Goal: Task Accomplishment & Management: Use online tool/utility

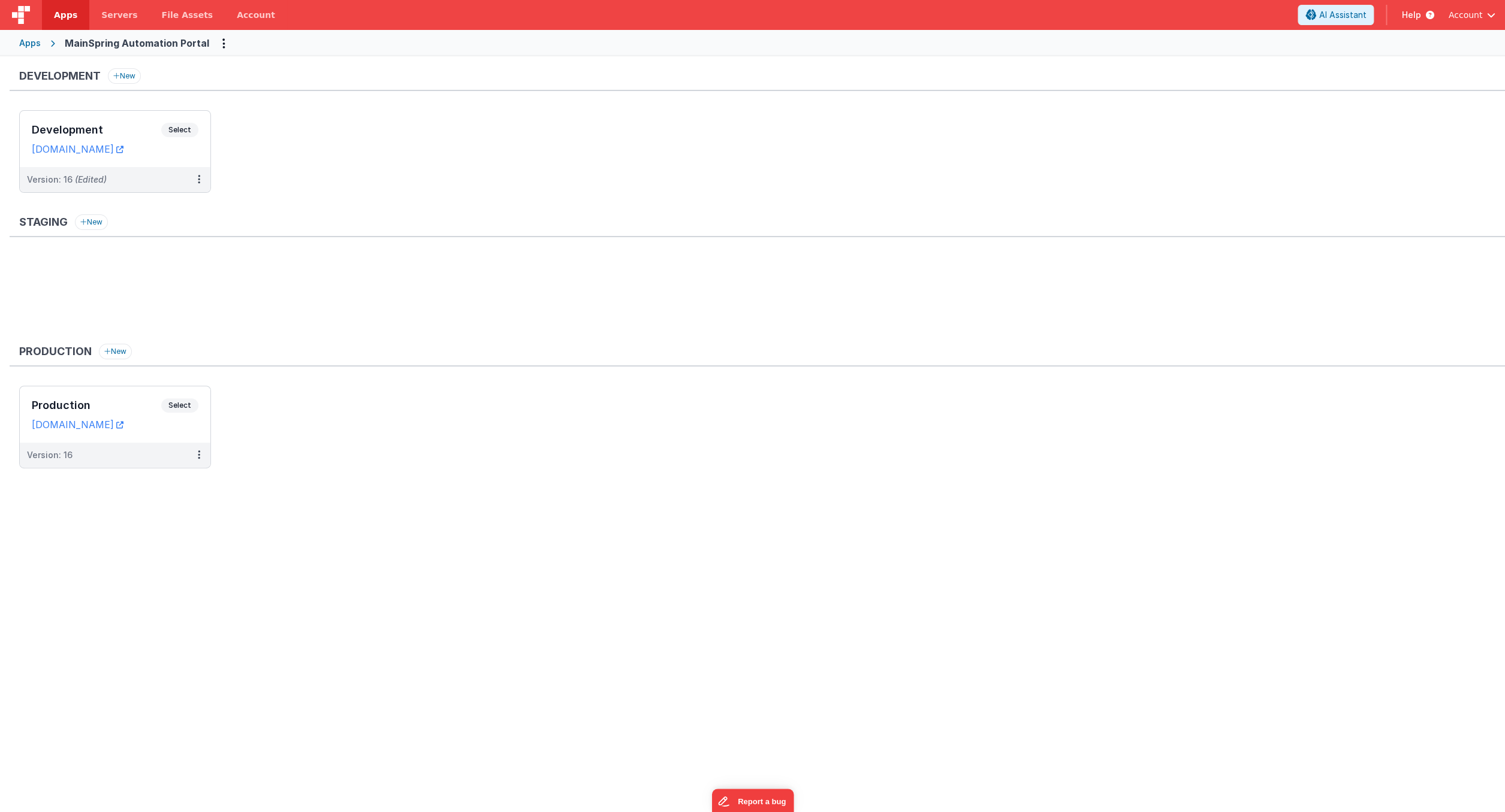
click at [68, 14] on span "Apps" at bounding box center [65, 15] width 23 height 12
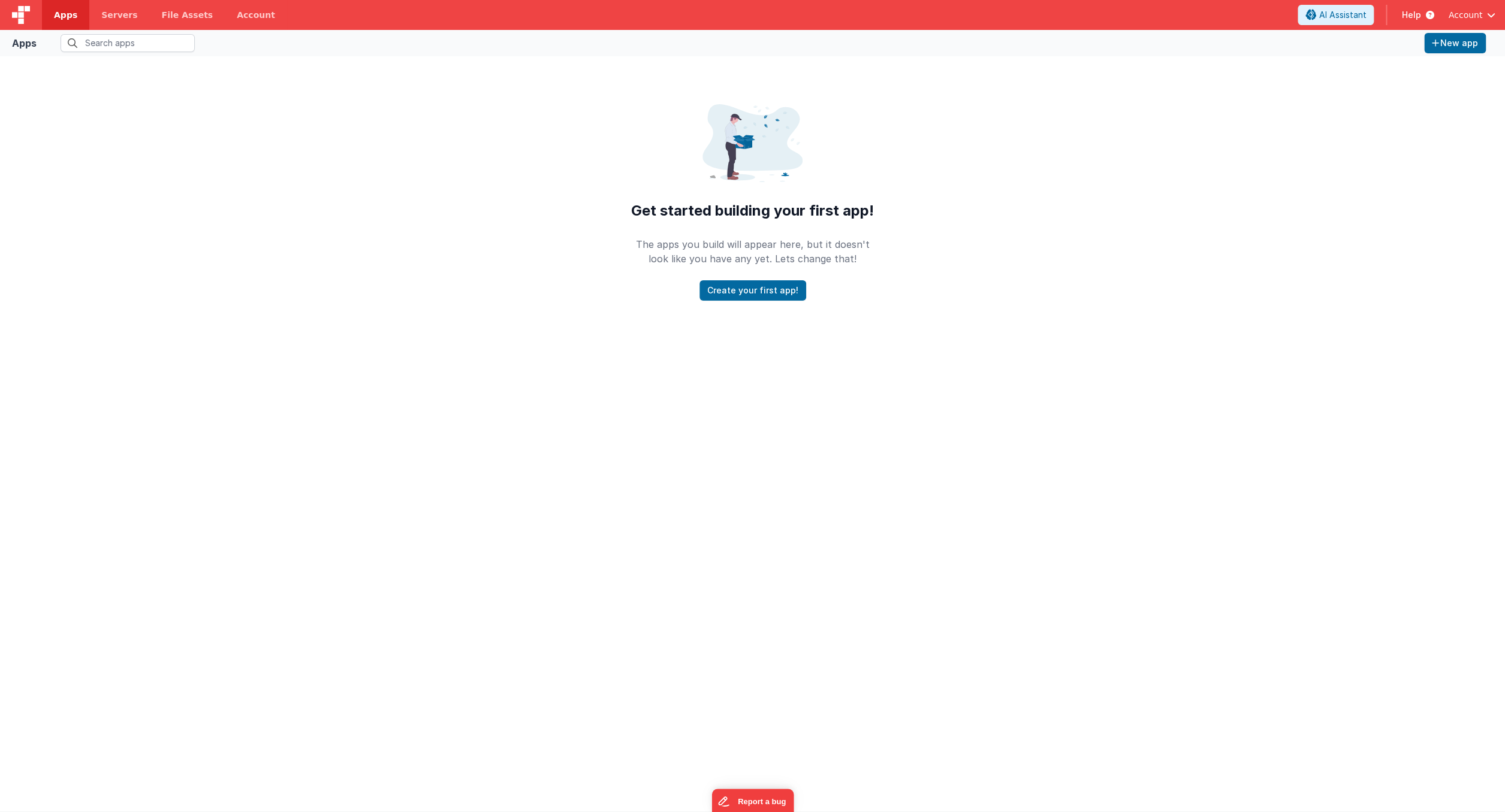
click at [19, 17] on img at bounding box center [21, 15] width 18 height 18
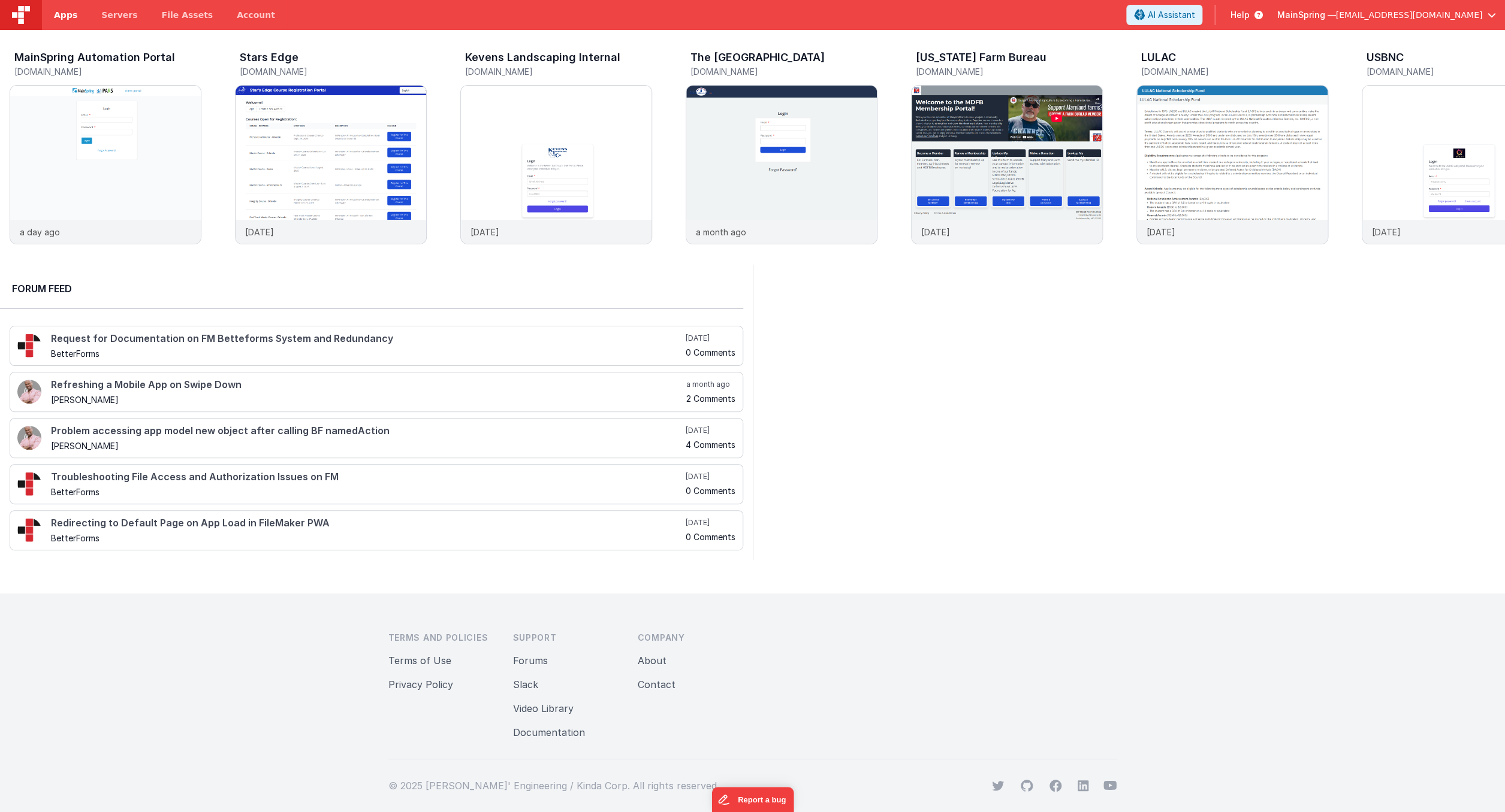
click at [62, 15] on span "Apps" at bounding box center [65, 15] width 23 height 12
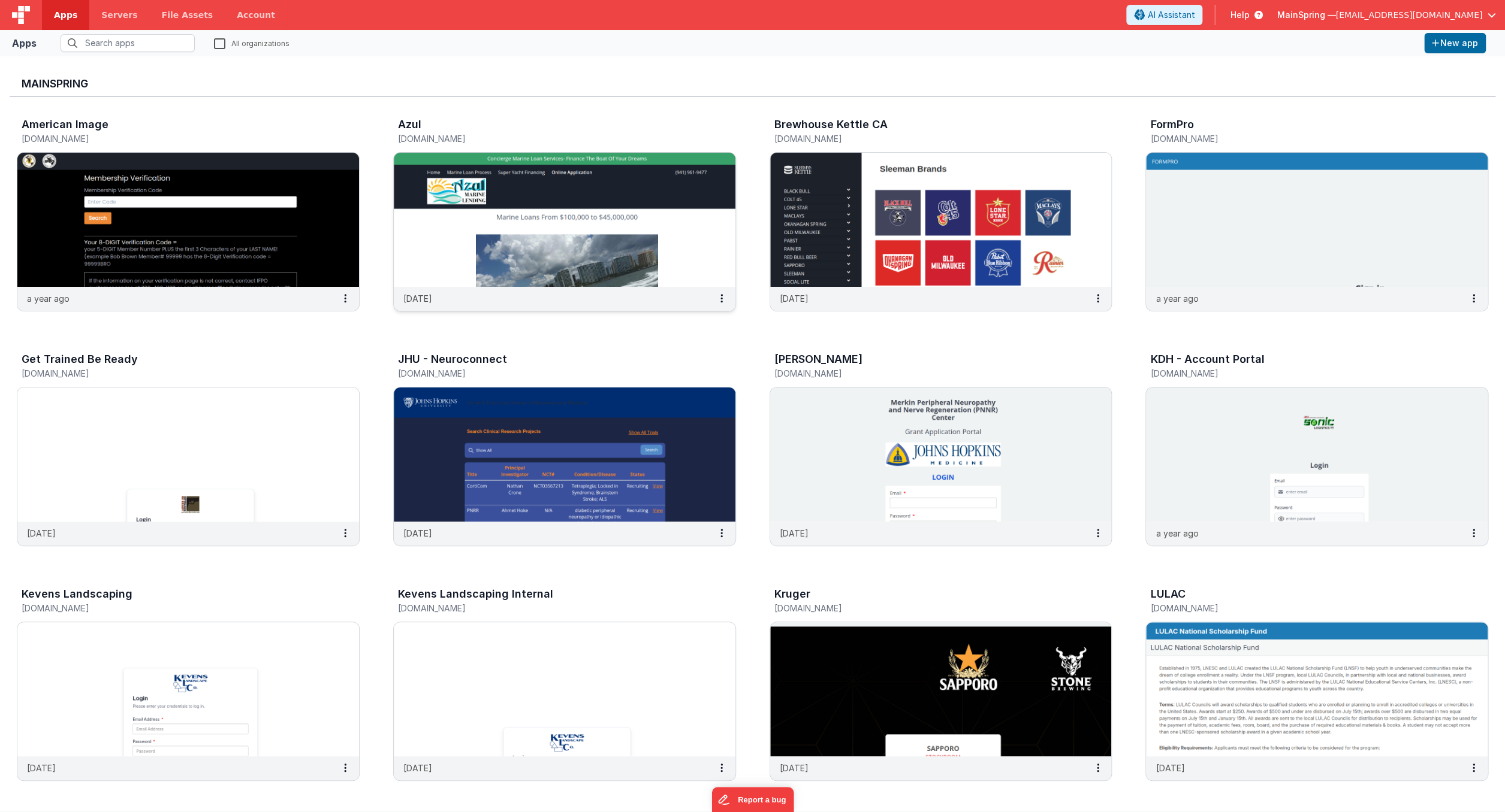
click at [480, 125] on div "Azul" at bounding box center [552, 127] width 308 height 16
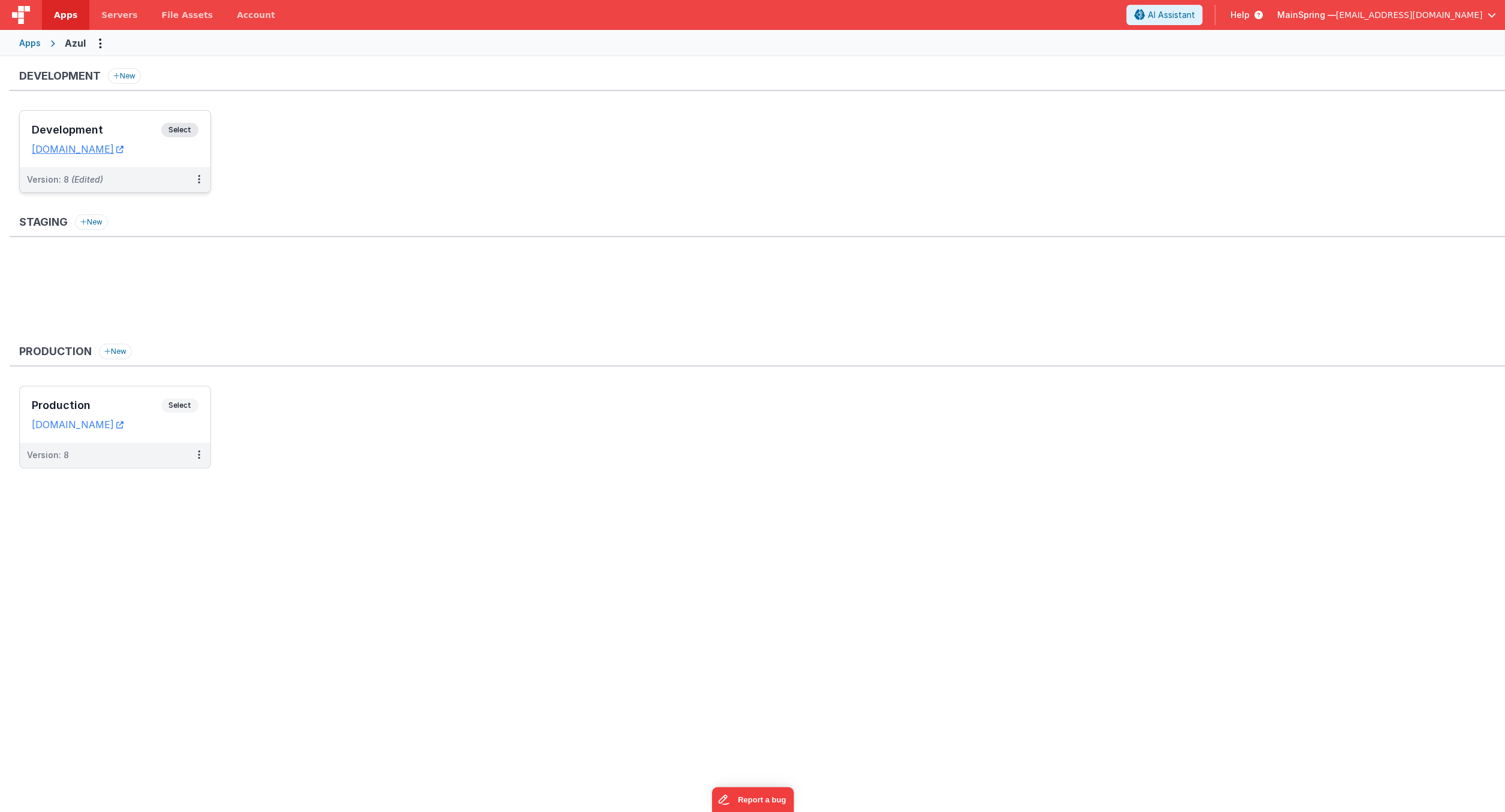
click at [128, 124] on h3 "Development" at bounding box center [97, 130] width 130 height 12
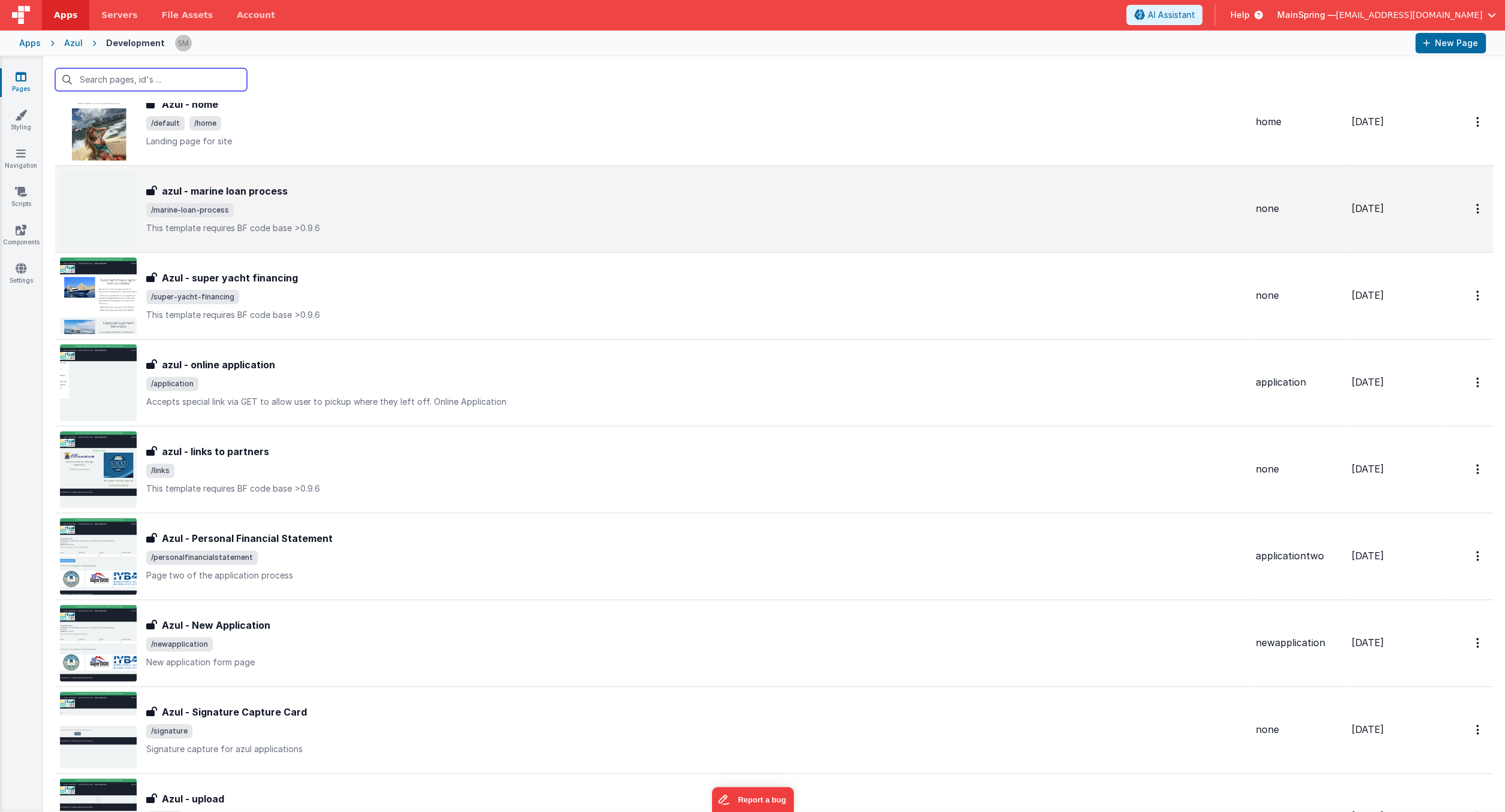
scroll to position [49, 0]
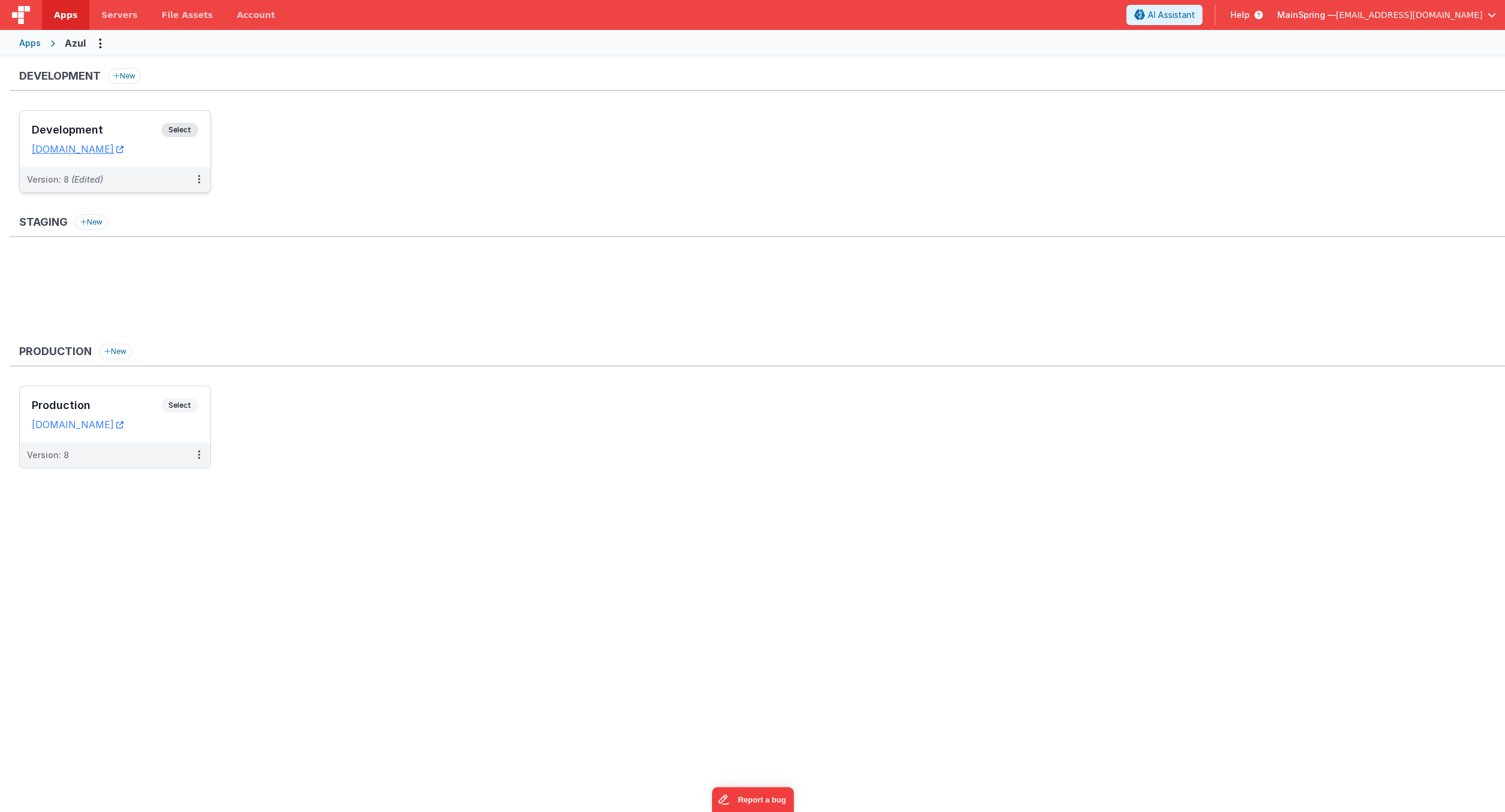
click at [125, 122] on div "Development Select URLs [DOMAIN_NAME]" at bounding box center [115, 139] width 191 height 56
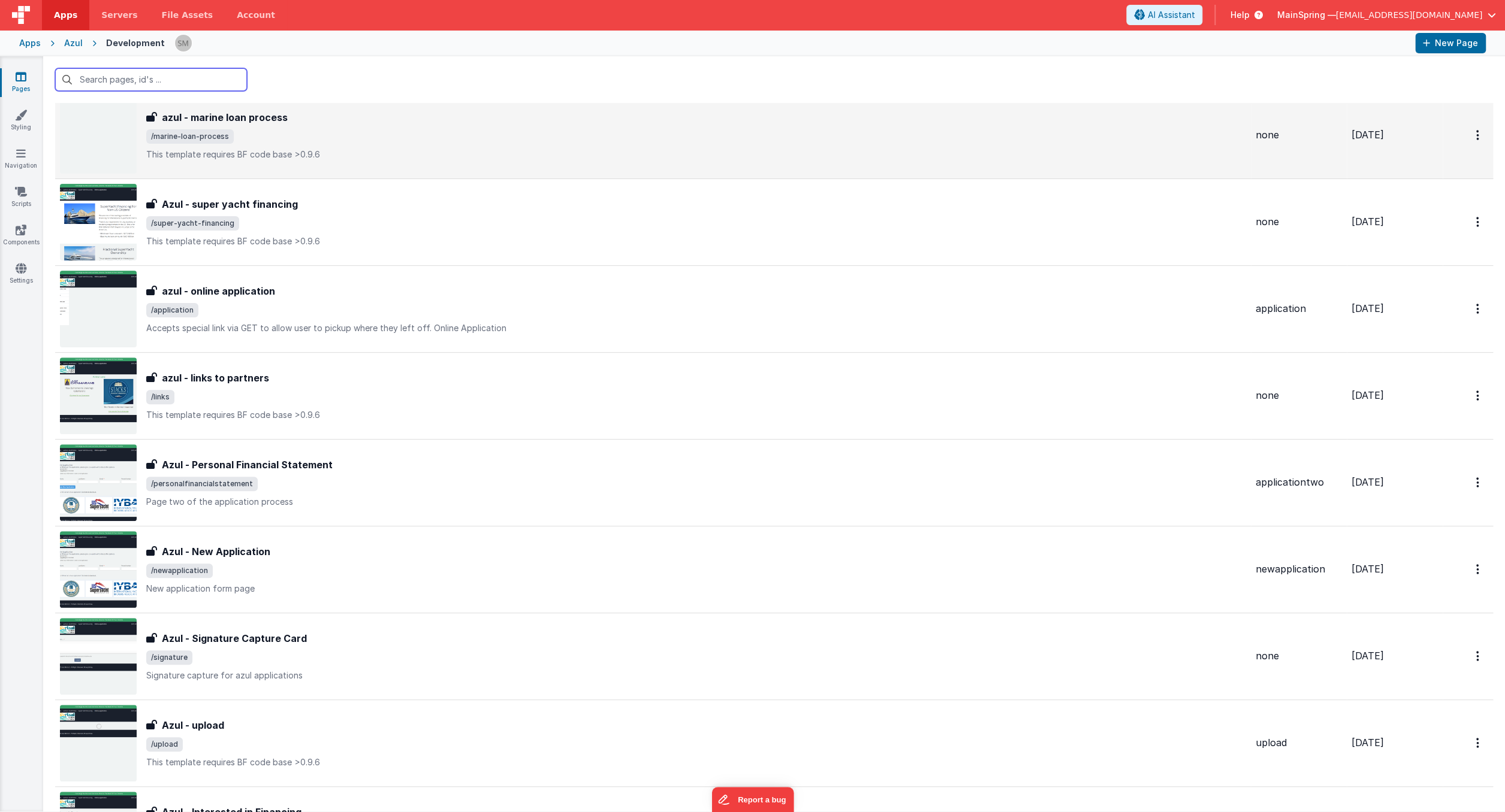
scroll to position [128, 0]
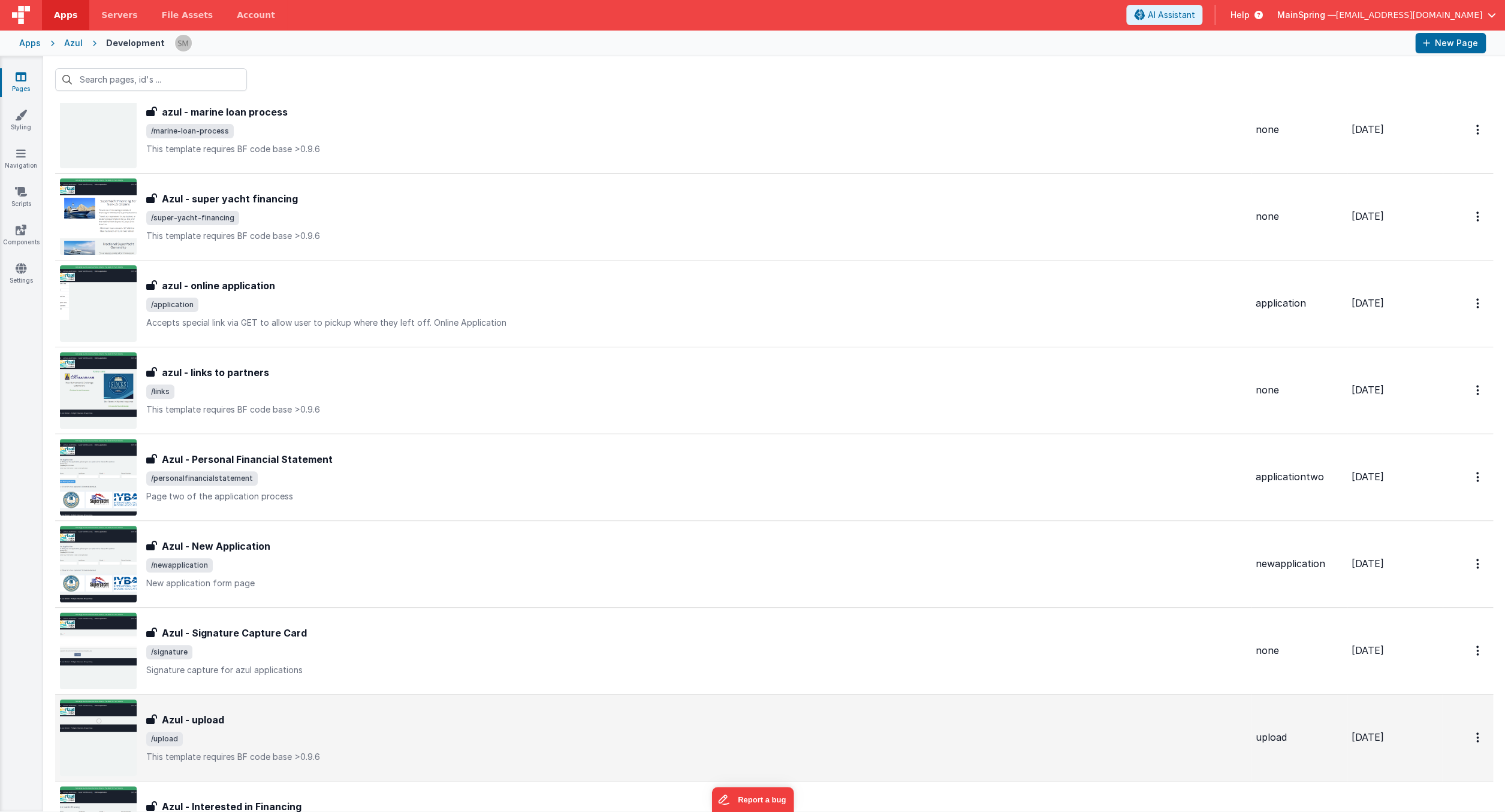
click at [459, 738] on span "/upload" at bounding box center [696, 739] width 1099 height 14
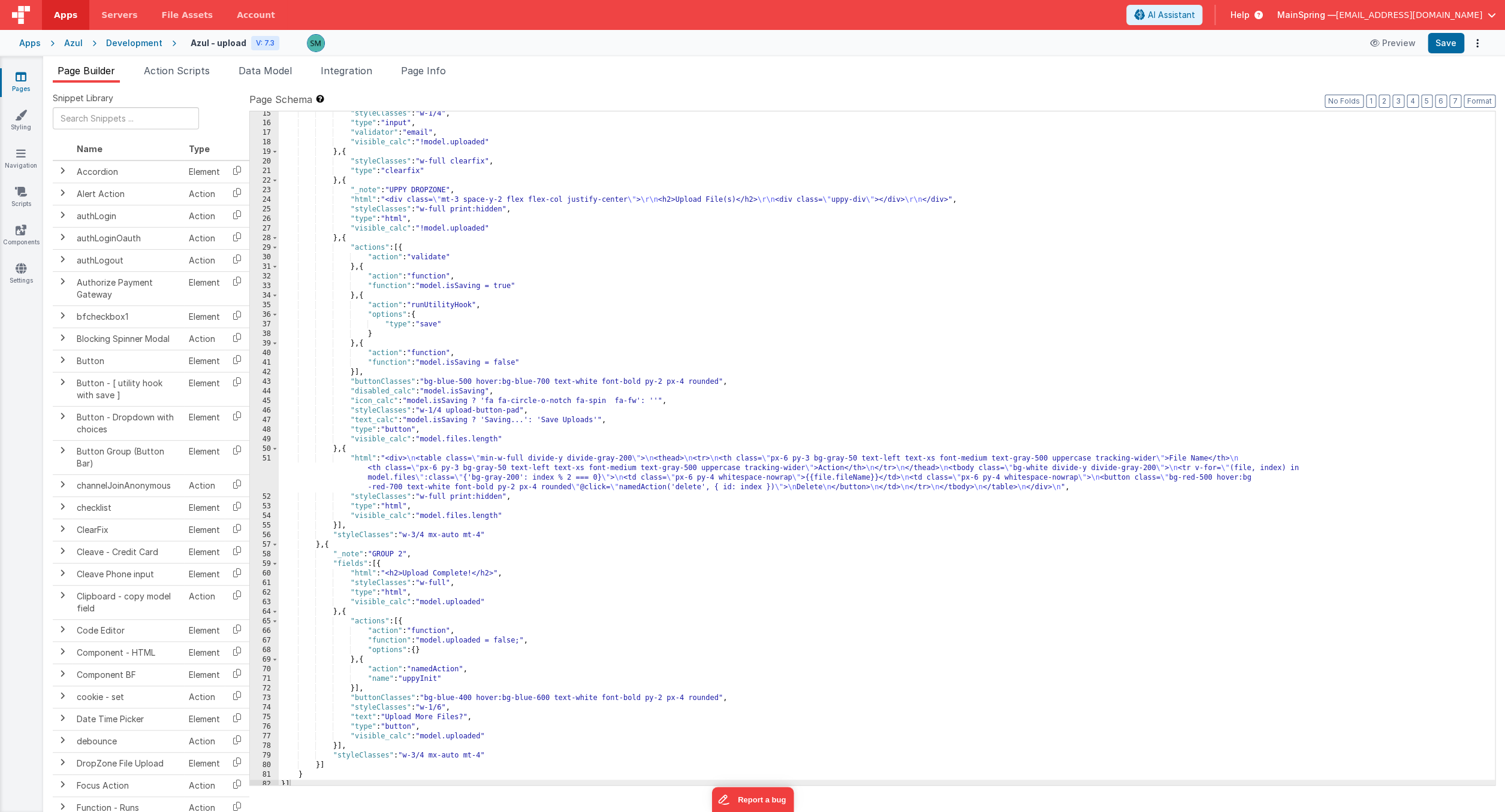
scroll to position [141, 0]
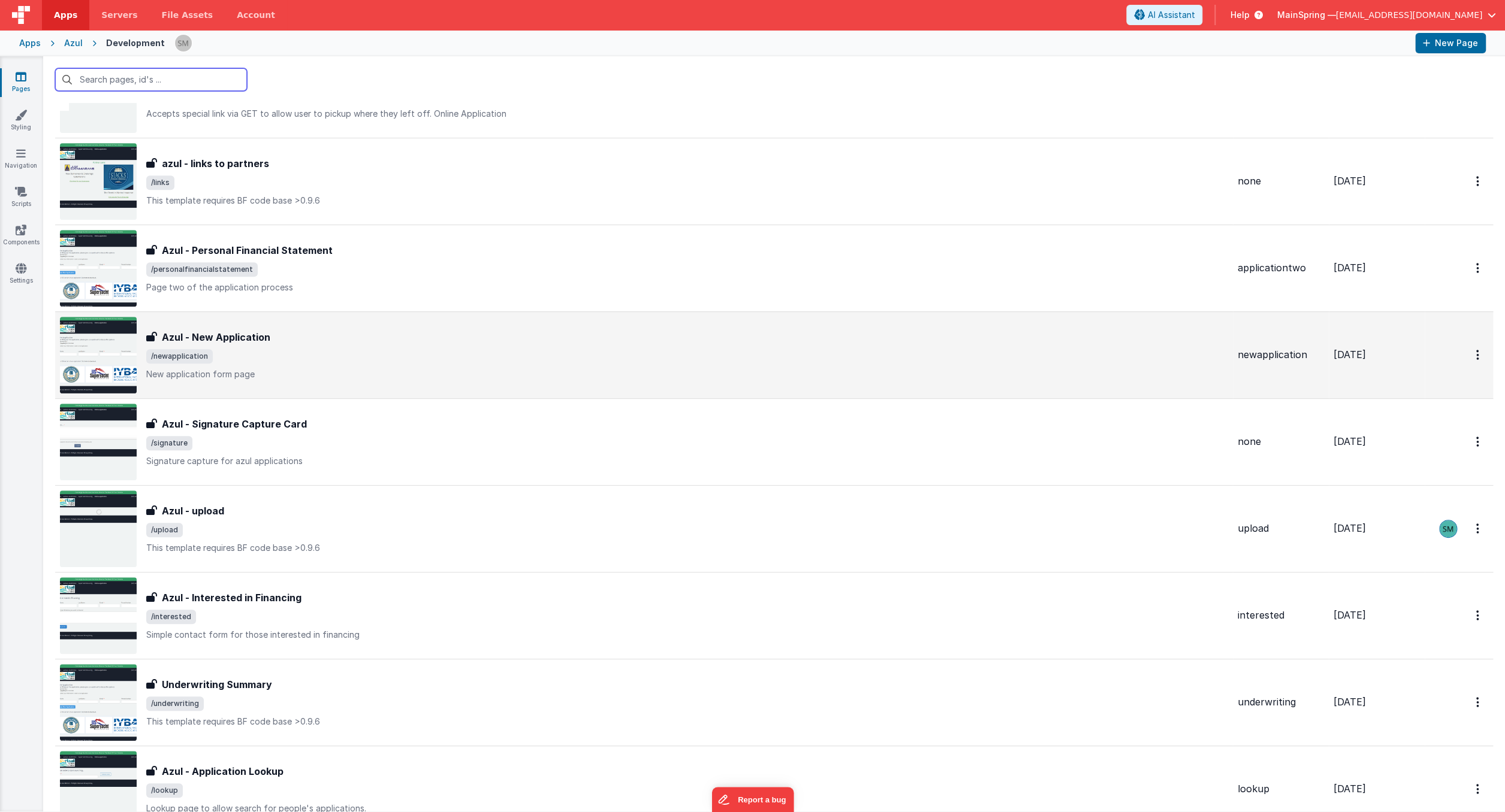
scroll to position [354, 0]
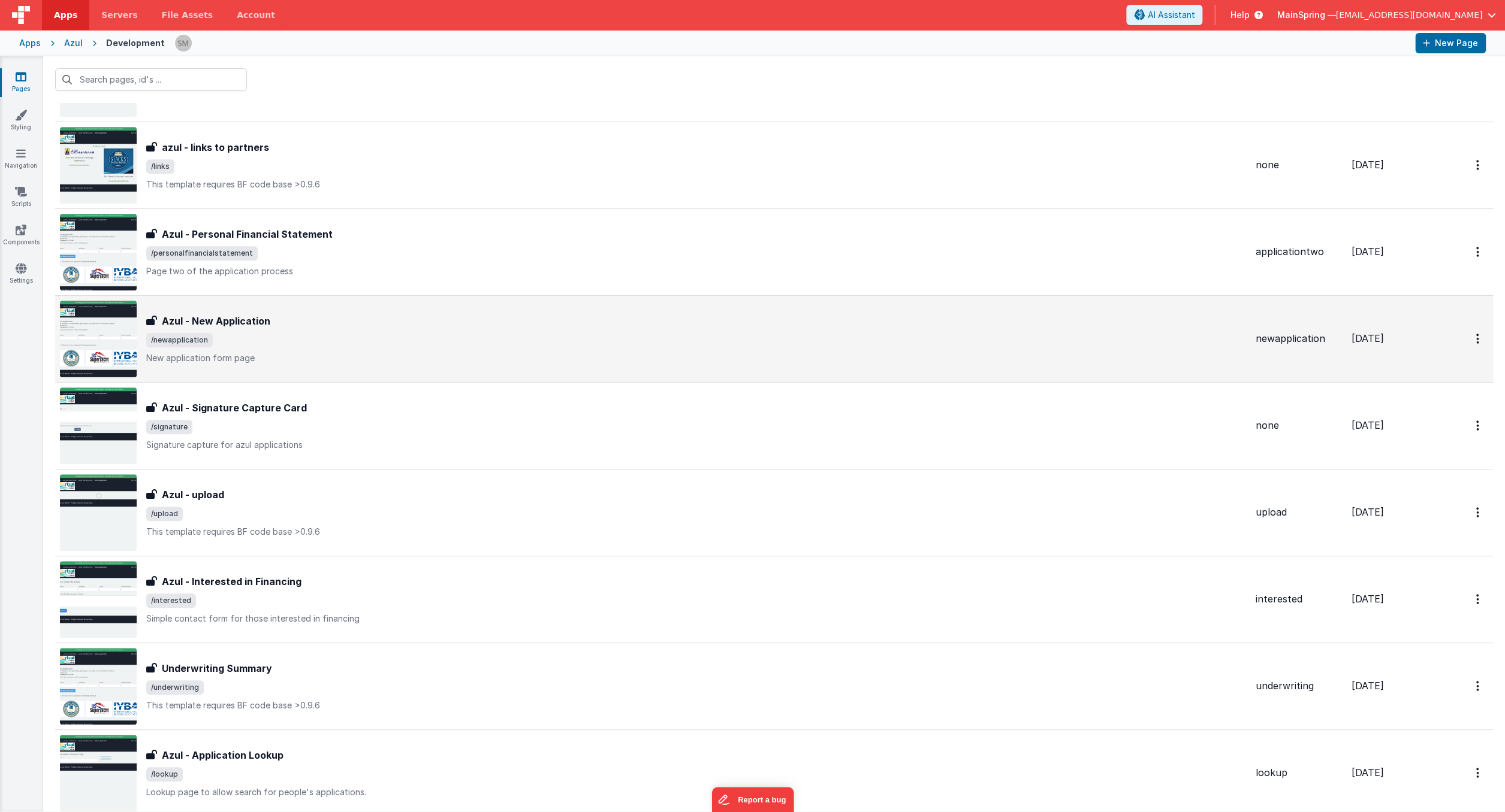
click at [369, 351] on div "Azul - New Application Azul - New Application /newapplication New application f…" at bounding box center [696, 339] width 1099 height 50
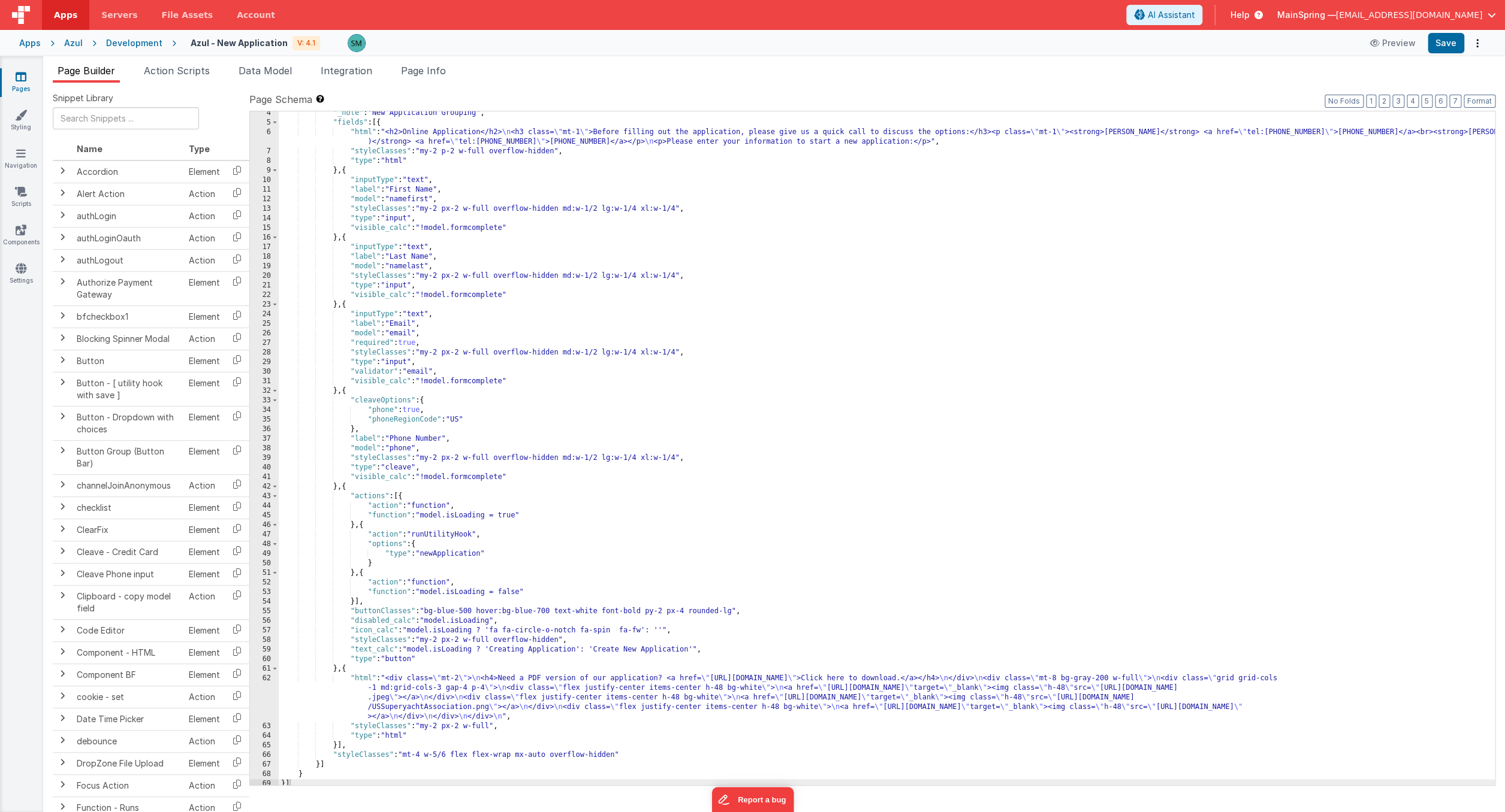
scroll to position [35, 0]
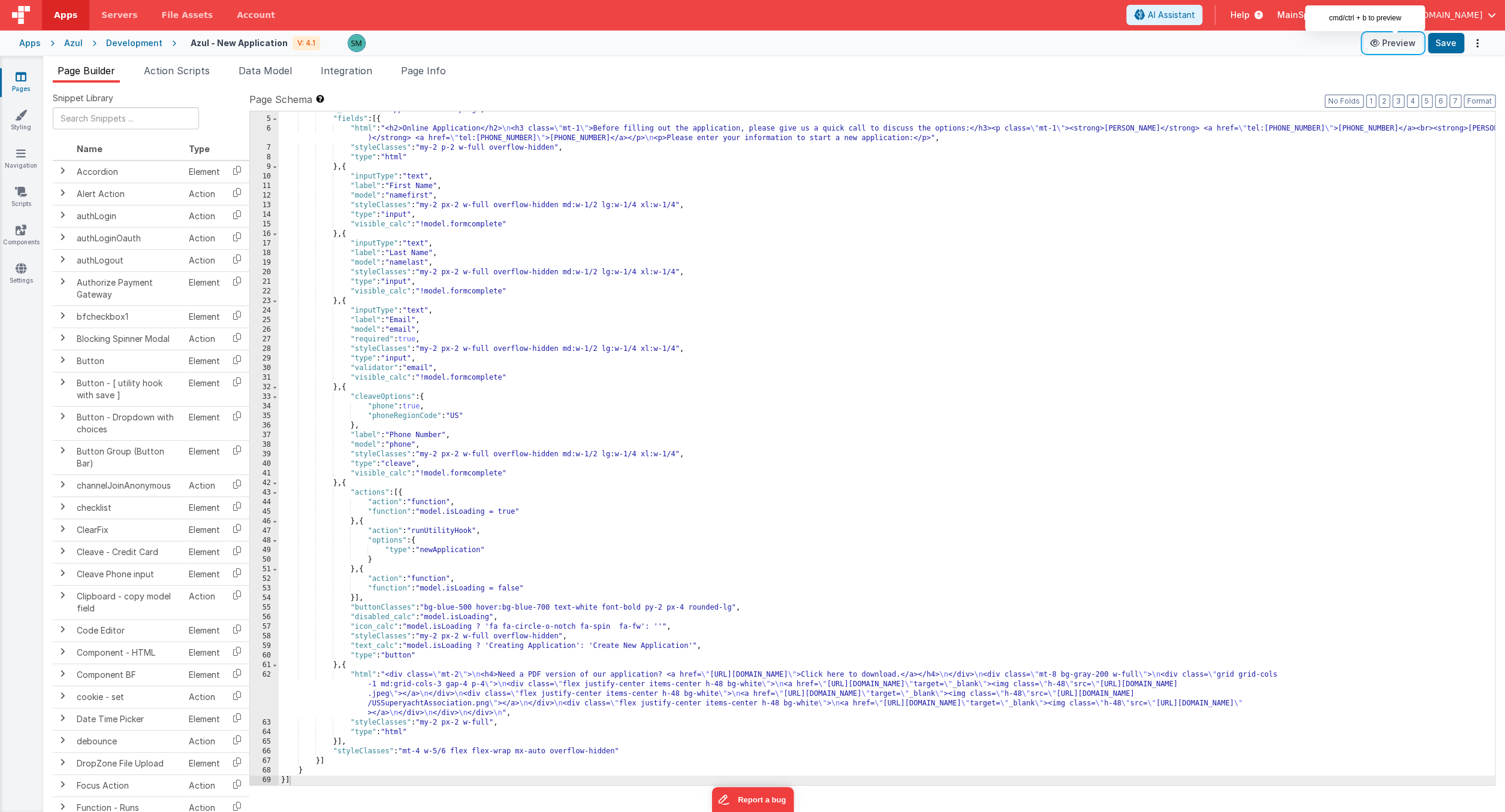
click at [1400, 46] on button "Preview" at bounding box center [1392, 43] width 60 height 19
click at [124, 44] on div "Development" at bounding box center [134, 43] width 56 height 12
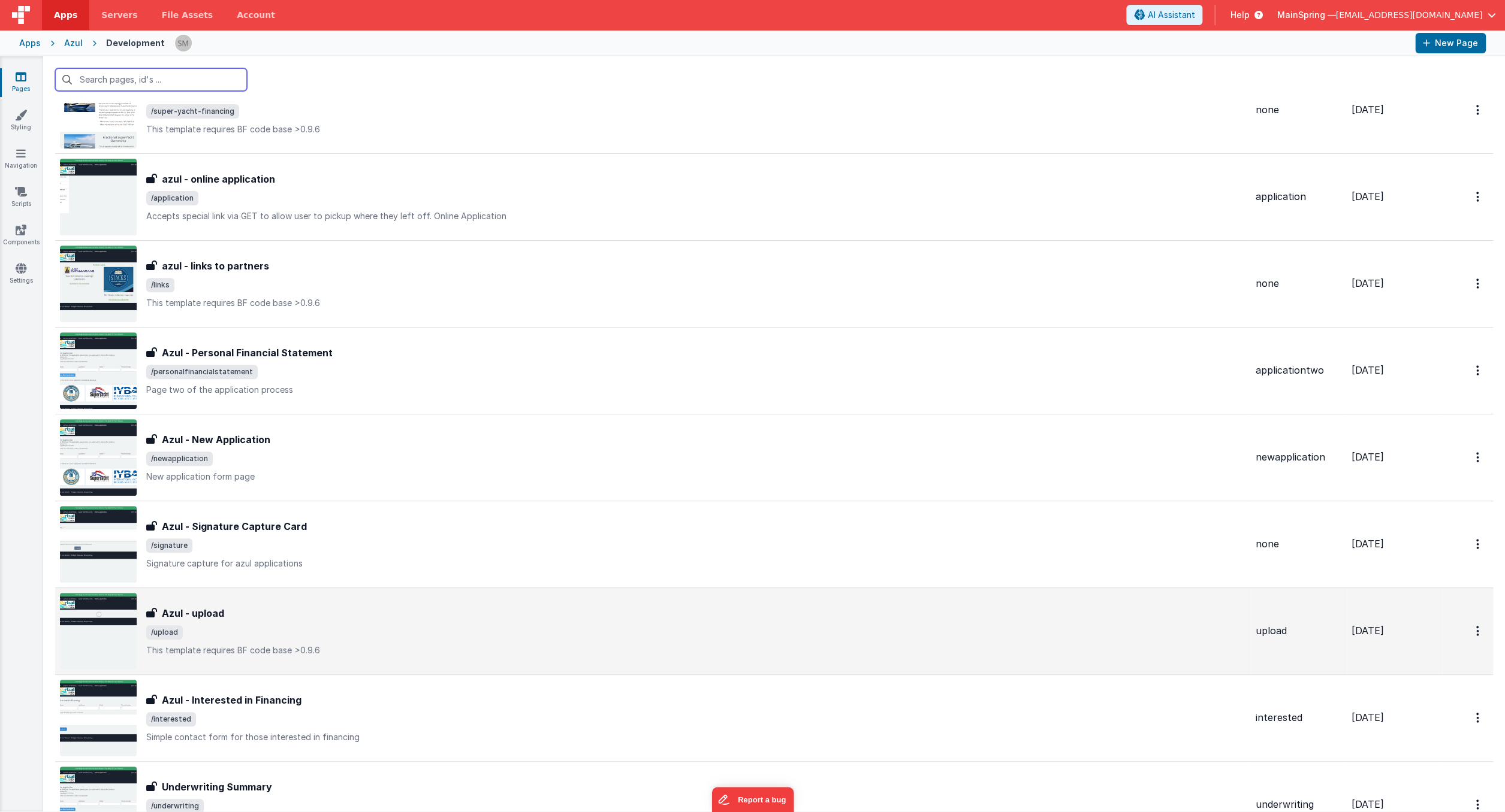
scroll to position [246, 0]
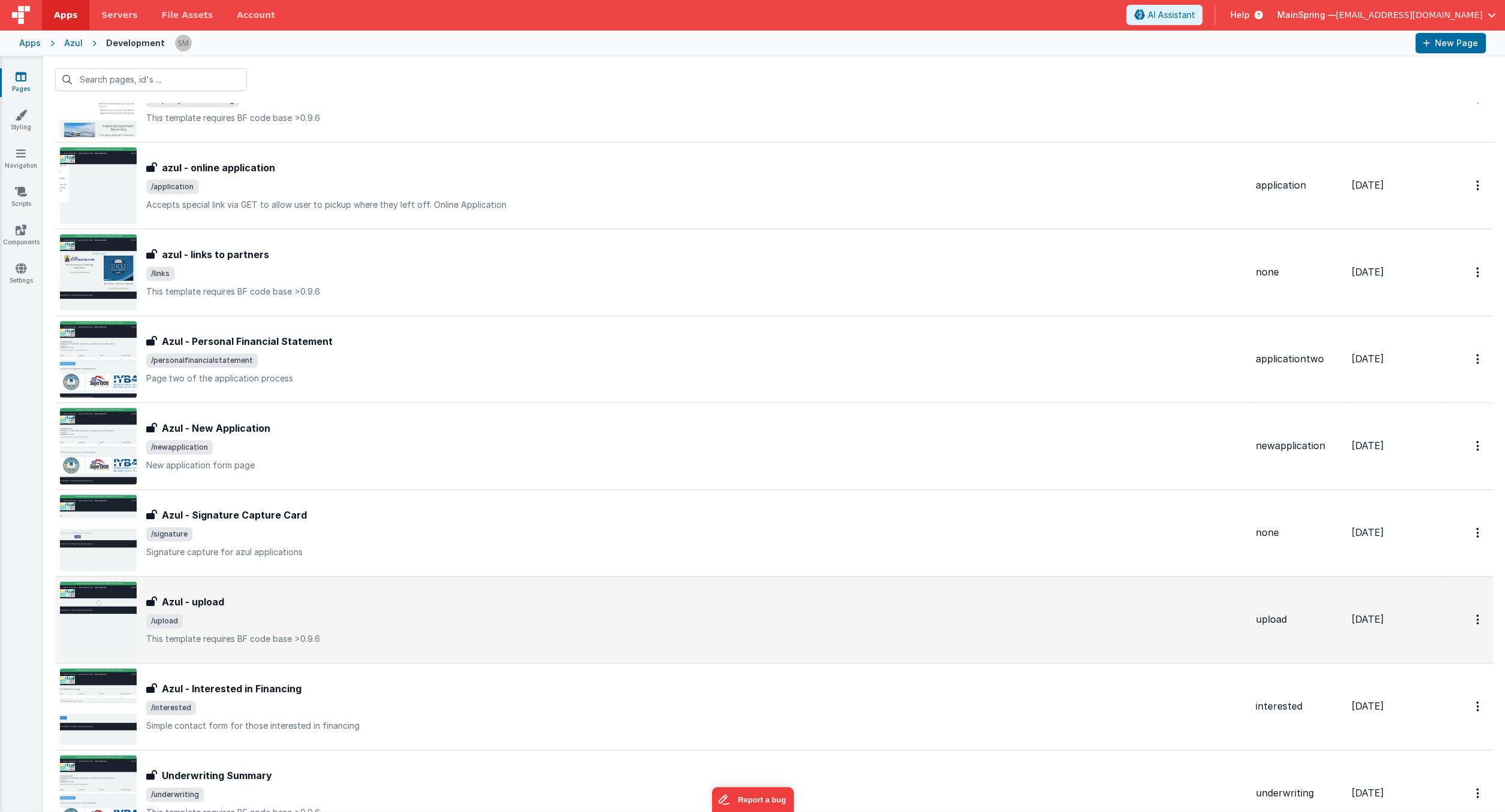
click at [441, 633] on p "This template requires BF code base >0.9.6" at bounding box center [696, 639] width 1099 height 12
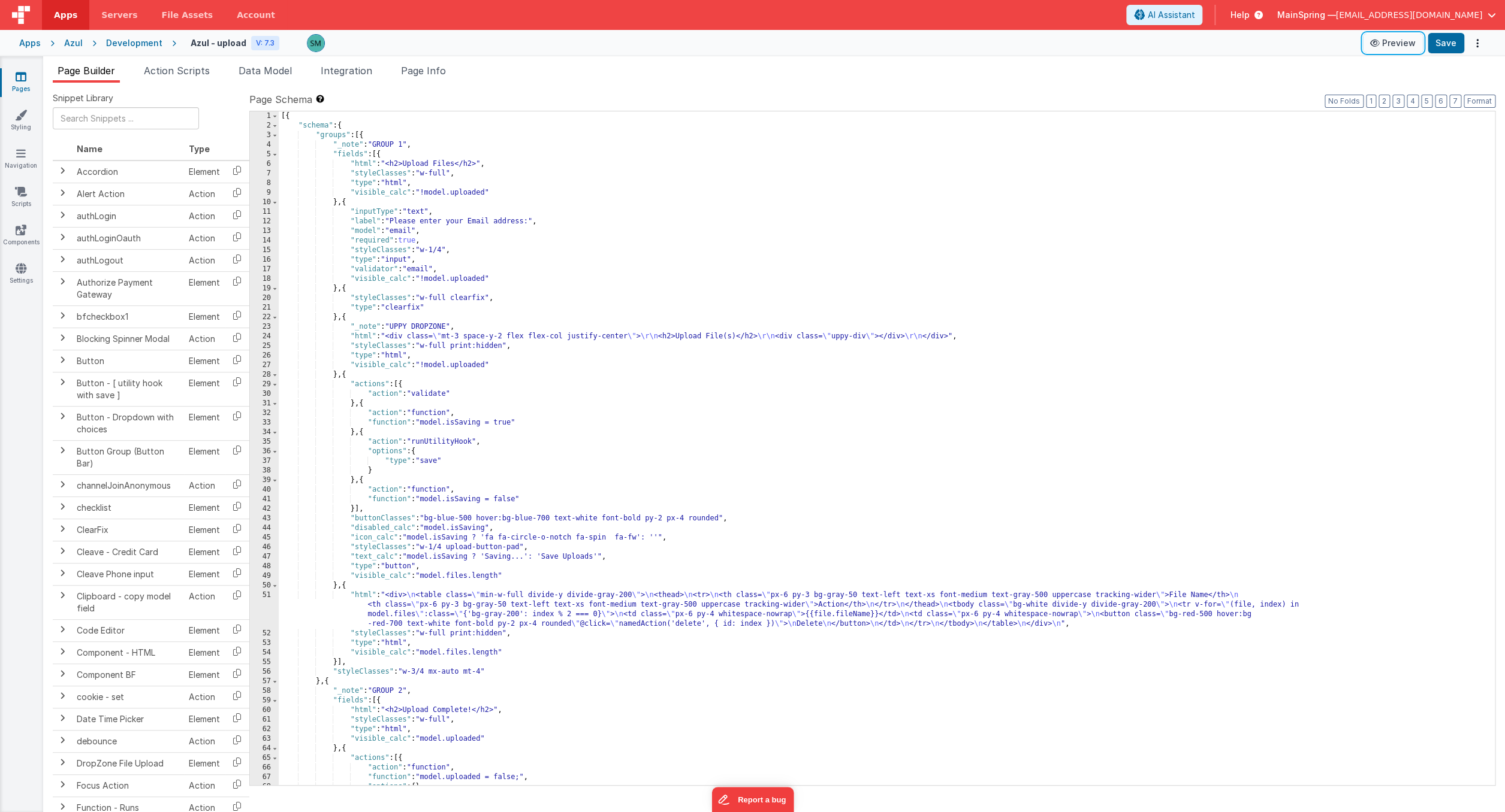
click at [1398, 44] on button "Preview" at bounding box center [1392, 43] width 60 height 19
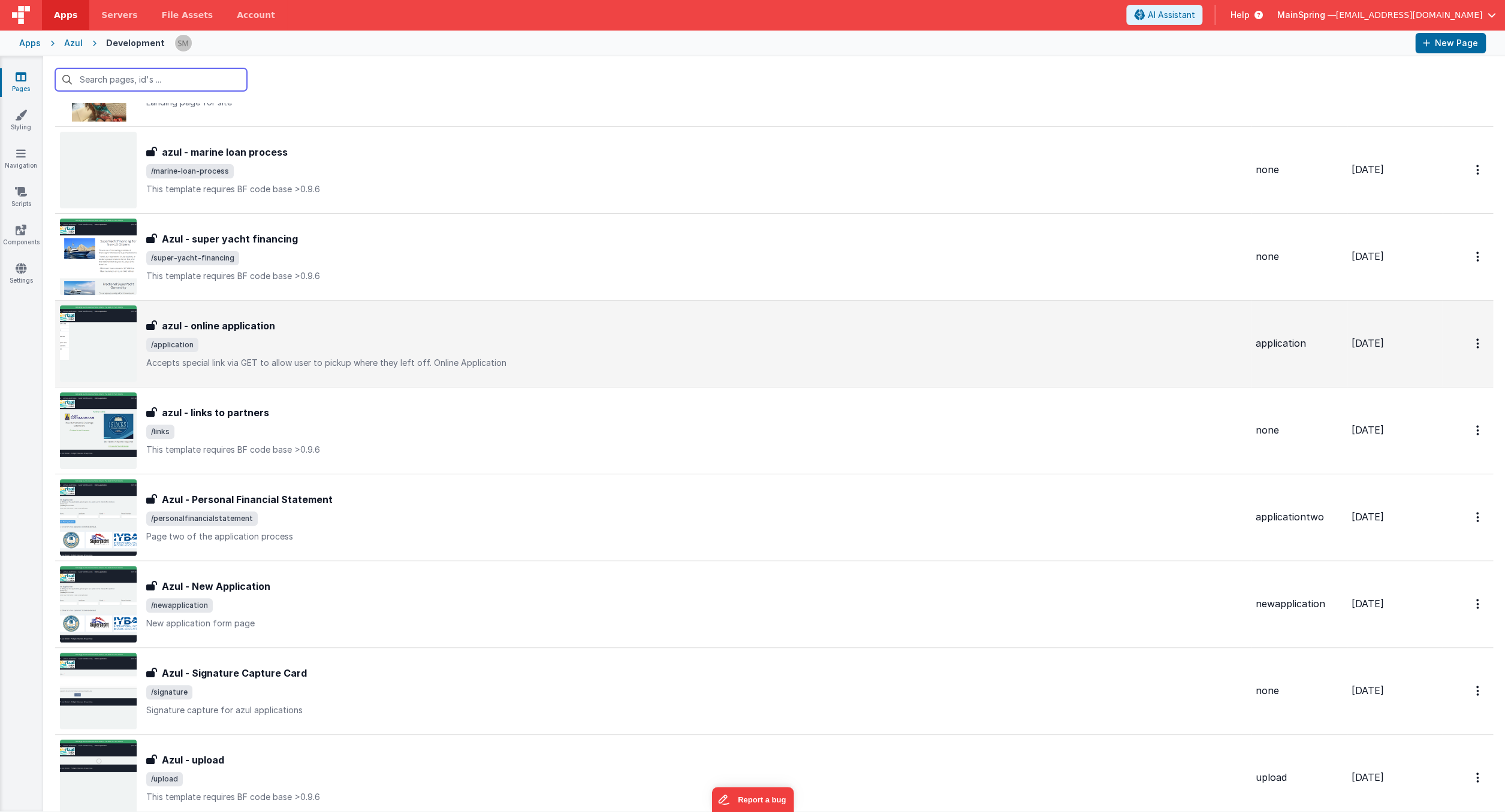
scroll to position [90, 0]
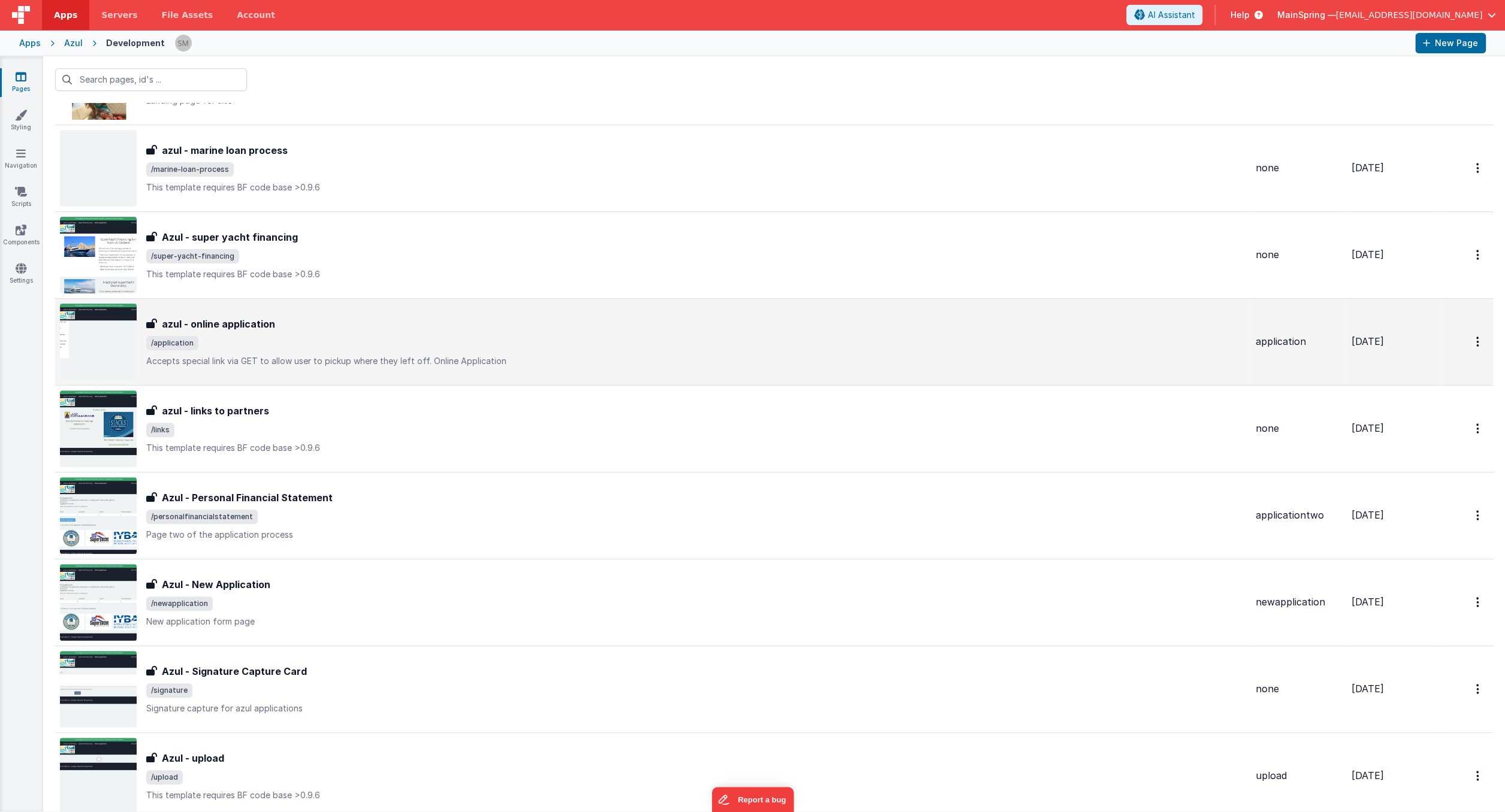
click at [456, 322] on div "azul - online application" at bounding box center [696, 324] width 1099 height 14
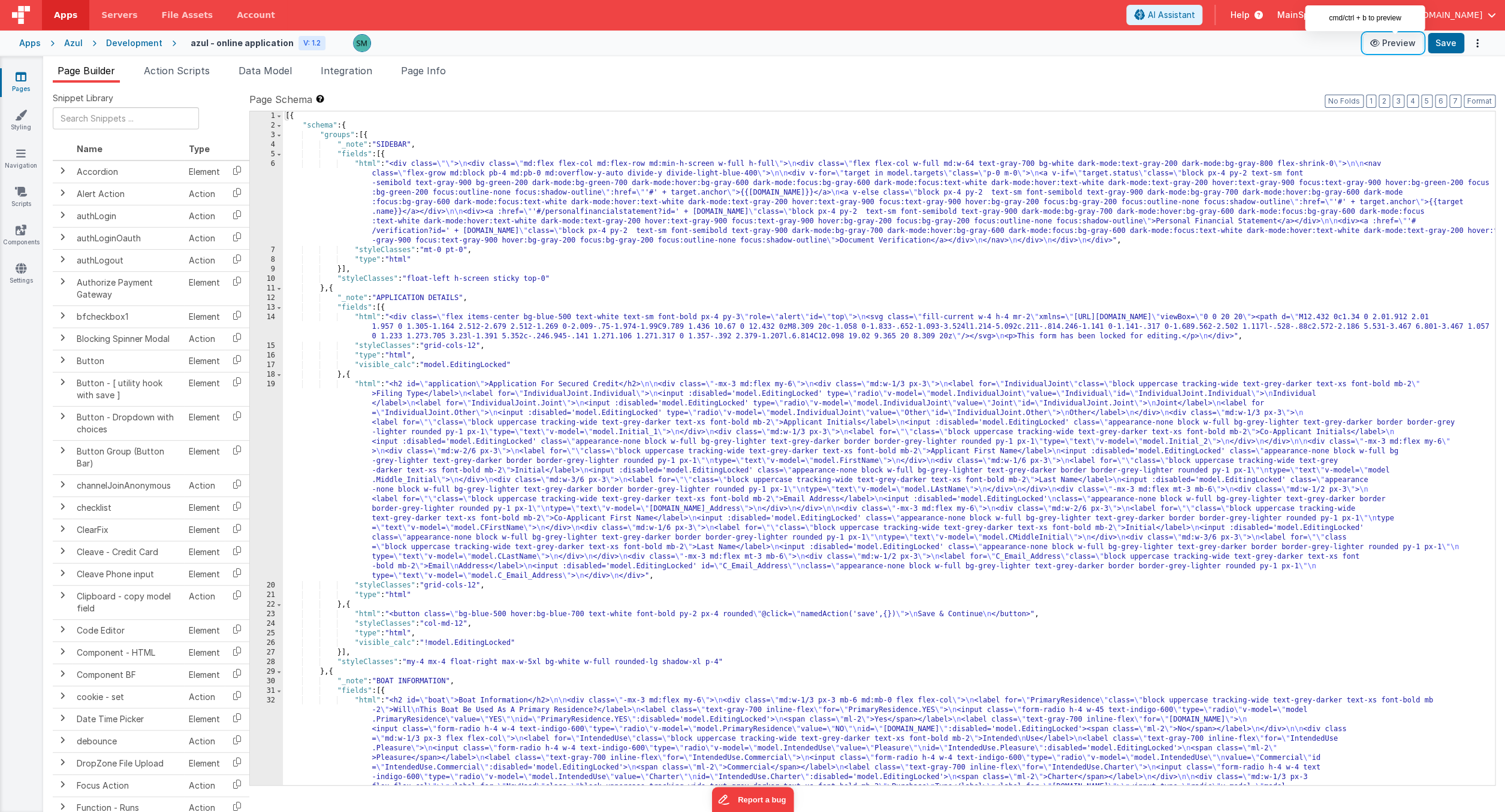
click at [1391, 44] on button "Preview" at bounding box center [1392, 43] width 60 height 19
click at [134, 47] on div "Development" at bounding box center [134, 43] width 56 height 12
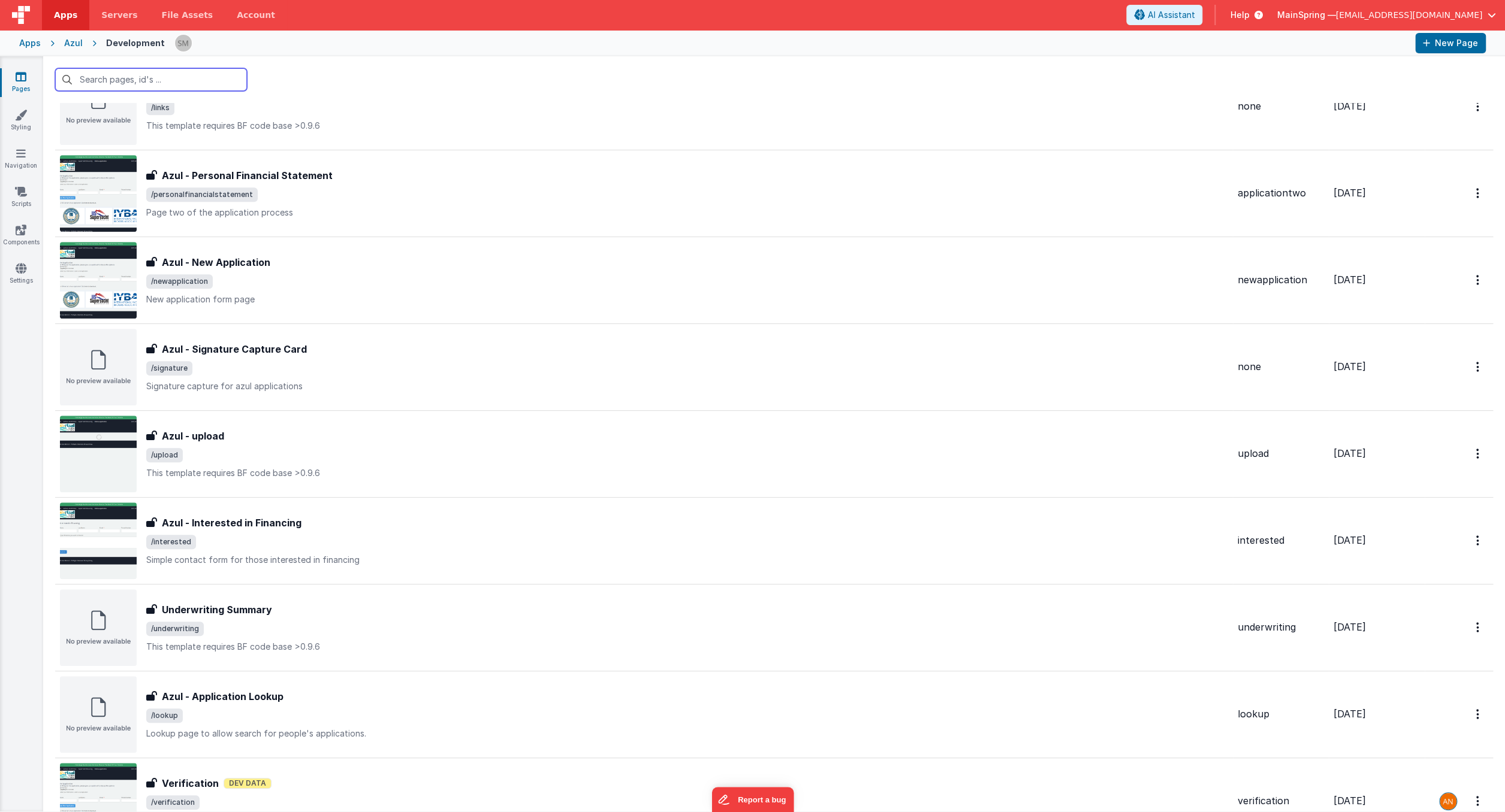
scroll to position [418, 0]
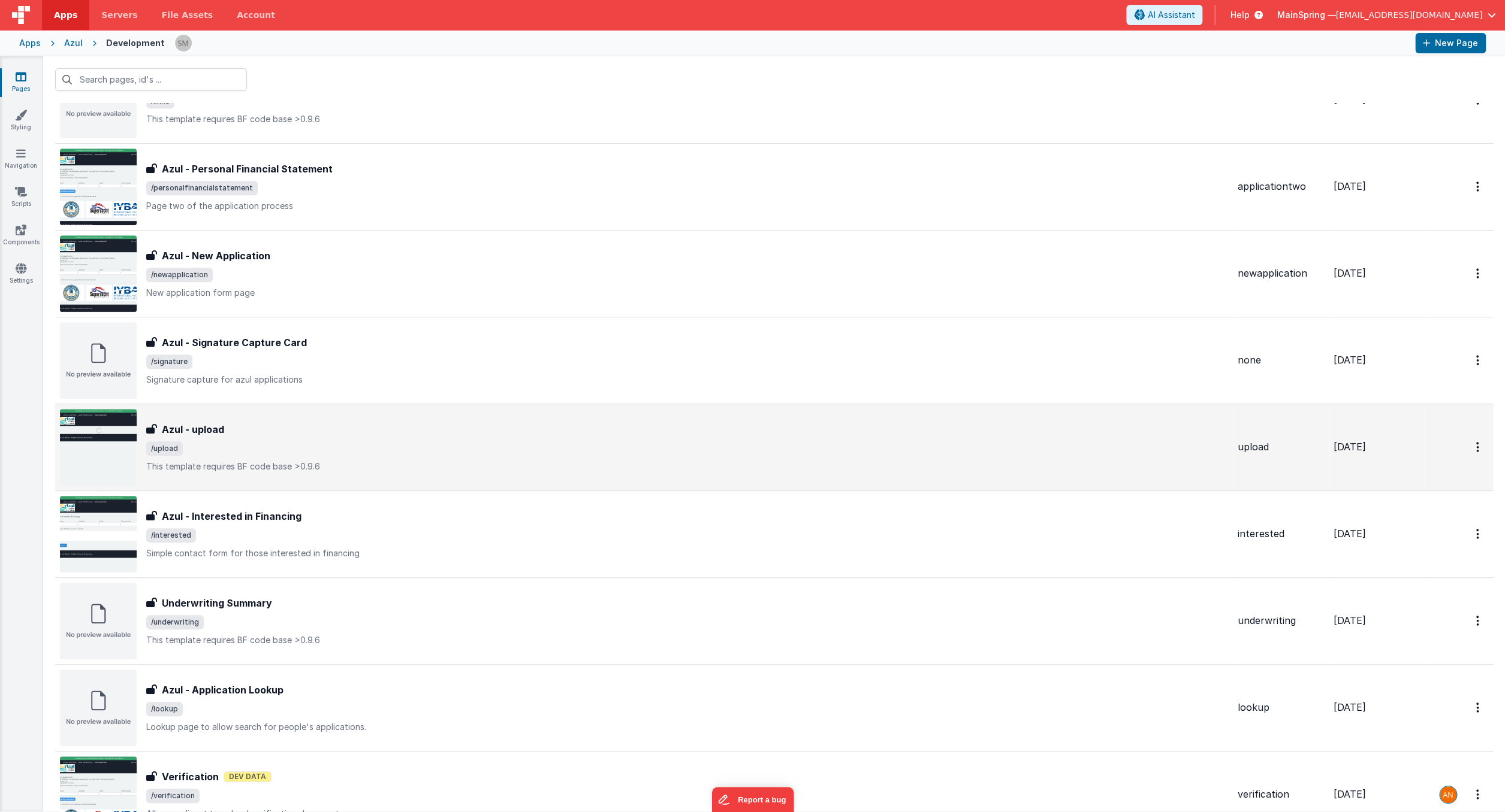
click at [502, 432] on div "Azul - upload" at bounding box center [687, 429] width 1081 height 14
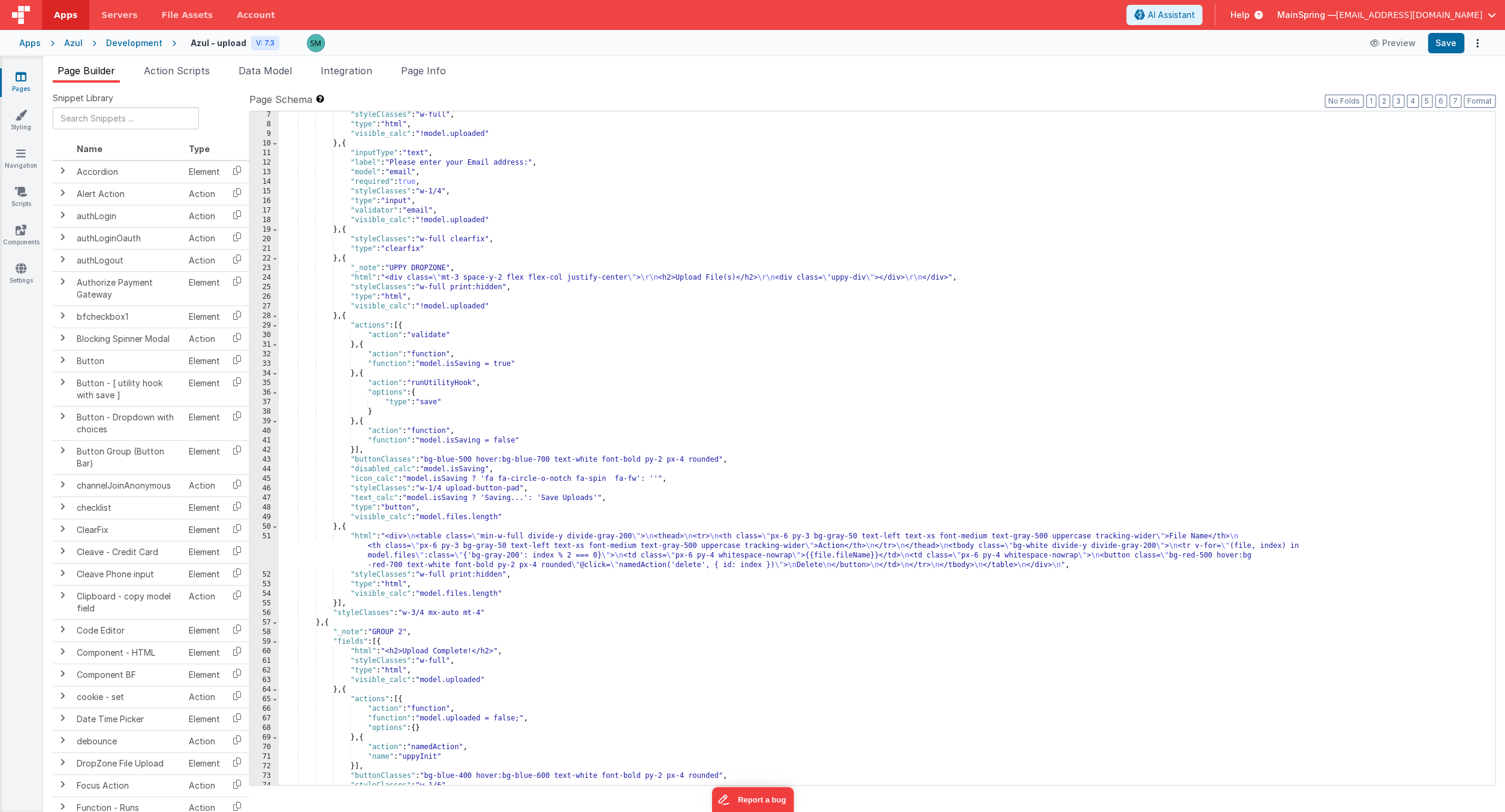
scroll to position [141, 0]
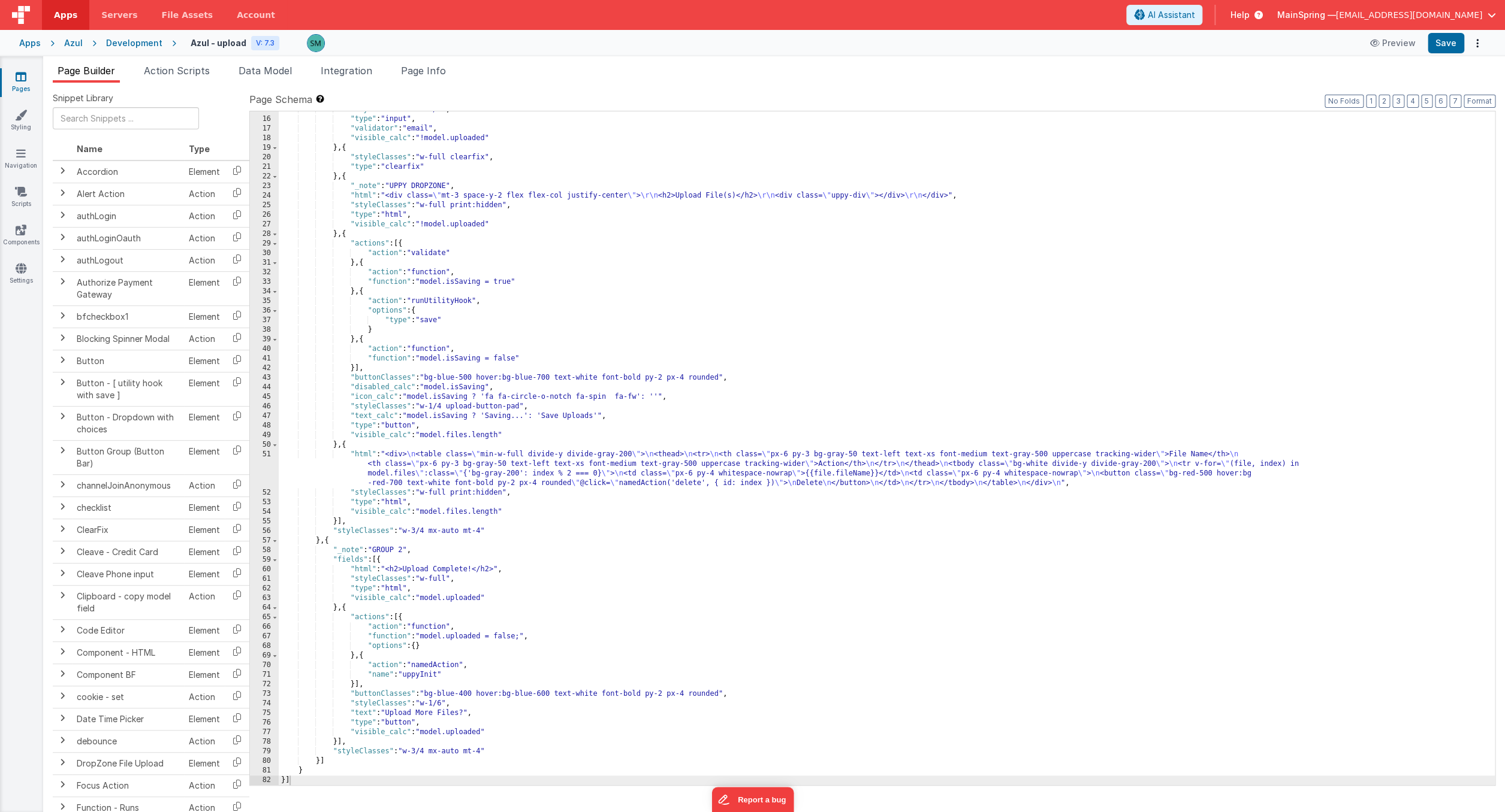
click at [128, 43] on div "Development" at bounding box center [134, 43] width 56 height 12
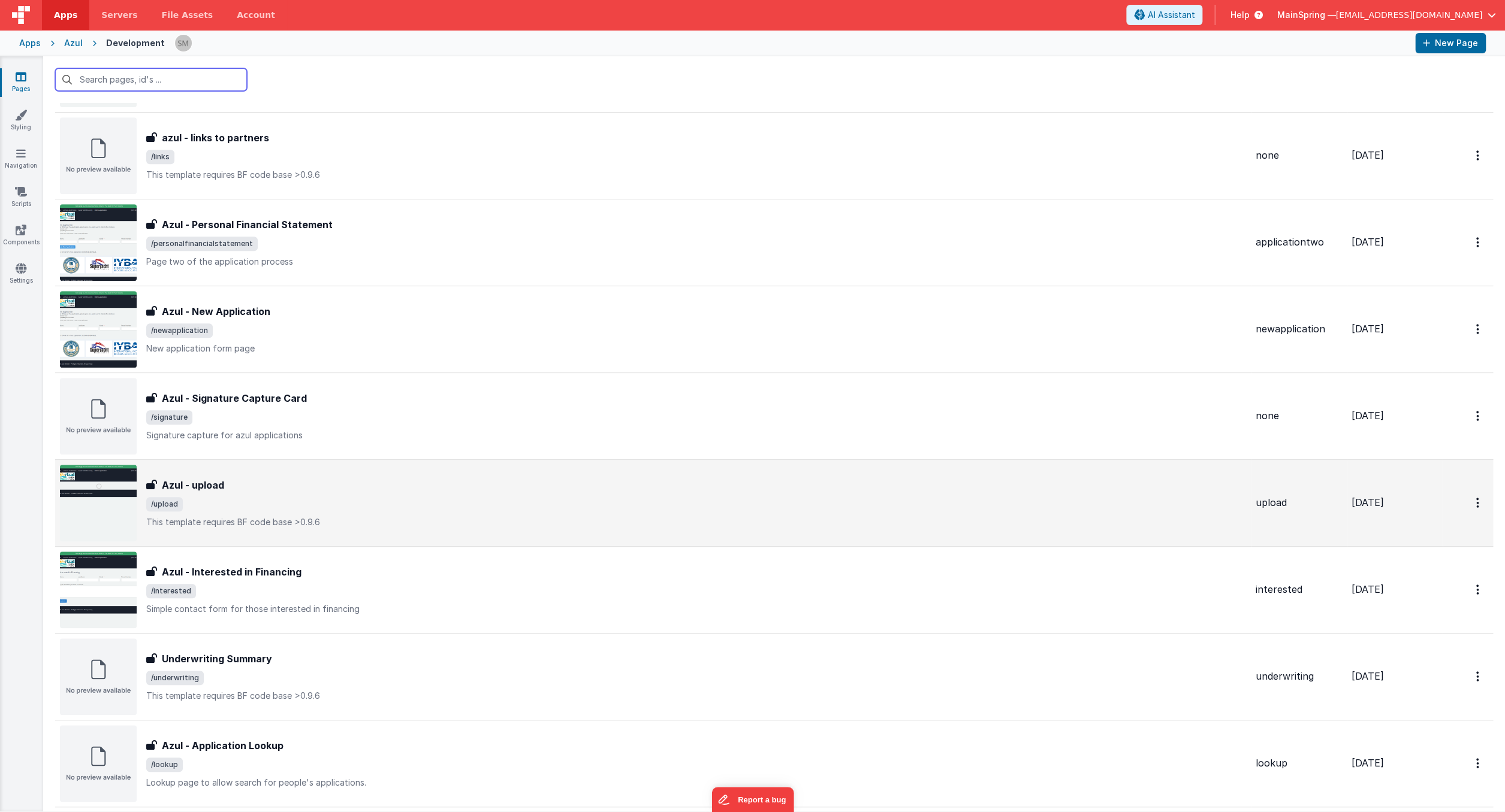
scroll to position [367, 0]
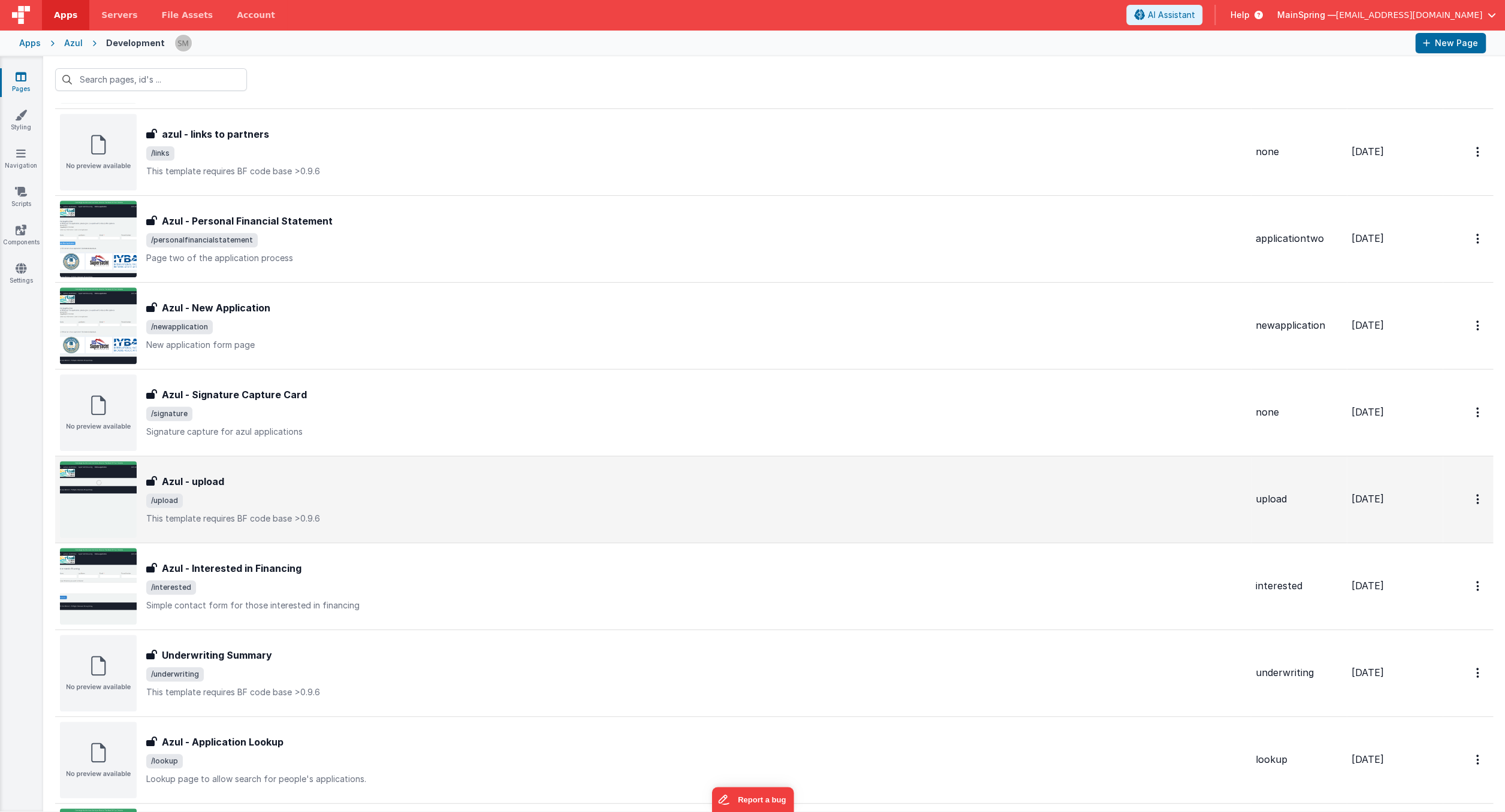
click at [487, 506] on span "/upload" at bounding box center [696, 500] width 1099 height 14
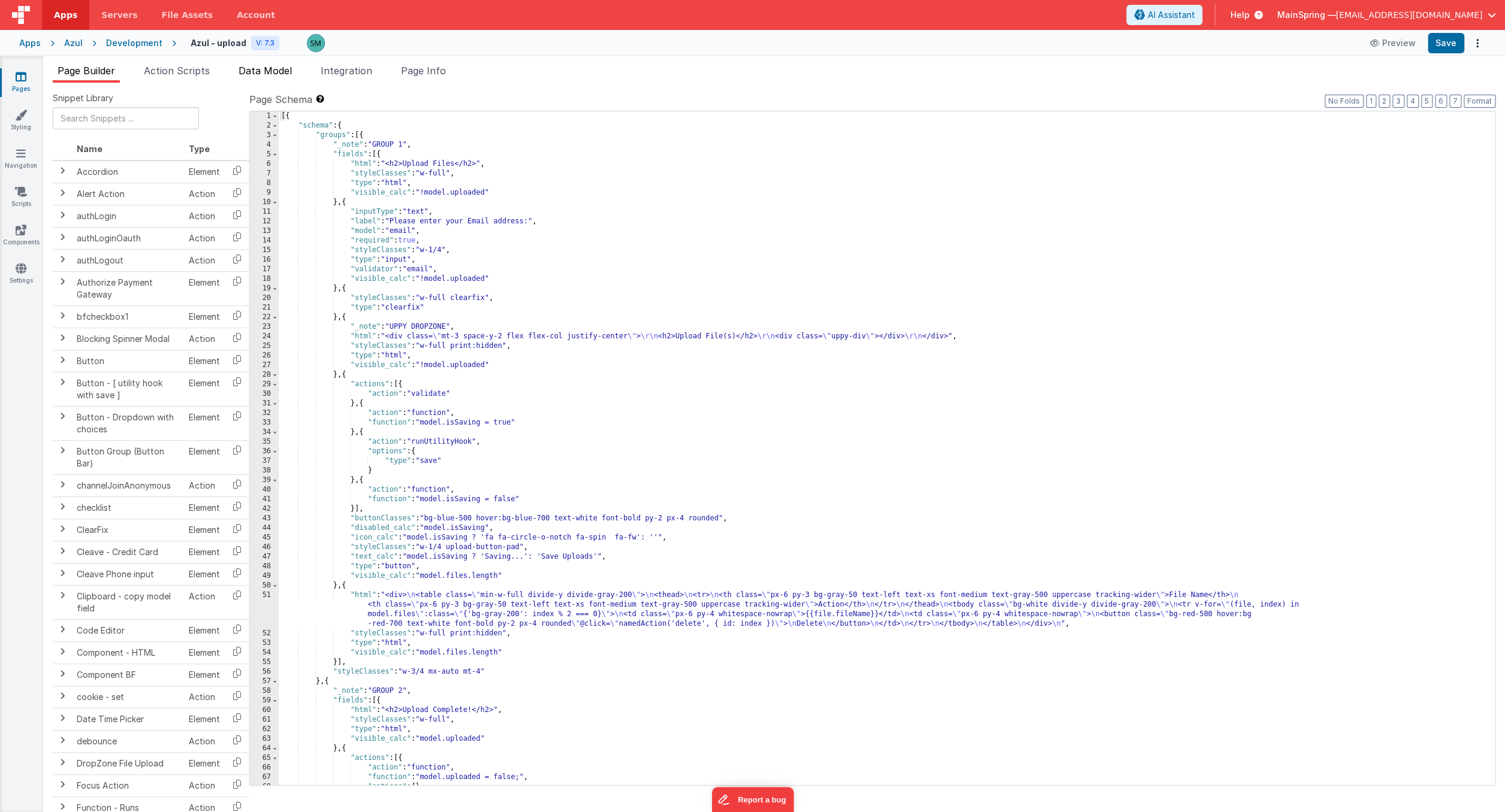
click at [264, 74] on span "Data Model" at bounding box center [265, 71] width 53 height 12
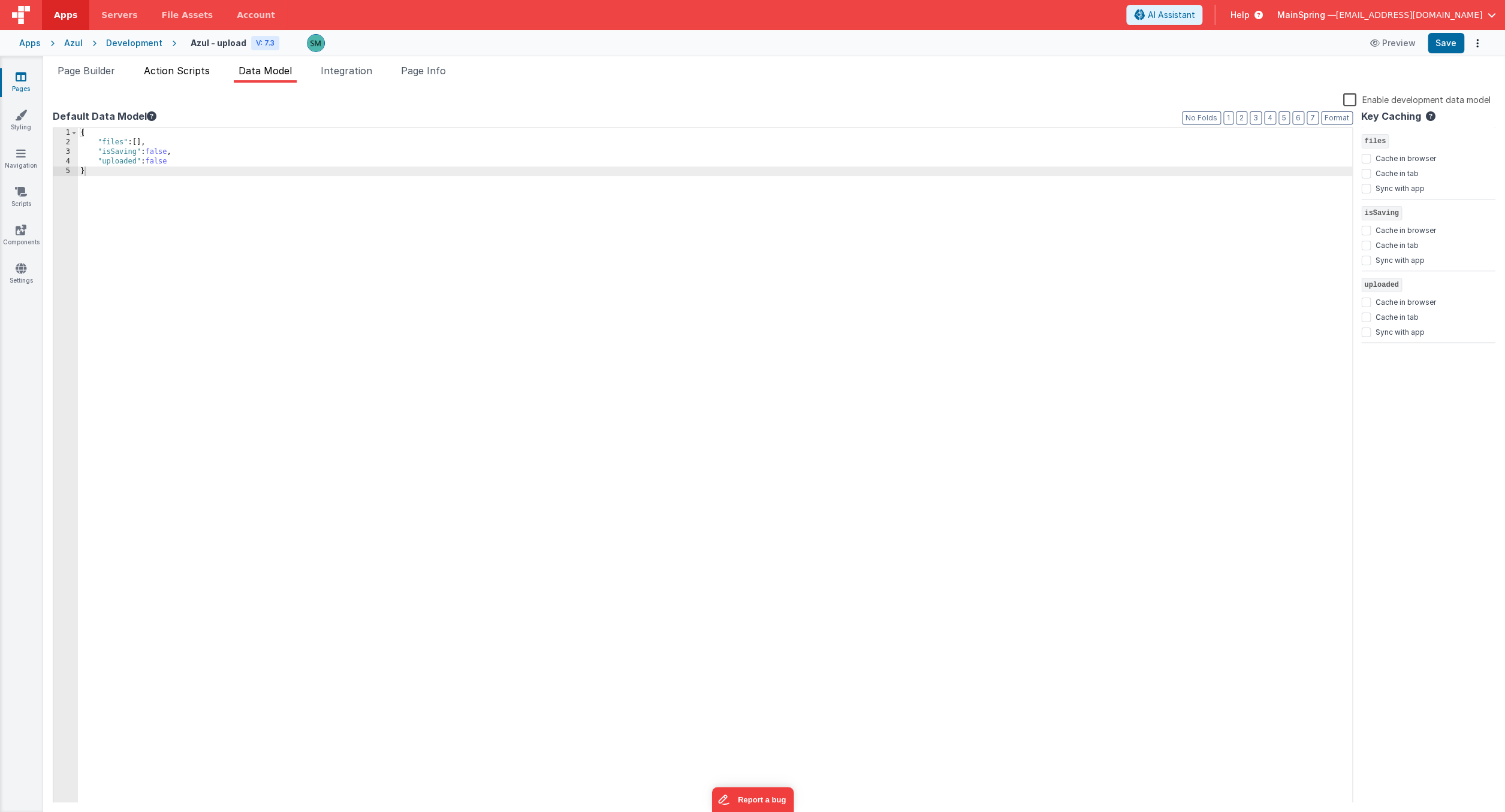
click at [185, 73] on span "Action Scripts" at bounding box center [177, 71] width 66 height 12
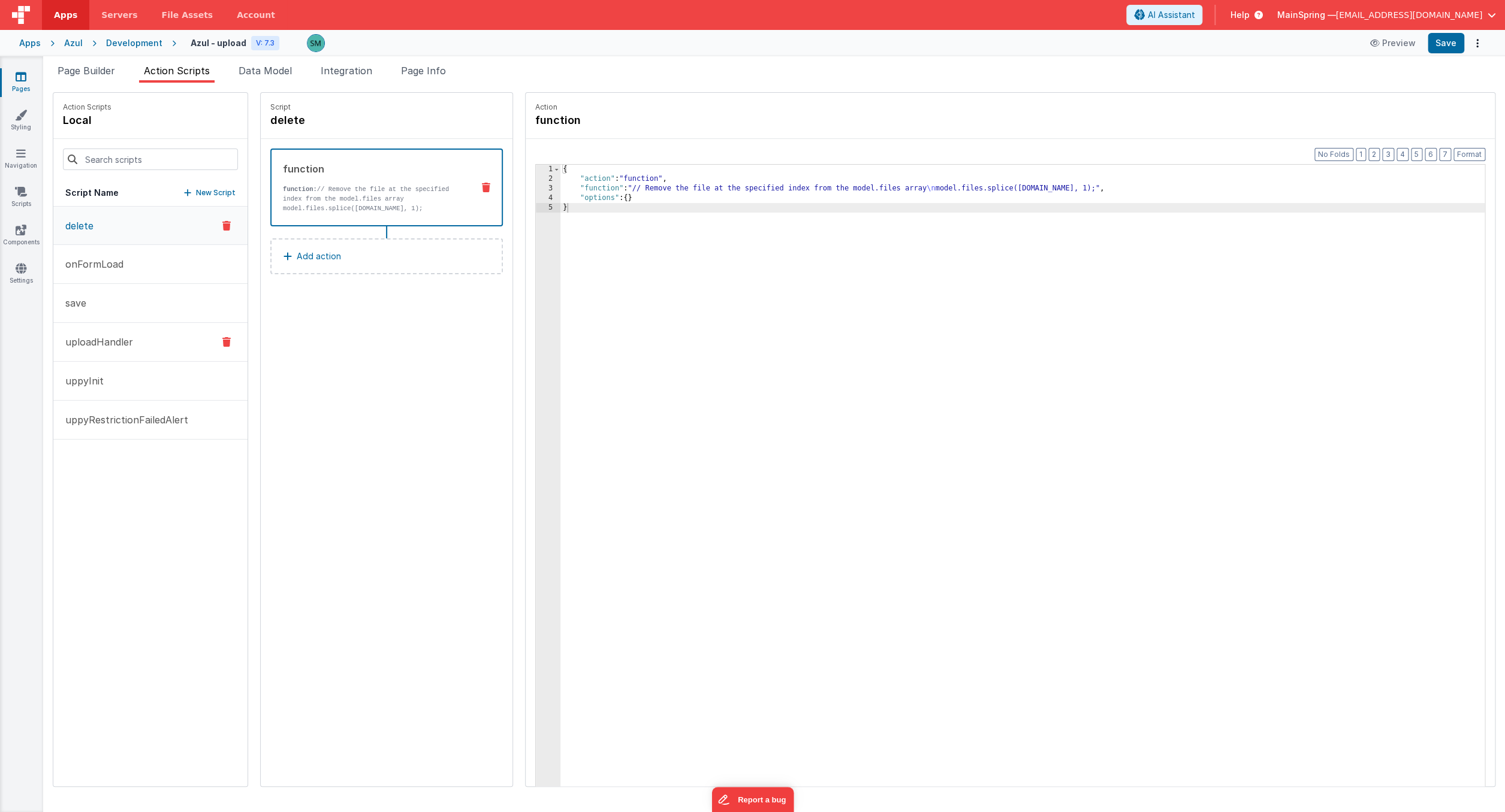
click at [143, 351] on button "uploadHandler" at bounding box center [150, 342] width 194 height 39
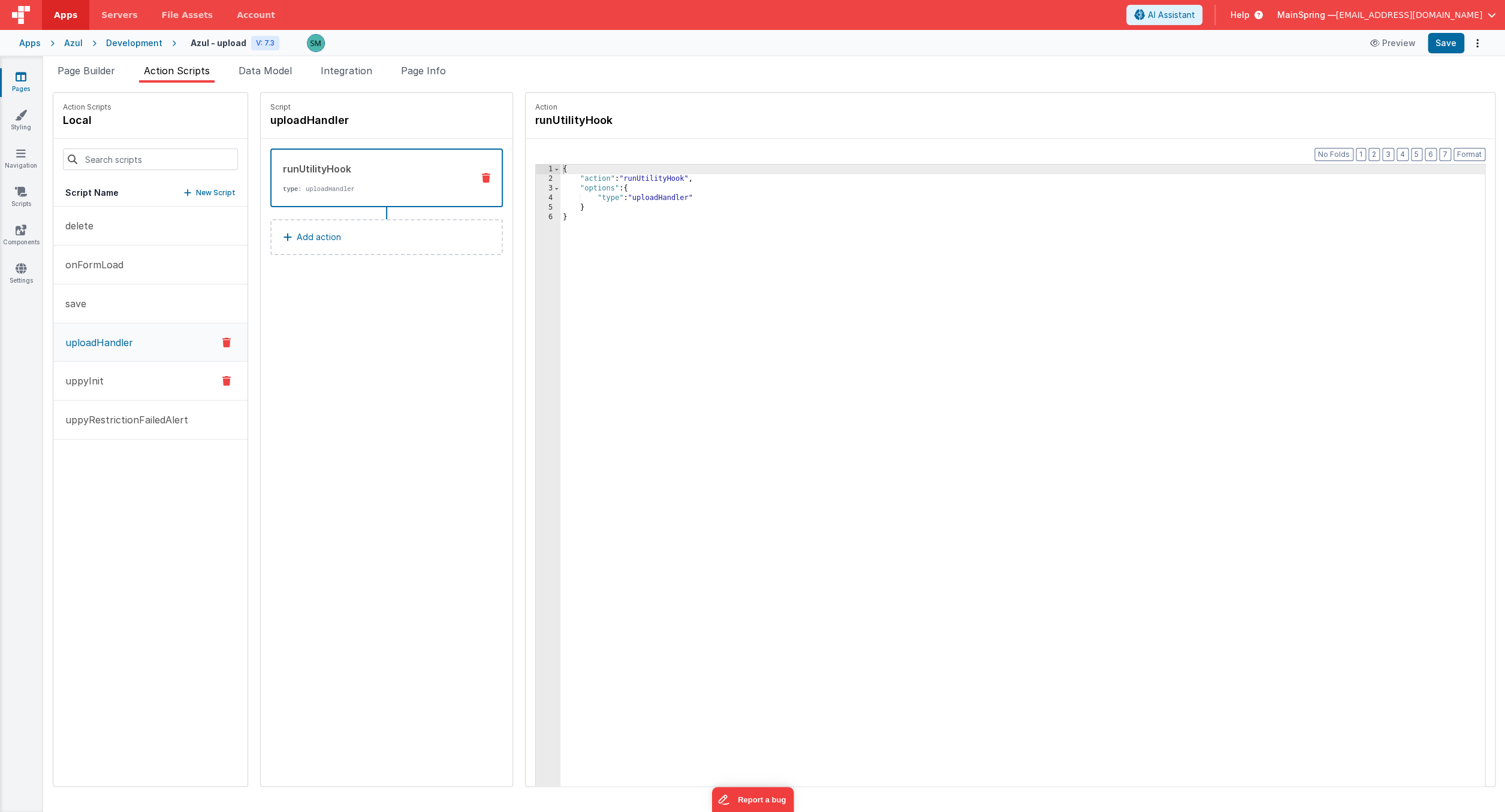
click at [161, 382] on button "uppyInit" at bounding box center [150, 381] width 194 height 39
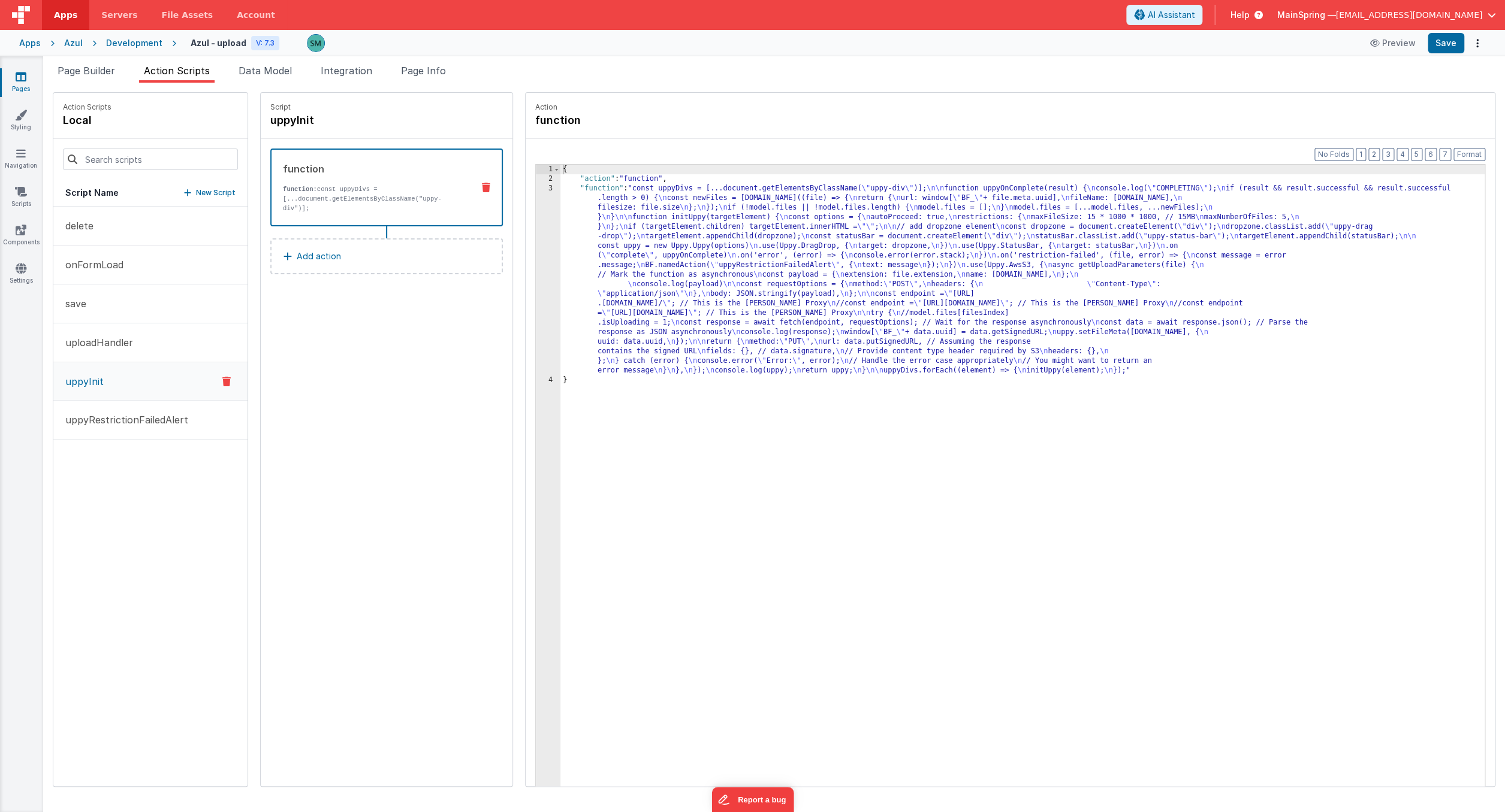
click at [536, 191] on div "3" at bounding box center [548, 280] width 25 height 192
click at [540, 190] on div "3" at bounding box center [548, 280] width 25 height 192
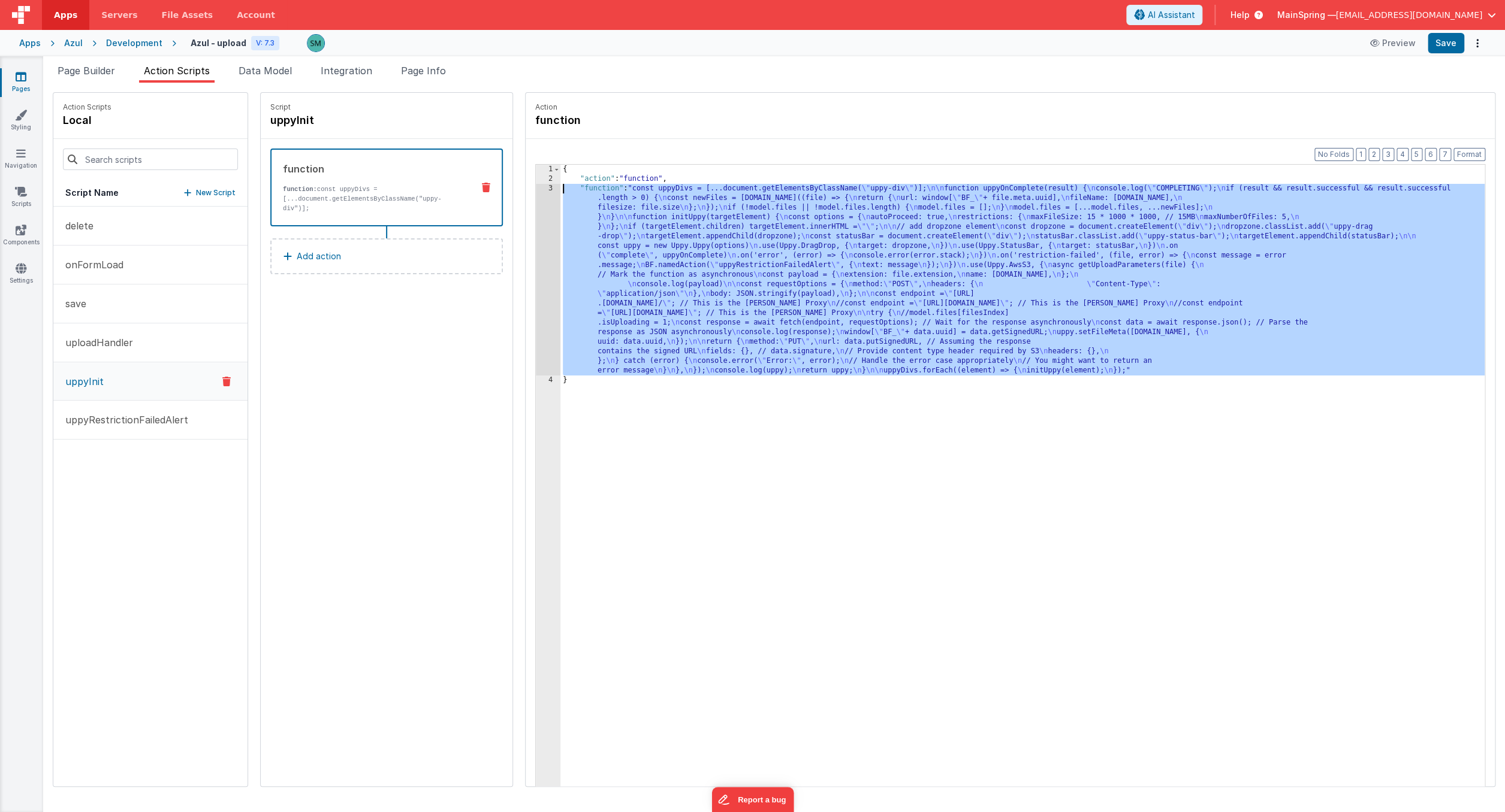
click at [536, 188] on div "3" at bounding box center [548, 280] width 25 height 192
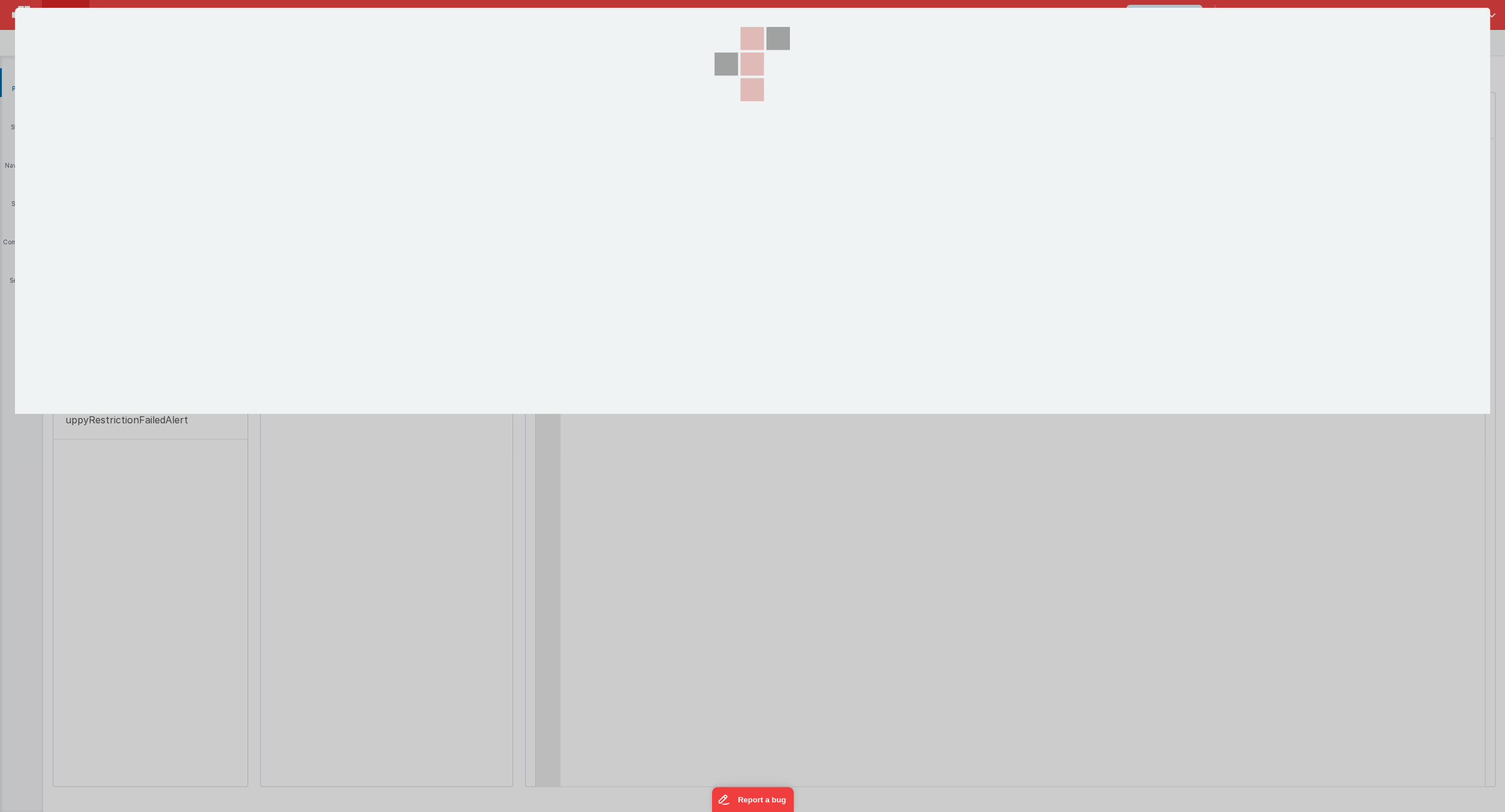
click at [527, 188] on section at bounding box center [752, 211] width 1475 height 406
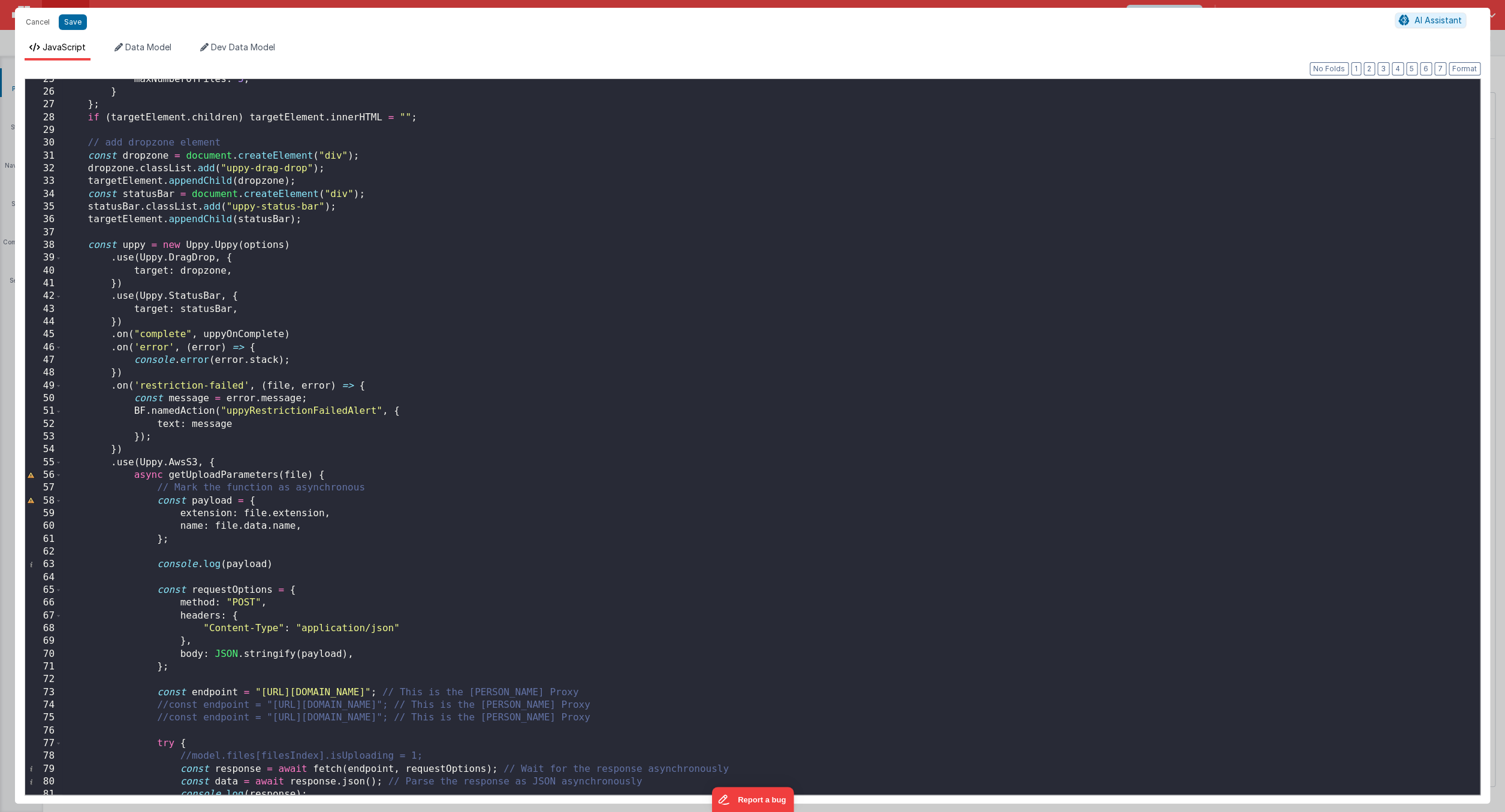
scroll to position [315, 0]
click at [225, 470] on div "maxNumberOfFiles : 5 , } } ; if ( targetElement . children ) targetElement . in…" at bounding box center [770, 440] width 1417 height 740
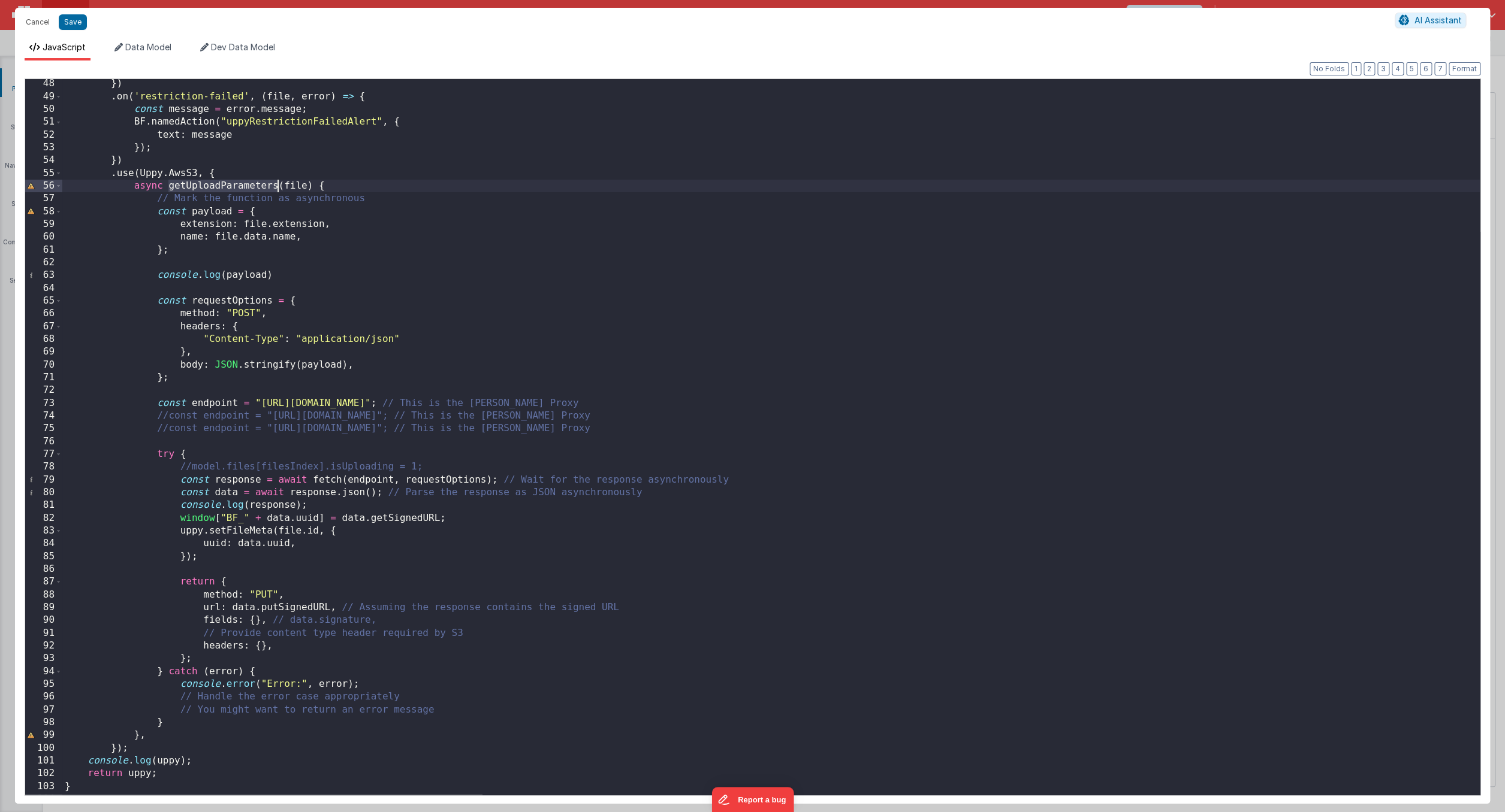
scroll to position [605, 0]
click at [515, 478] on div "}) . on ( 'restriction-failed' , ( file , error ) => { const message = error . …" at bounding box center [770, 443] width 1417 height 740
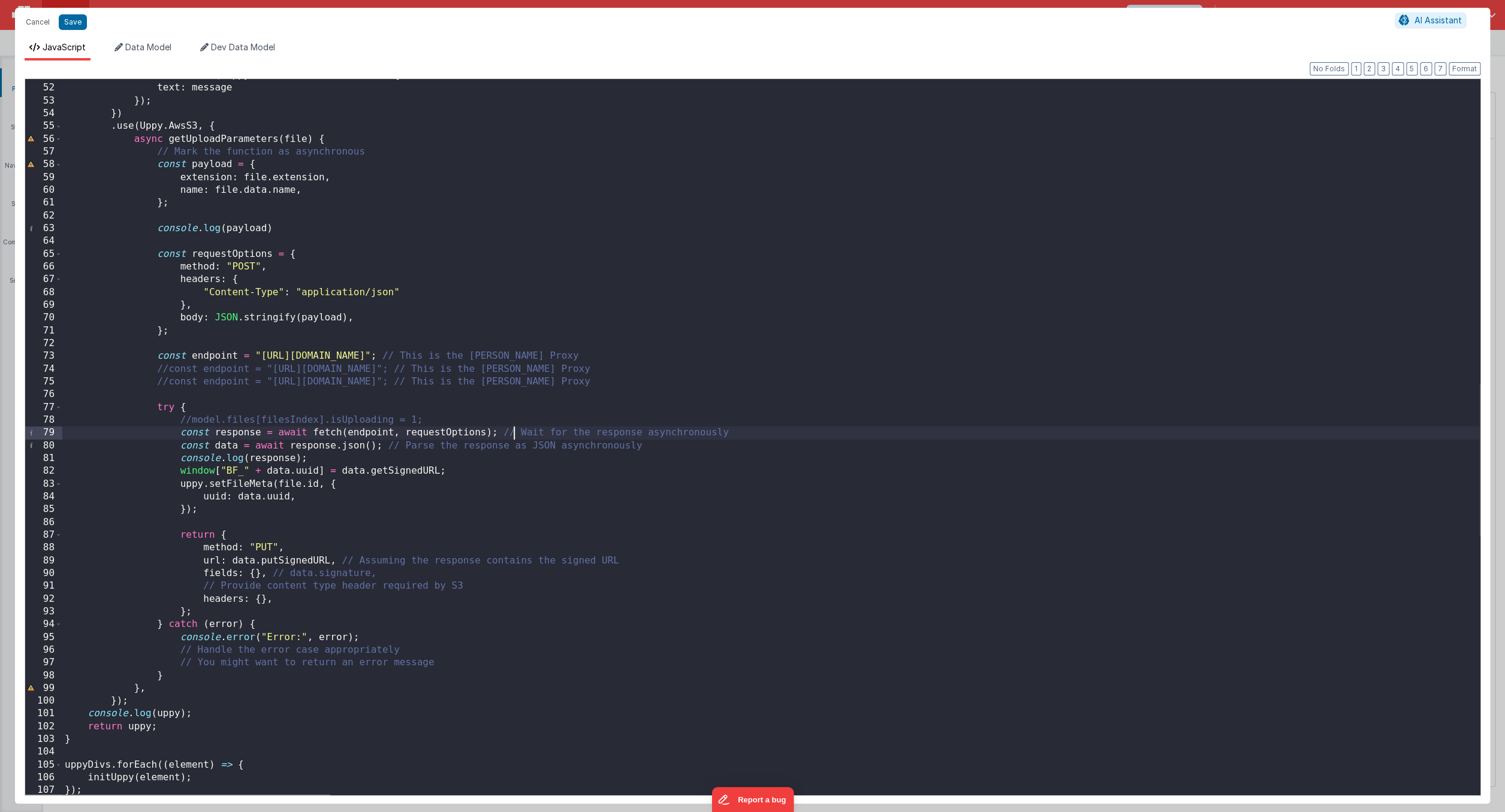
scroll to position [651, 0]
click at [274, 444] on div "text : message }) ; }) . use ( Uppy . AwsS3 , { async getUploadParameters ( fil…" at bounding box center [770, 447] width 1417 height 740
click at [28, 22] on button "Cancel" at bounding box center [38, 22] width 36 height 17
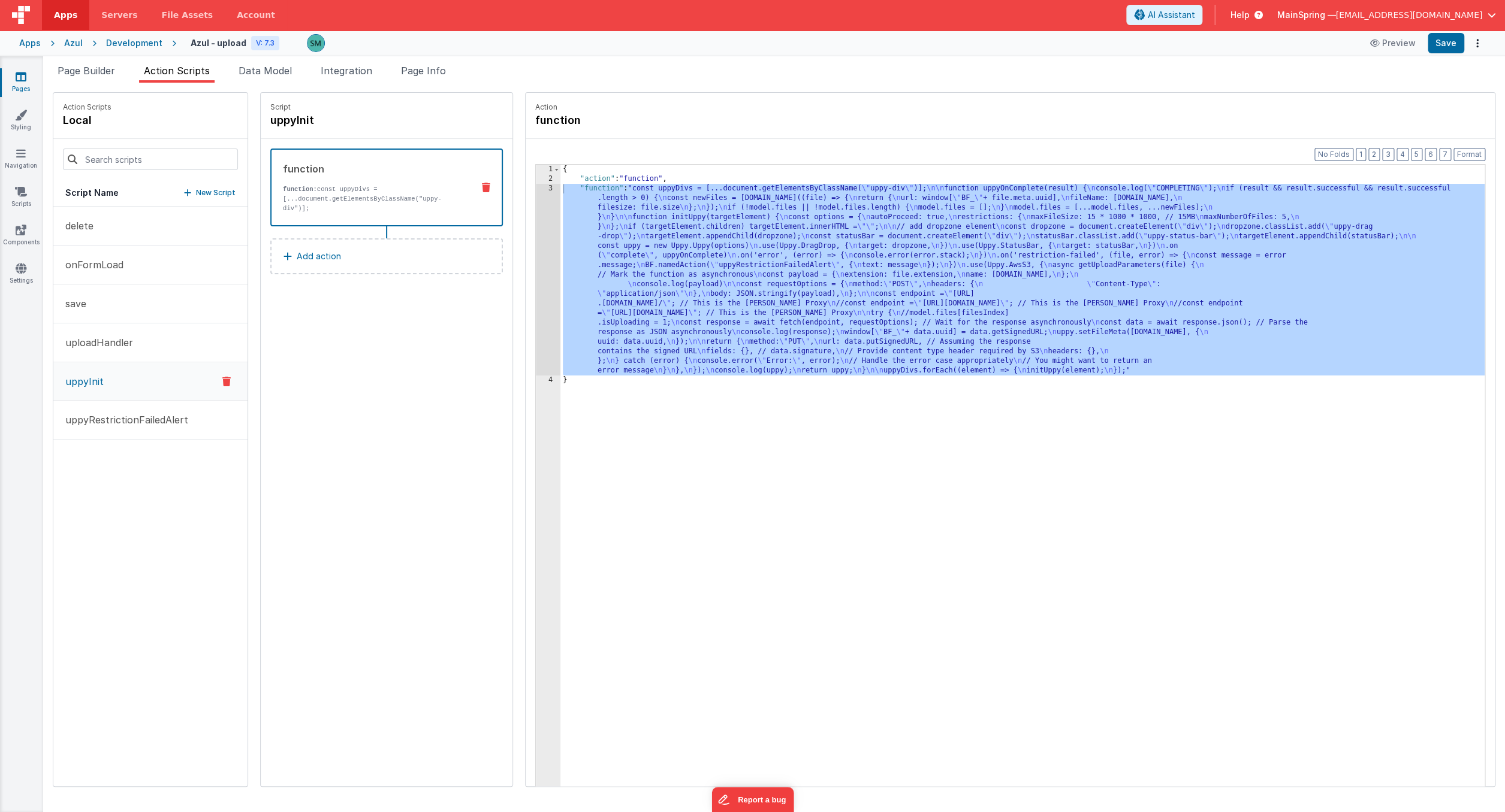
click at [120, 41] on div "Development" at bounding box center [134, 43] width 56 height 12
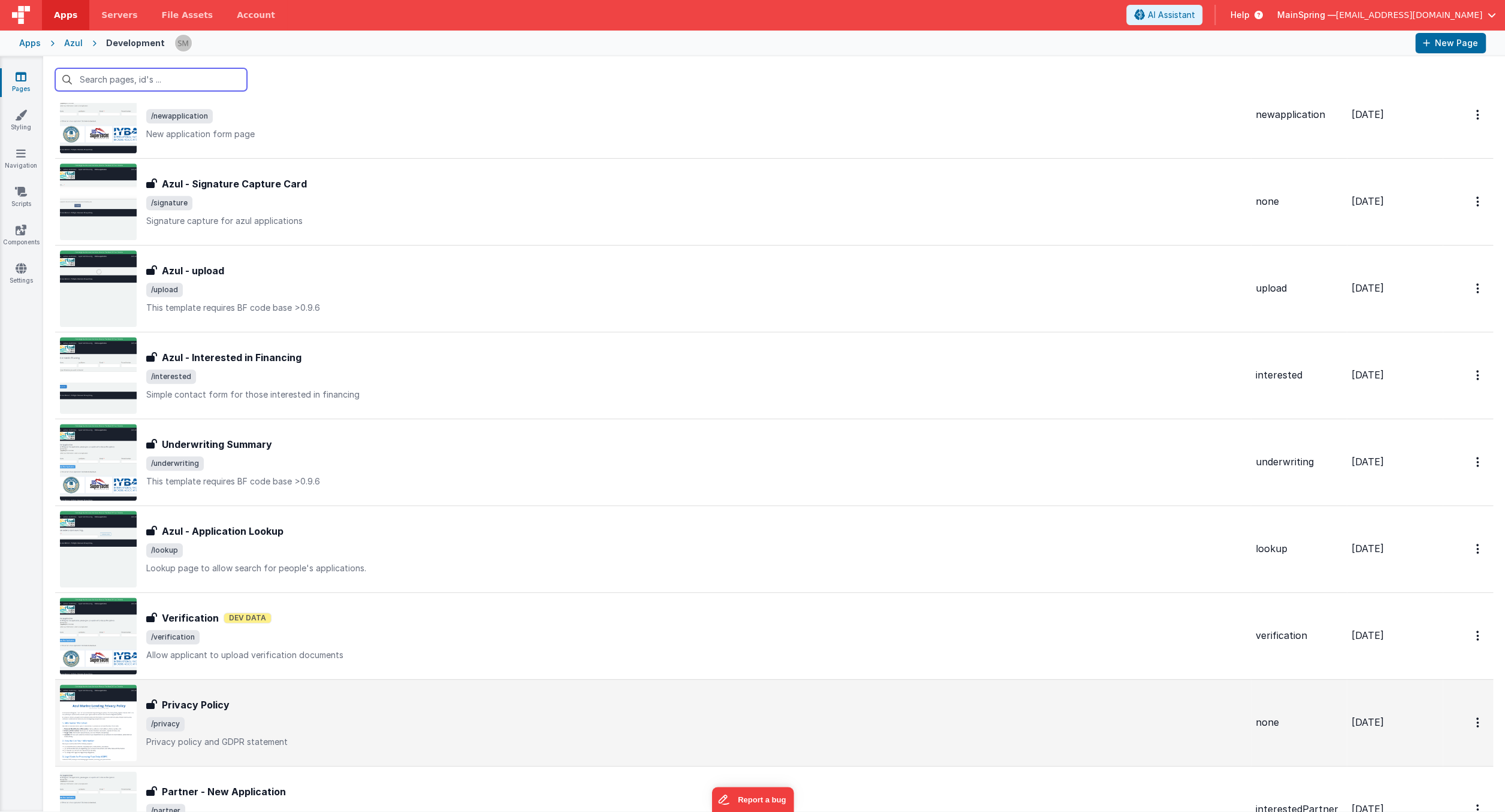
scroll to position [449, 0]
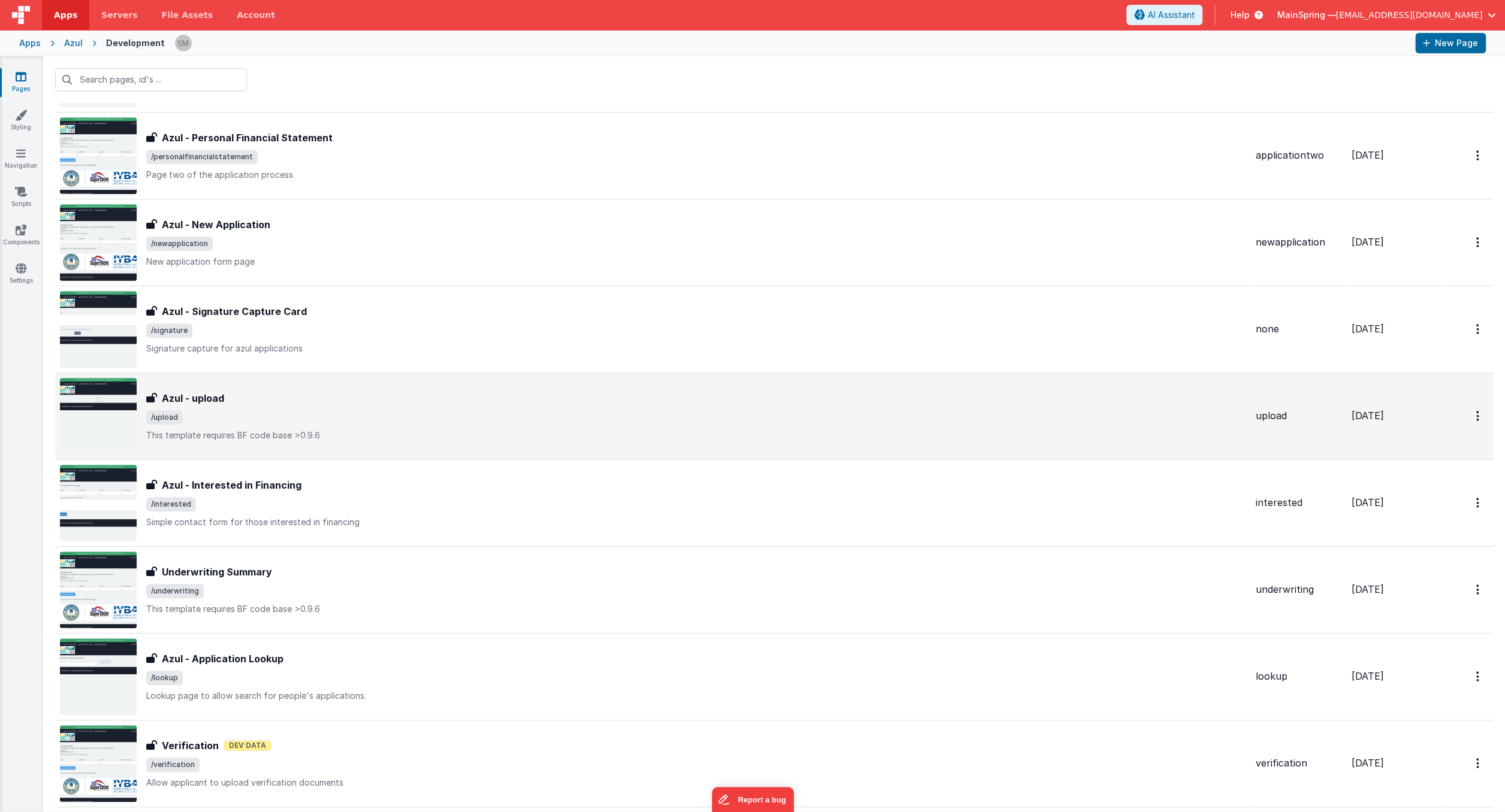
click at [350, 404] on div "Azul - upload" at bounding box center [696, 399] width 1099 height 14
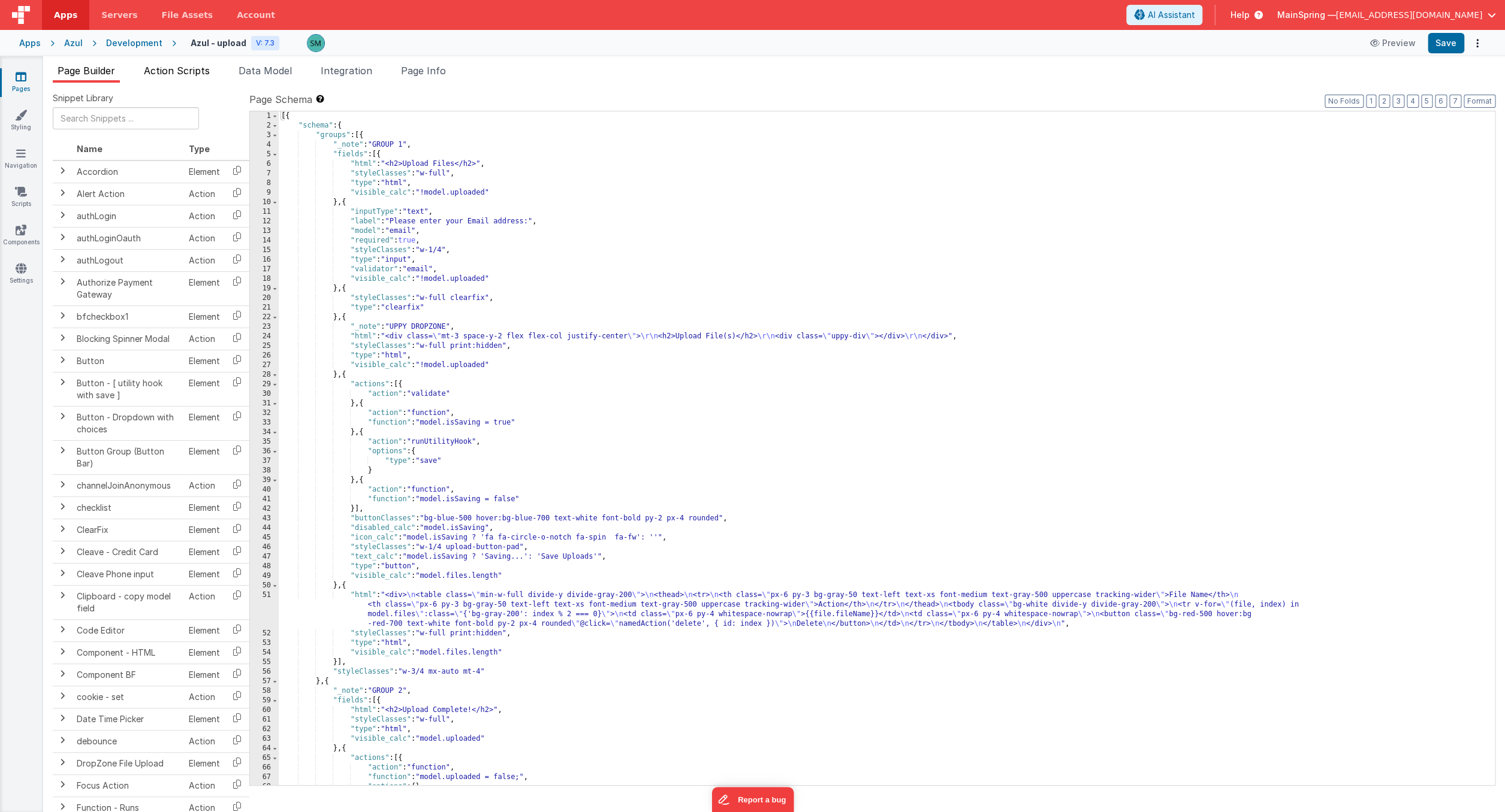
click at [167, 65] on span "Action Scripts" at bounding box center [177, 71] width 66 height 12
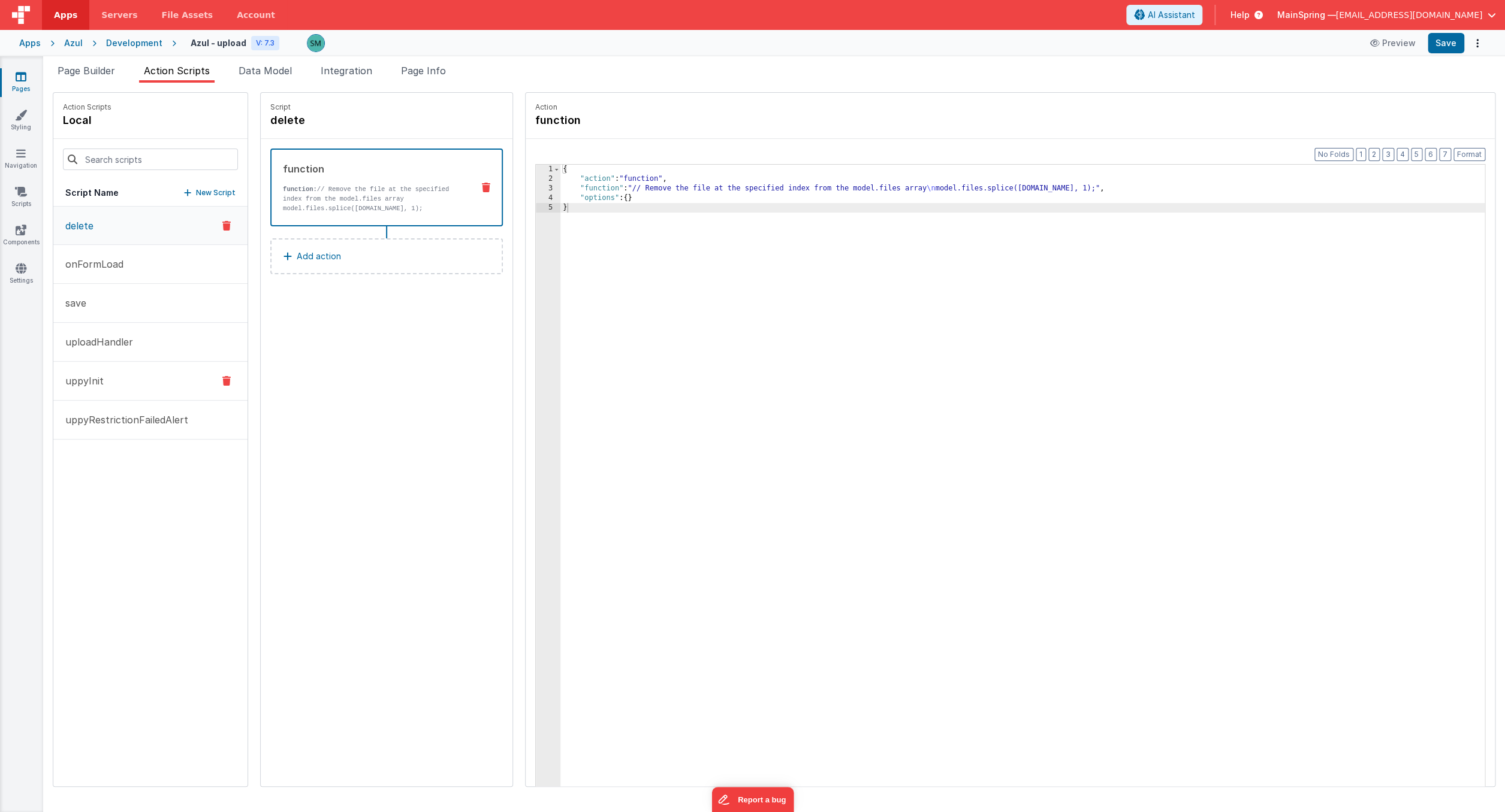
click at [127, 373] on button "uppyInit" at bounding box center [150, 381] width 194 height 39
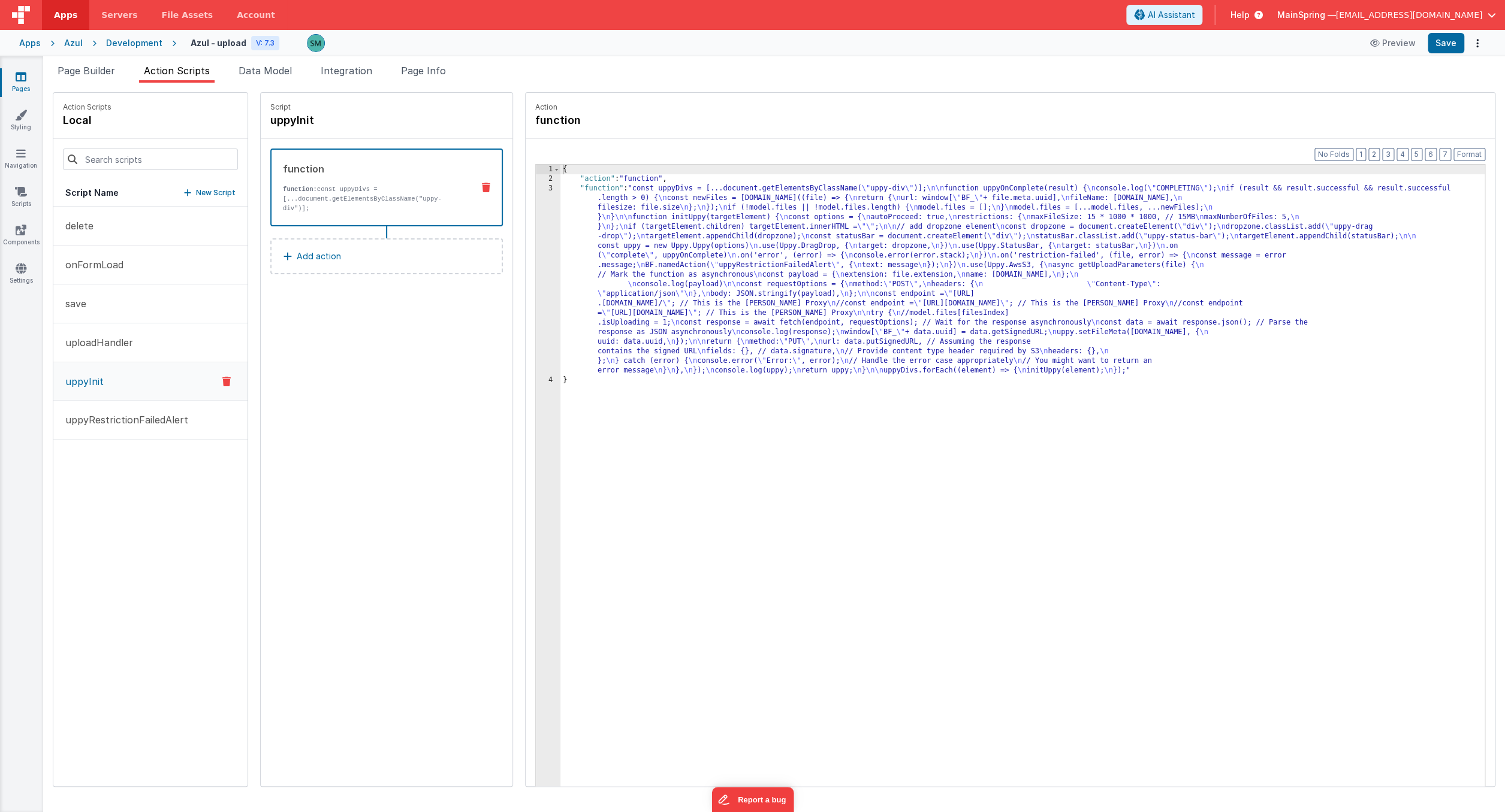
click at [537, 202] on div "3" at bounding box center [548, 280] width 25 height 192
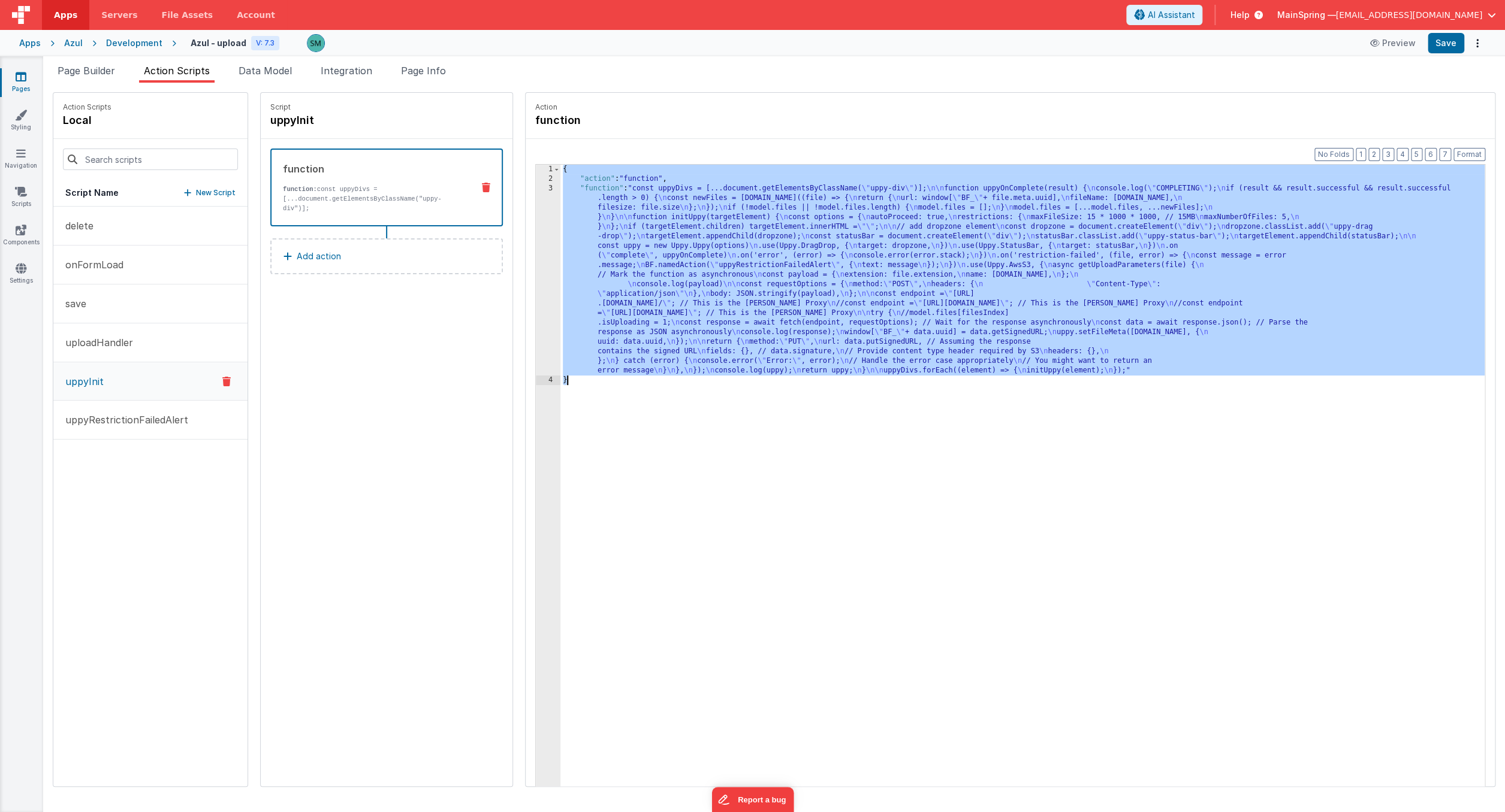
click at [537, 202] on div "3" at bounding box center [548, 280] width 25 height 192
click at [541, 189] on div "3" at bounding box center [548, 280] width 25 height 192
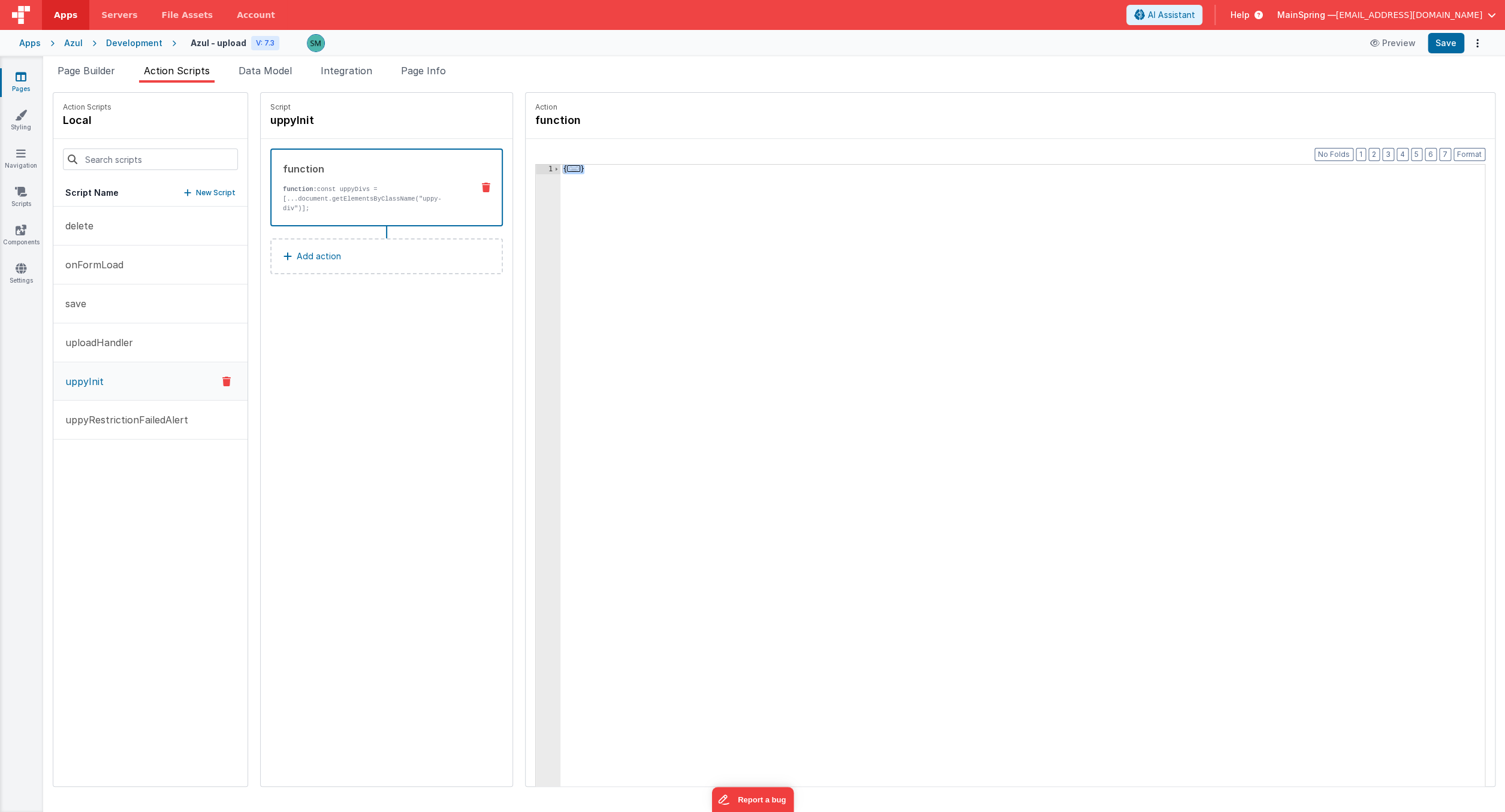
click at [139, 377] on button "uppyInit" at bounding box center [150, 382] width 194 height 38
click at [553, 168] on span at bounding box center [556, 170] width 7 height 10
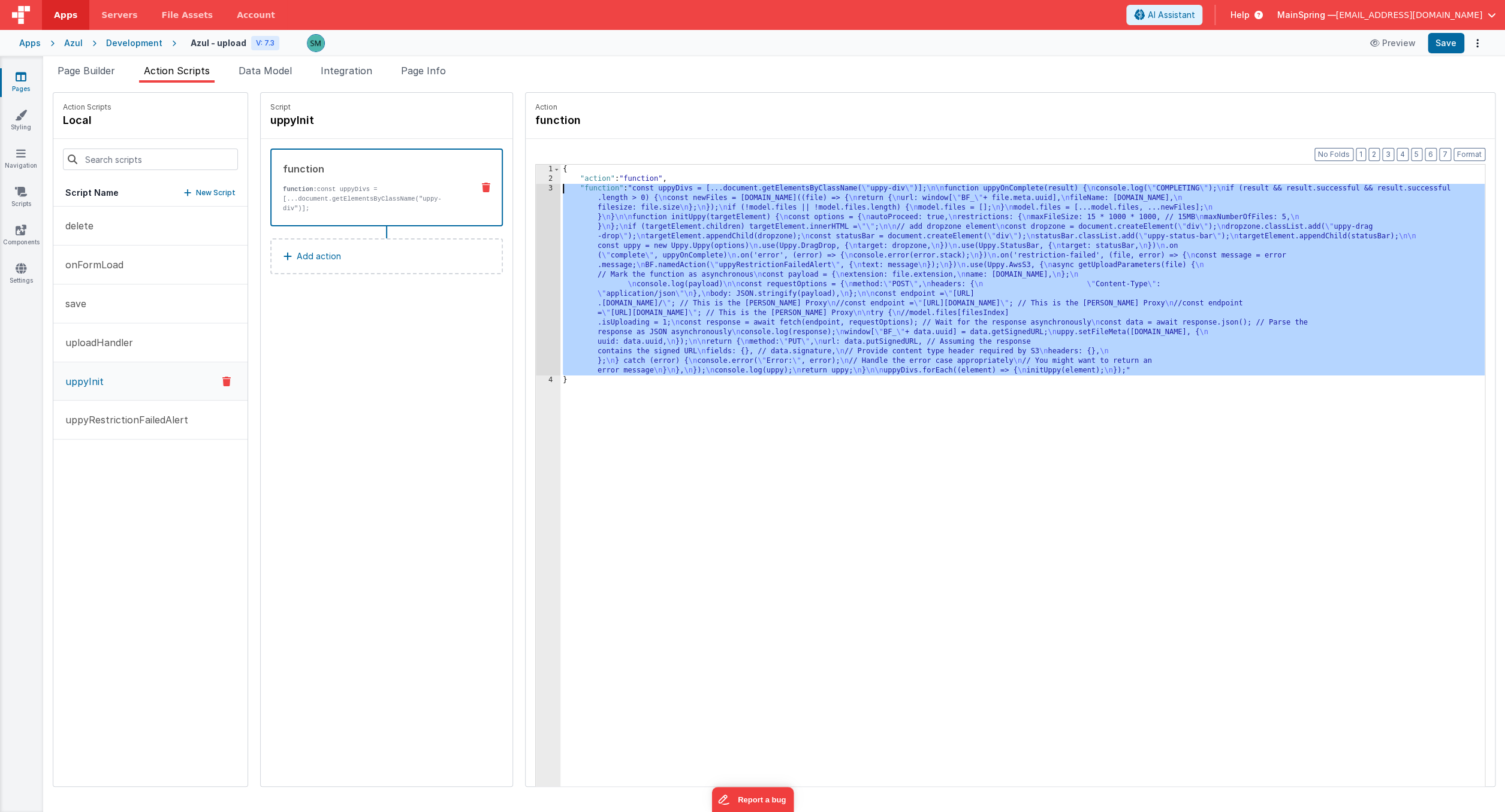
click at [536, 189] on div "3" at bounding box center [548, 280] width 25 height 192
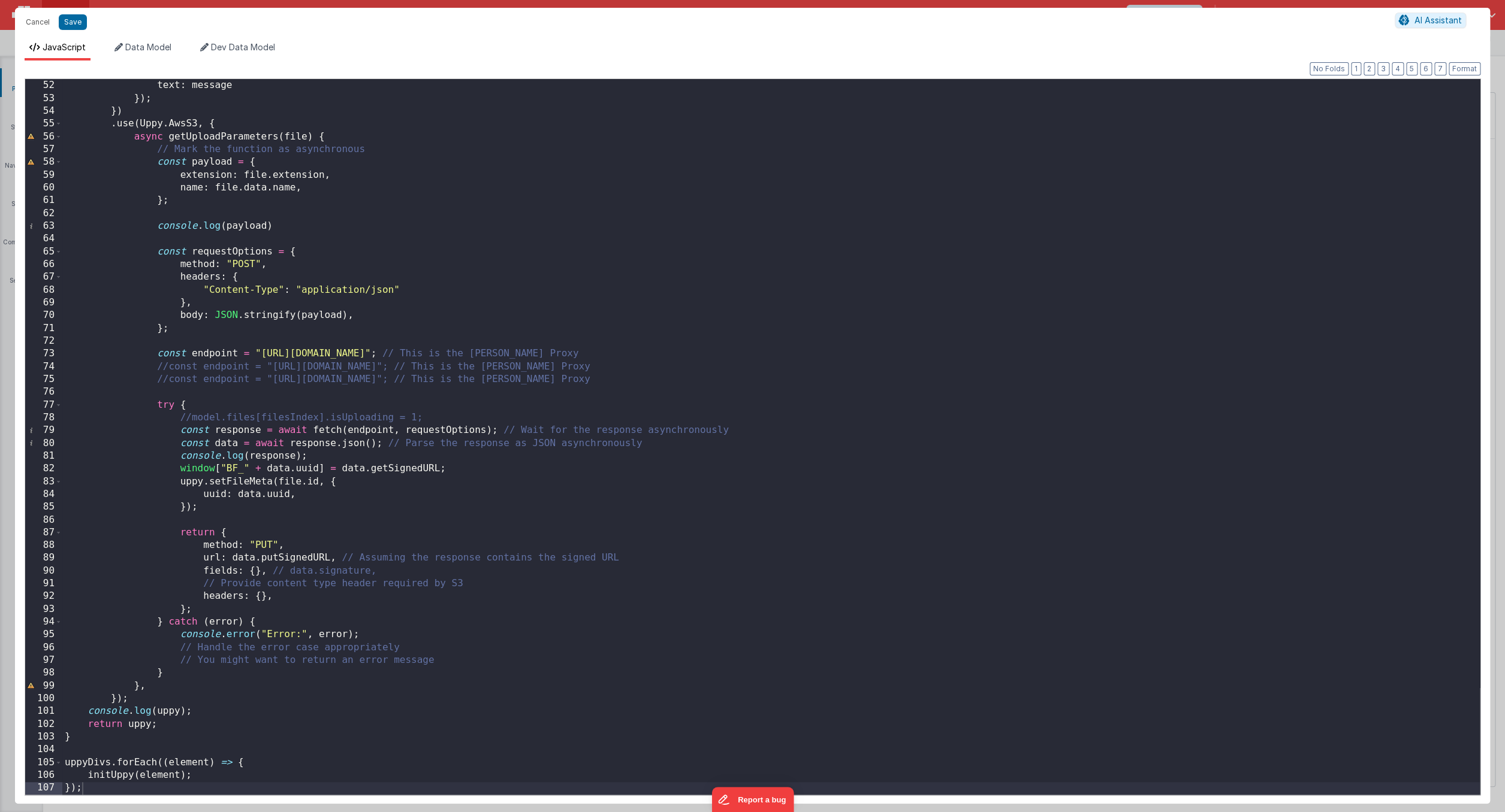
scroll to position [651, 0]
click at [41, 18] on button "Cancel" at bounding box center [38, 22] width 36 height 17
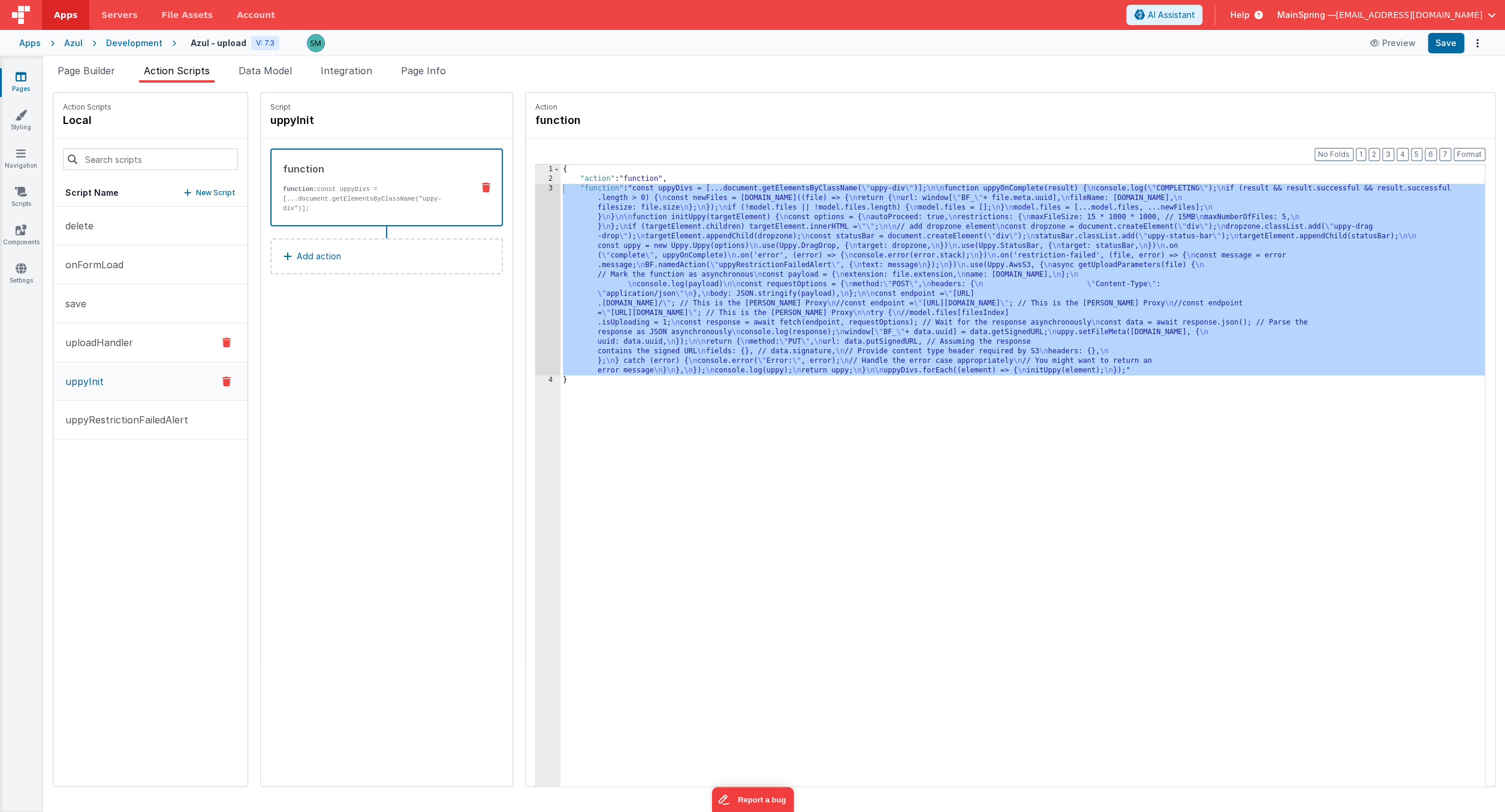
click at [137, 350] on button "uploadHandler" at bounding box center [150, 343] width 194 height 39
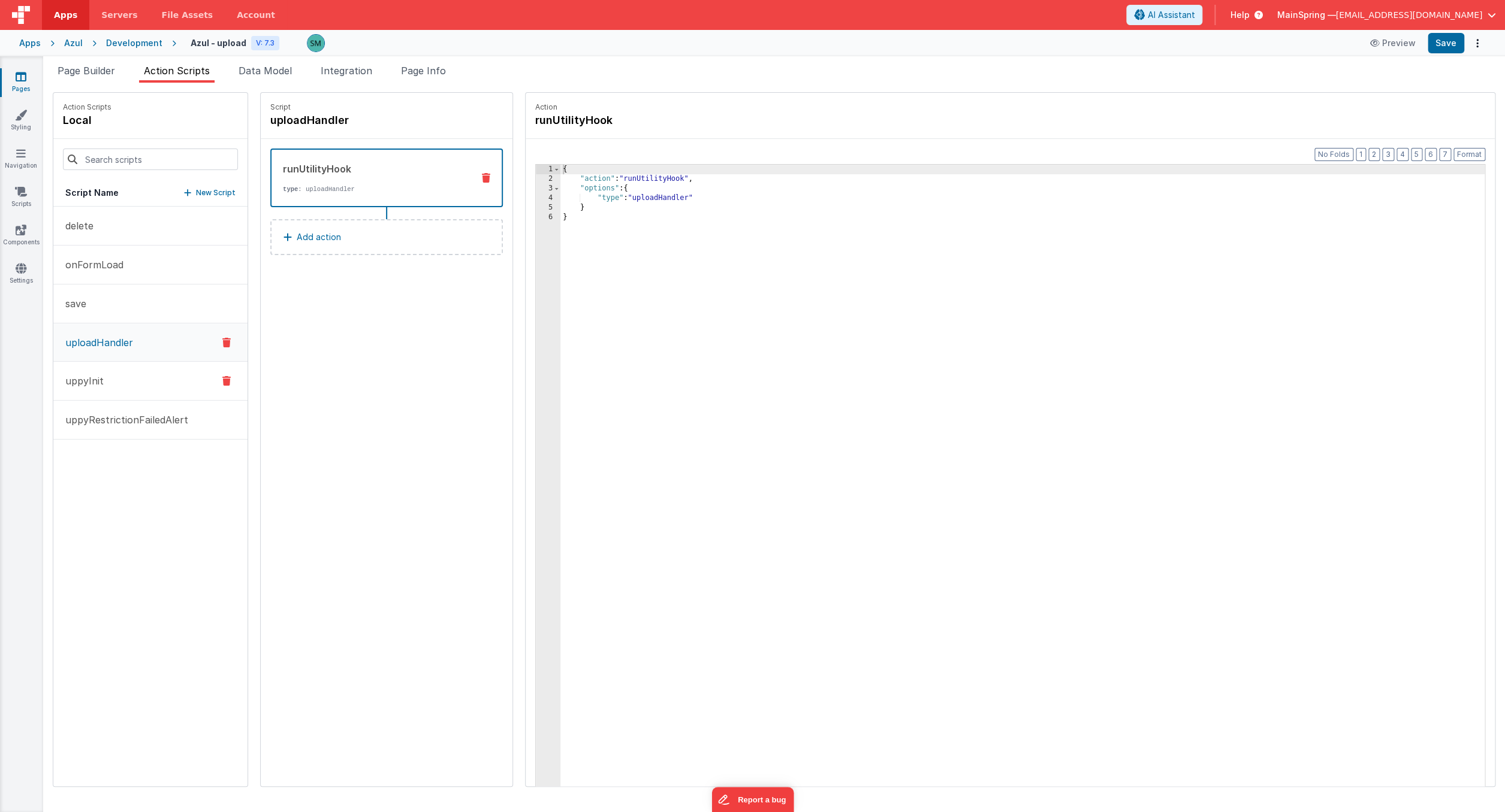
click at [162, 383] on button "uppyInit" at bounding box center [150, 381] width 194 height 39
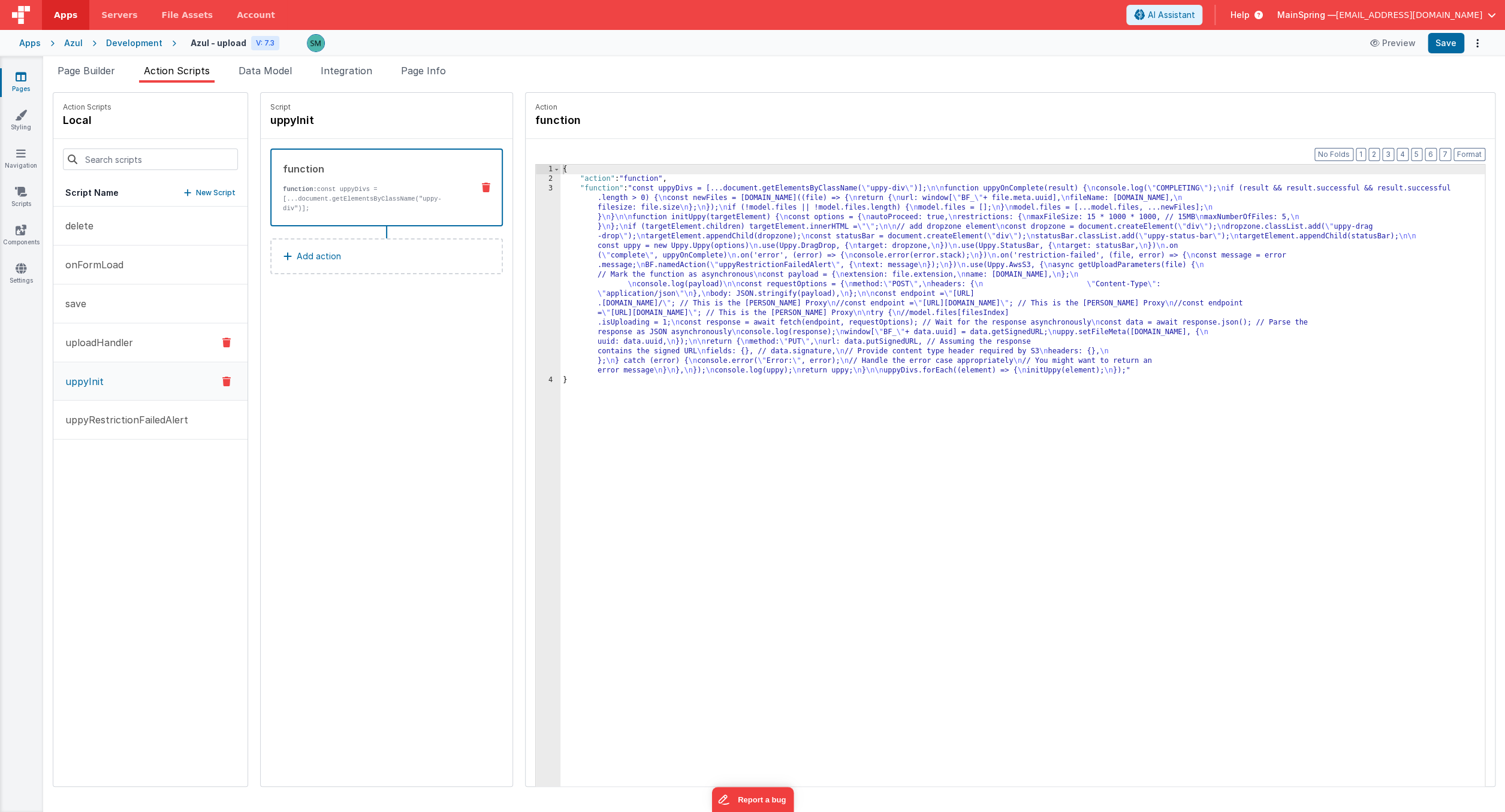
click at [166, 342] on button "uploadHandler" at bounding box center [150, 343] width 194 height 39
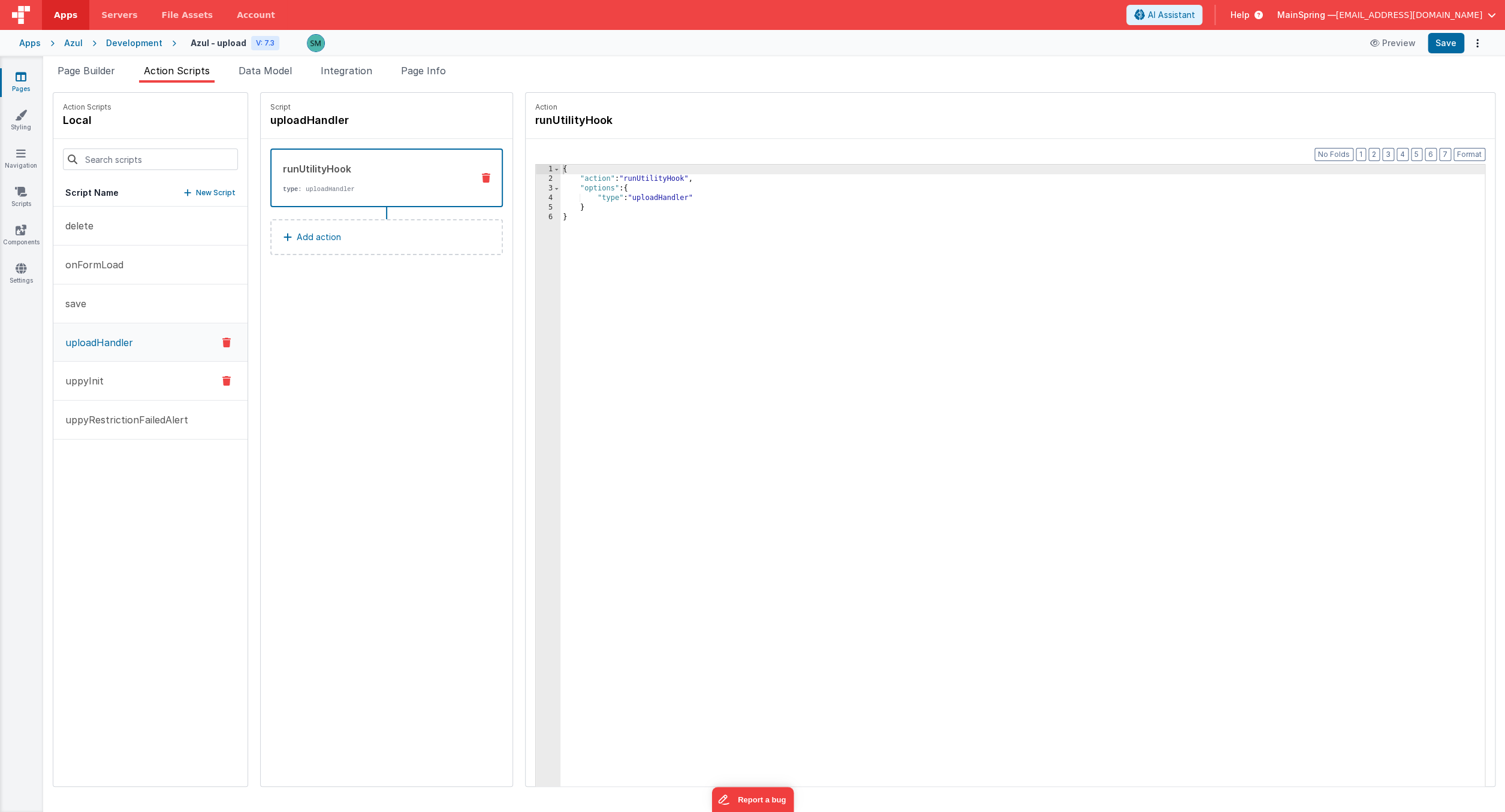
click at [124, 391] on button "uppyInit" at bounding box center [150, 381] width 194 height 39
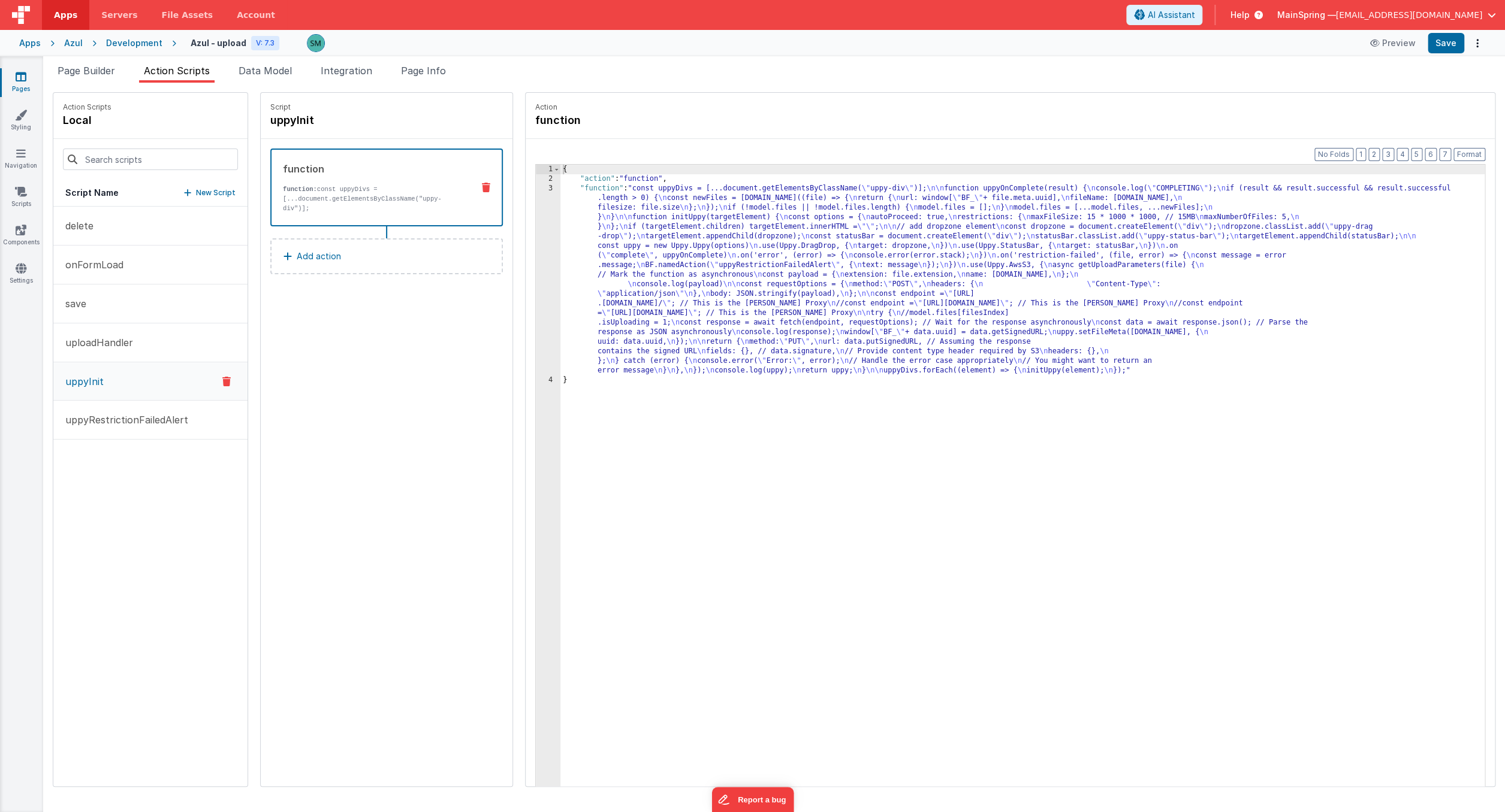
click at [536, 189] on div "3" at bounding box center [548, 280] width 25 height 192
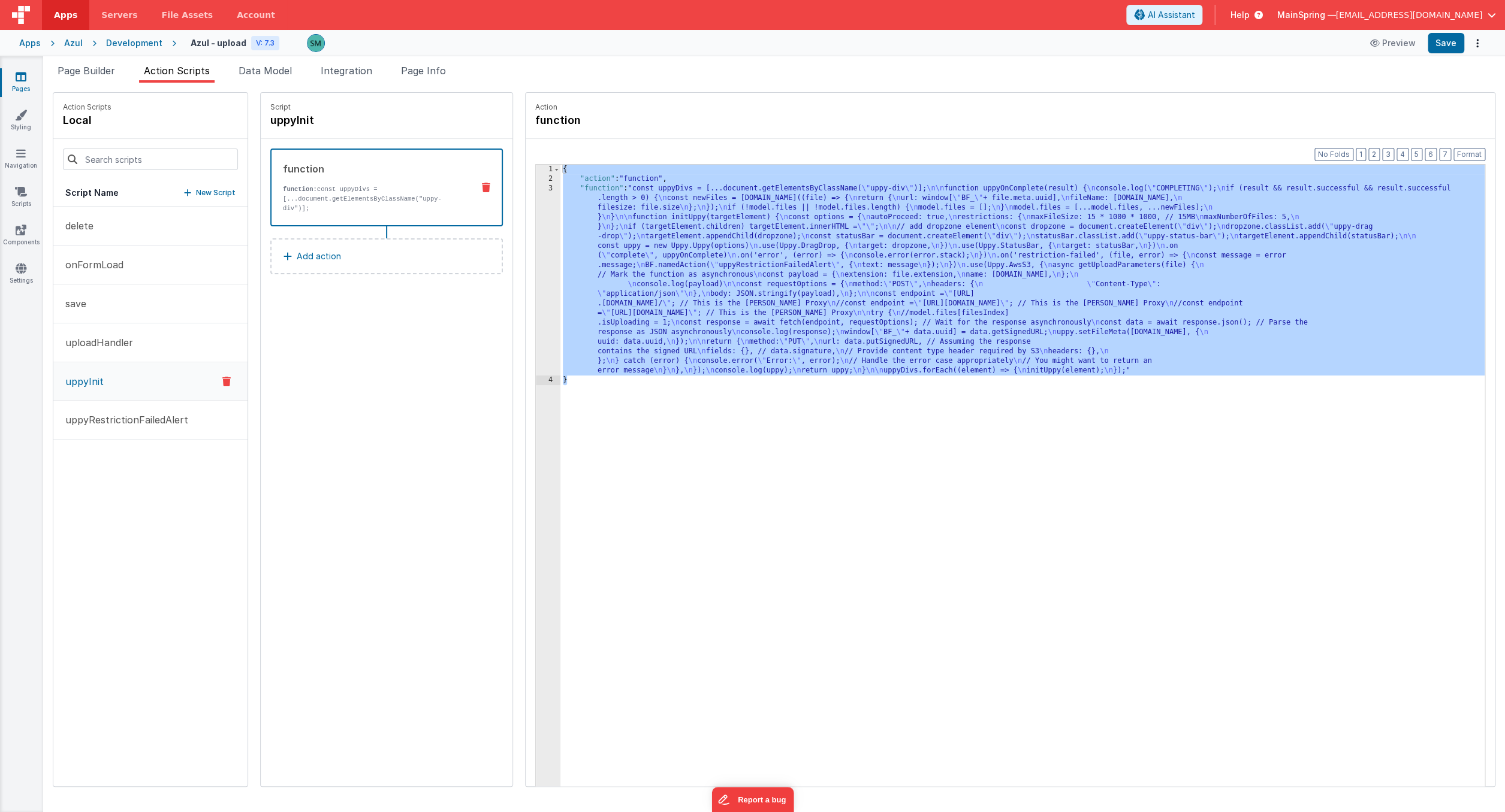
click at [538, 188] on div "3" at bounding box center [548, 280] width 25 height 192
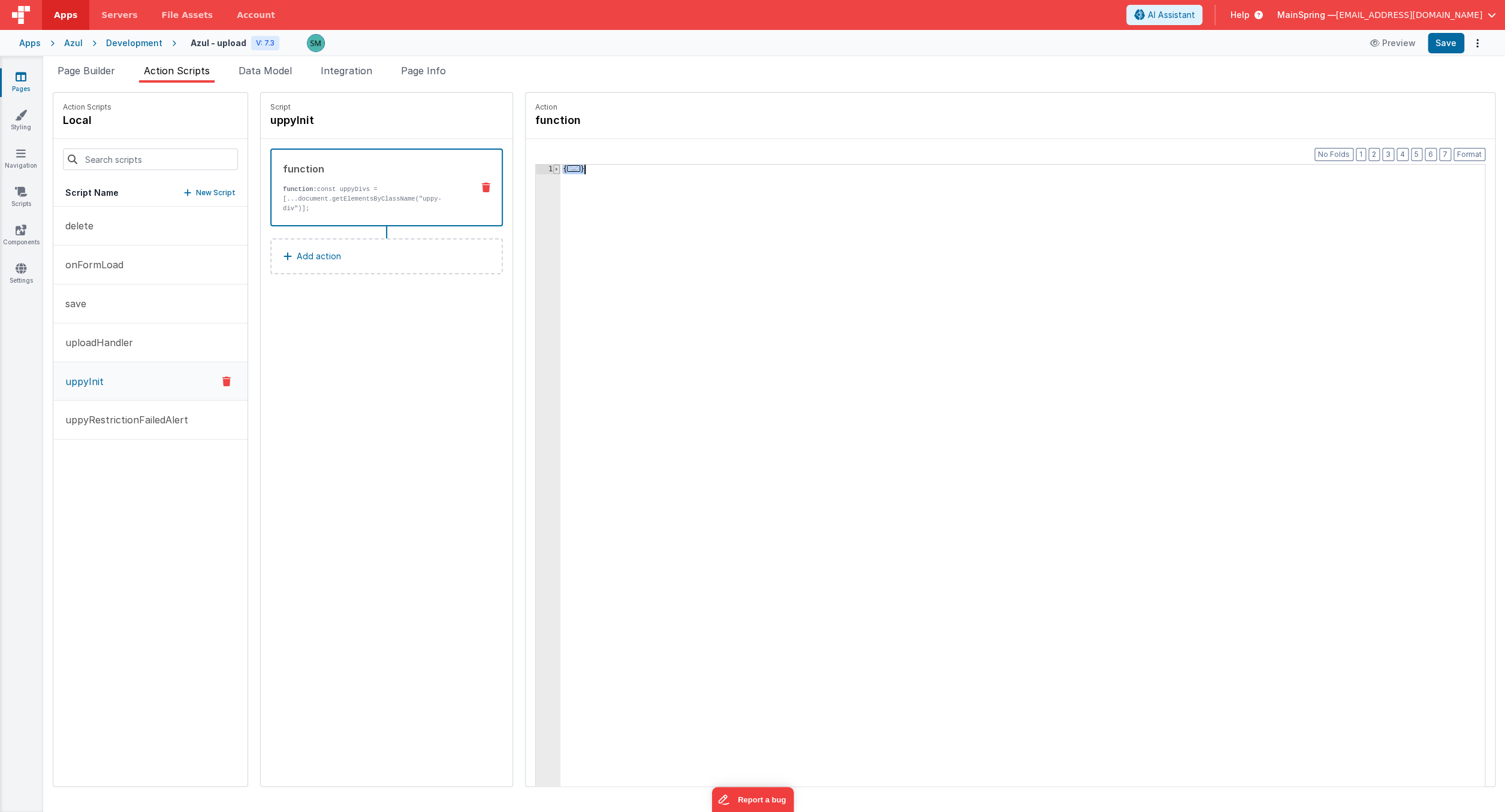
click at [553, 171] on span at bounding box center [556, 170] width 7 height 10
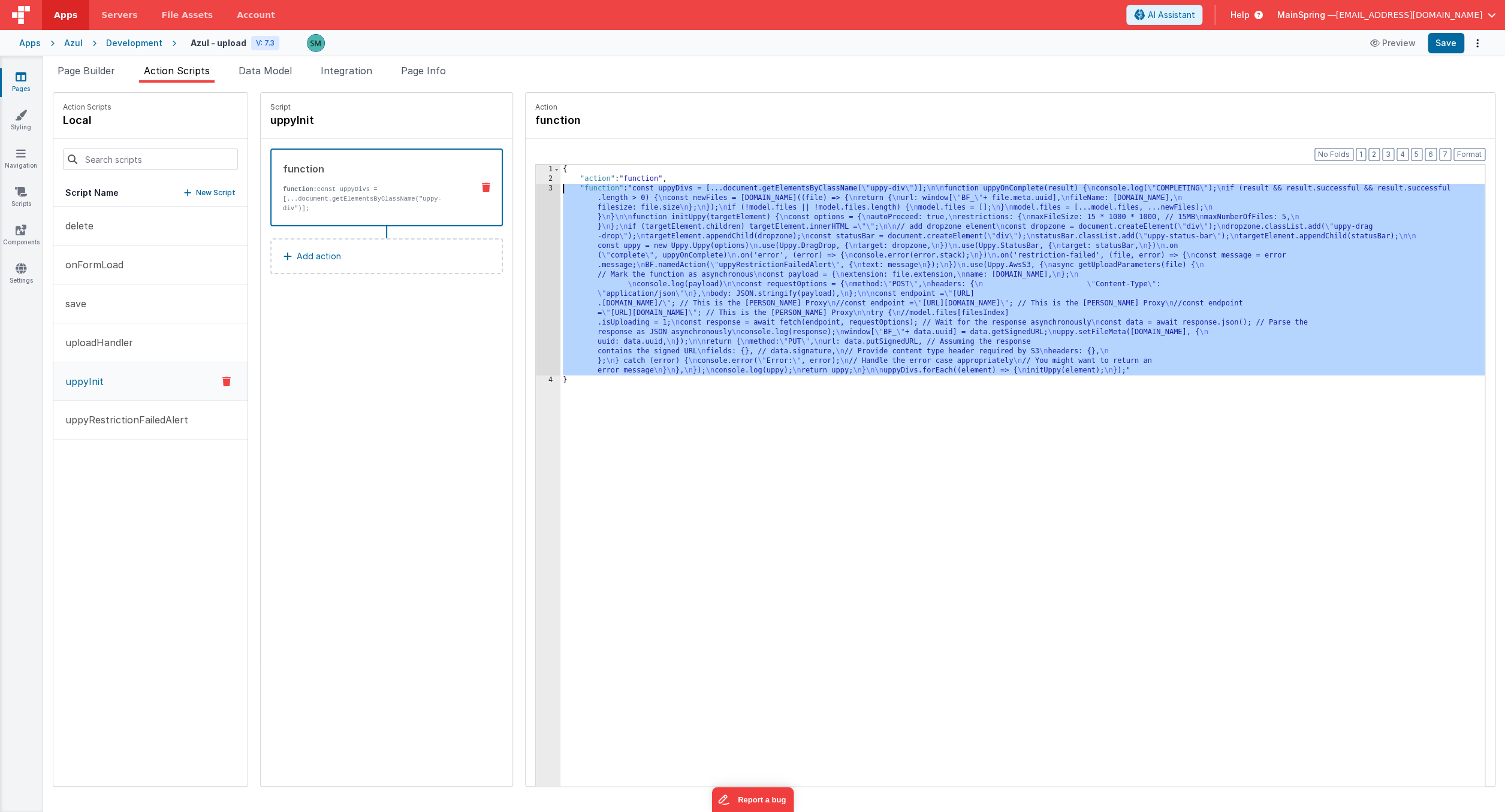
click at [536, 190] on div "3" at bounding box center [548, 280] width 25 height 192
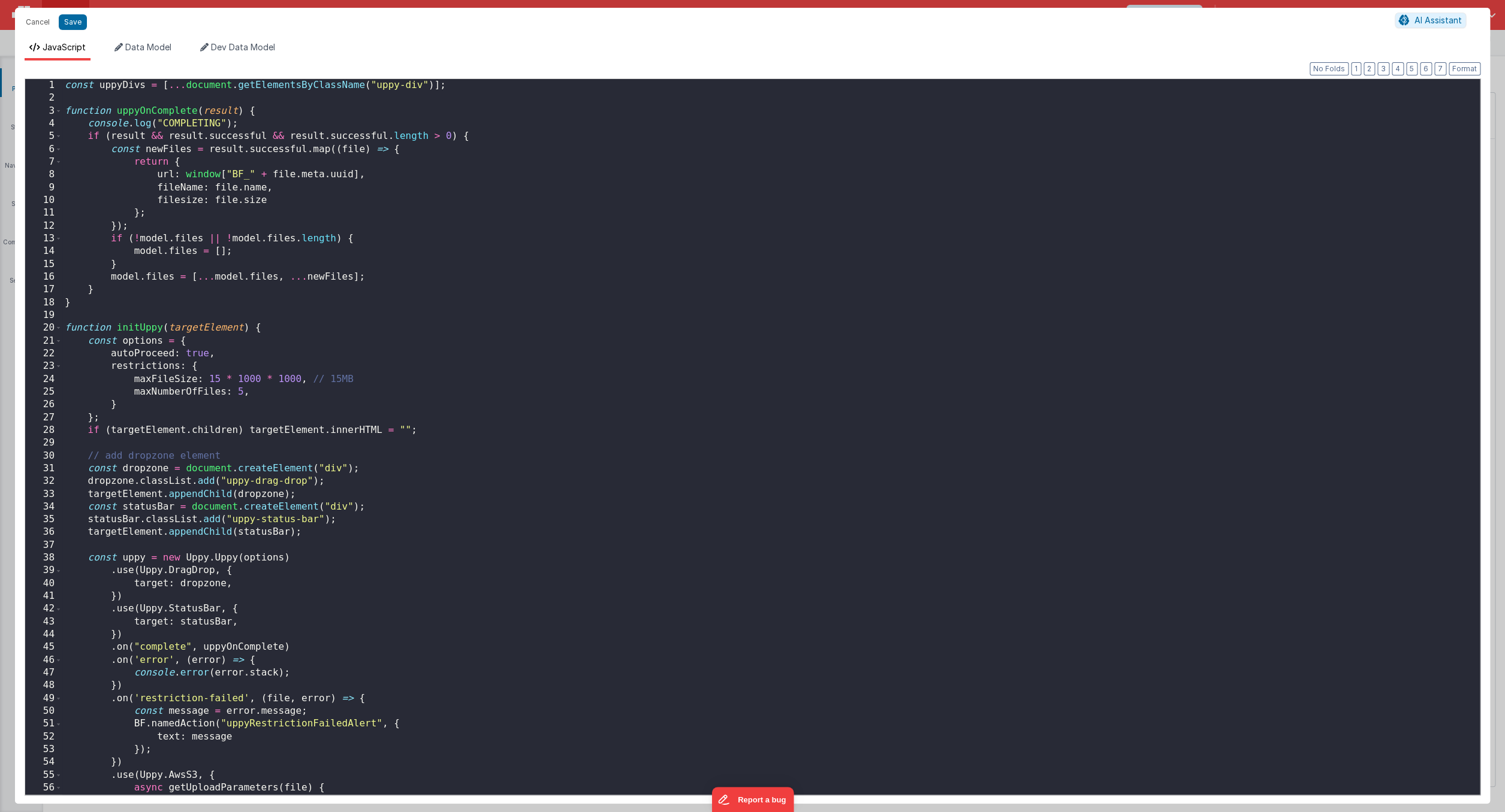
click at [536, 190] on div "const uppyDivs = [ ... document . getElementsByClassName ( "uppy-div" )] ; func…" at bounding box center [770, 449] width 1417 height 741
click at [863, 145] on div "const uppyDivs = [ ... document . getElementsByClassName ( "uppy-div" )] ; func…" at bounding box center [770, 449] width 1417 height 741
click at [192, 195] on div "const uppyDivs = [ ... document . getElementsByClassName ( "uppy-div" )] ; func…" at bounding box center [770, 449] width 1417 height 741
click at [191, 188] on div "const uppyDivs = [ ... document . getElementsByClassName ( "uppy-div" )] ; func…" at bounding box center [770, 449] width 1417 height 741
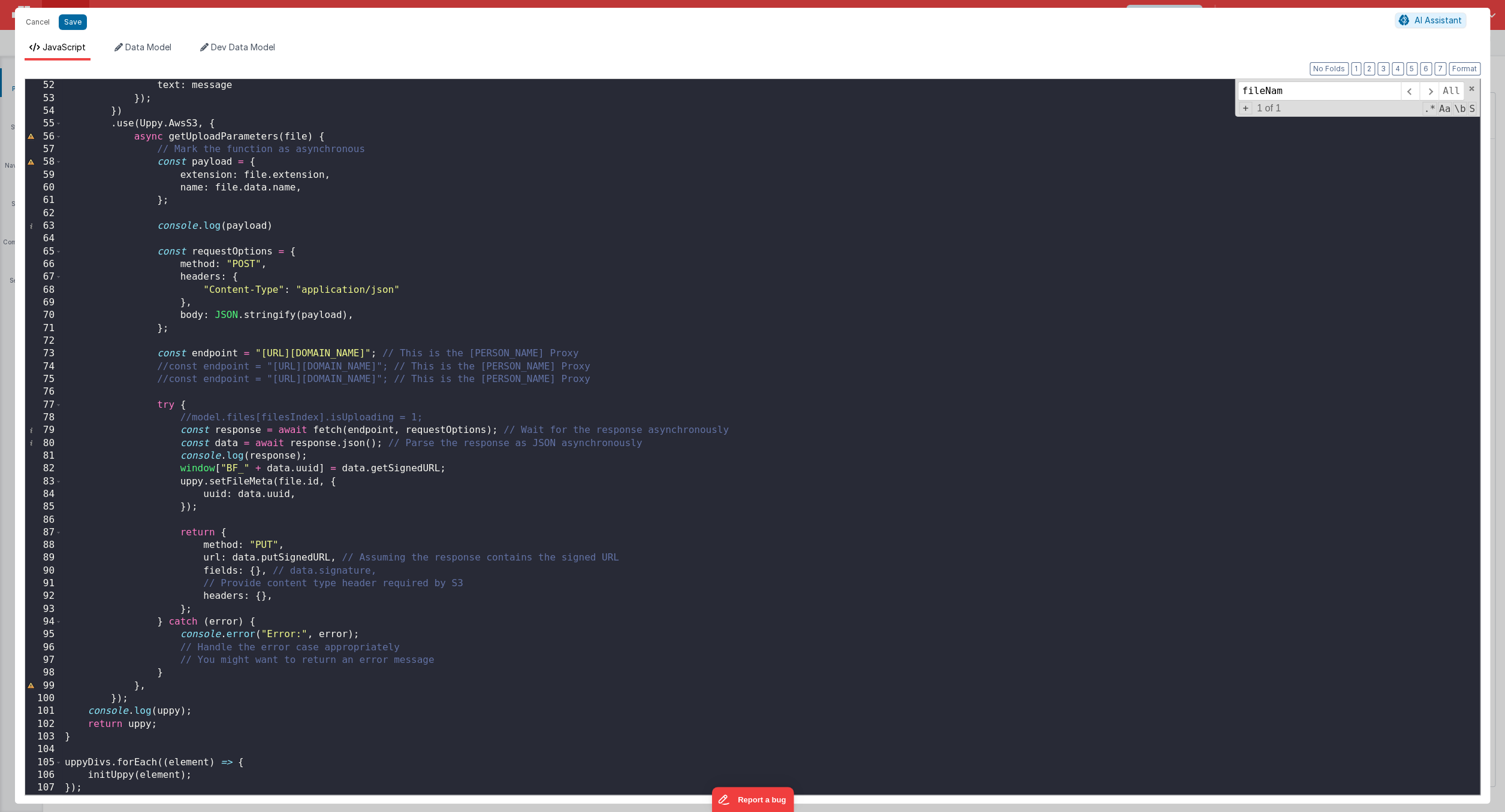
scroll to position [650, 0]
click at [264, 190] on div "BF . namedAction ( "uppyRestrictionFailedAlert" , { text : message }) ; }) . us…" at bounding box center [770, 437] width 1417 height 741
drag, startPoint x: 173, startPoint y: 187, endPoint x: 323, endPoint y: 191, distance: 150.1
click at [323, 191] on div "BF . namedAction ( "uppyRestrictionFailedAlert" , { text : message }) ; }) . us…" at bounding box center [770, 437] width 1417 height 741
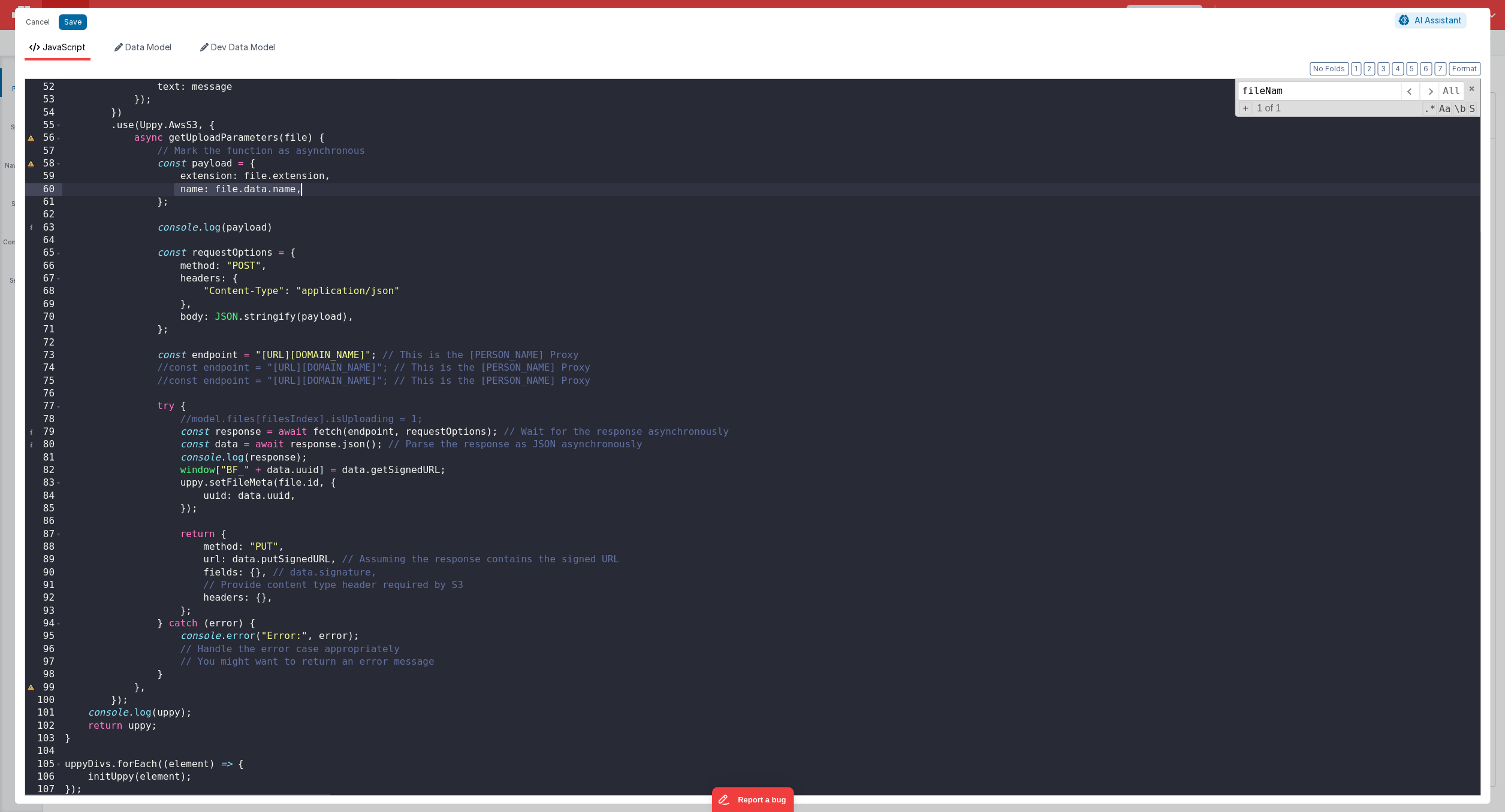
click at [307, 561] on div "BF . namedAction ( "uppyRestrictionFailedAlert" , { text : message }) ; }) . us…" at bounding box center [770, 438] width 1417 height 741
click at [143, 436] on div "BF . namedAction ( "uppyRestrictionFailedAlert" , { text : message }) ; }) . us…" at bounding box center [770, 438] width 1417 height 741
click at [245, 485] on div "BF . namedAction ( "uppyRestrictionFailedAlert" , { text : message }) ; }) . us…" at bounding box center [770, 438] width 1417 height 741
click at [344, 178] on div "BF . namedAction ( "uppyRestrictionFailedAlert" , { text : message }) ; }) . us…" at bounding box center [770, 438] width 1417 height 741
click at [308, 187] on div "BF . namedAction ( "uppyRestrictionFailedAlert" , { text : message }) ; }) . us…" at bounding box center [770, 438] width 1417 height 741
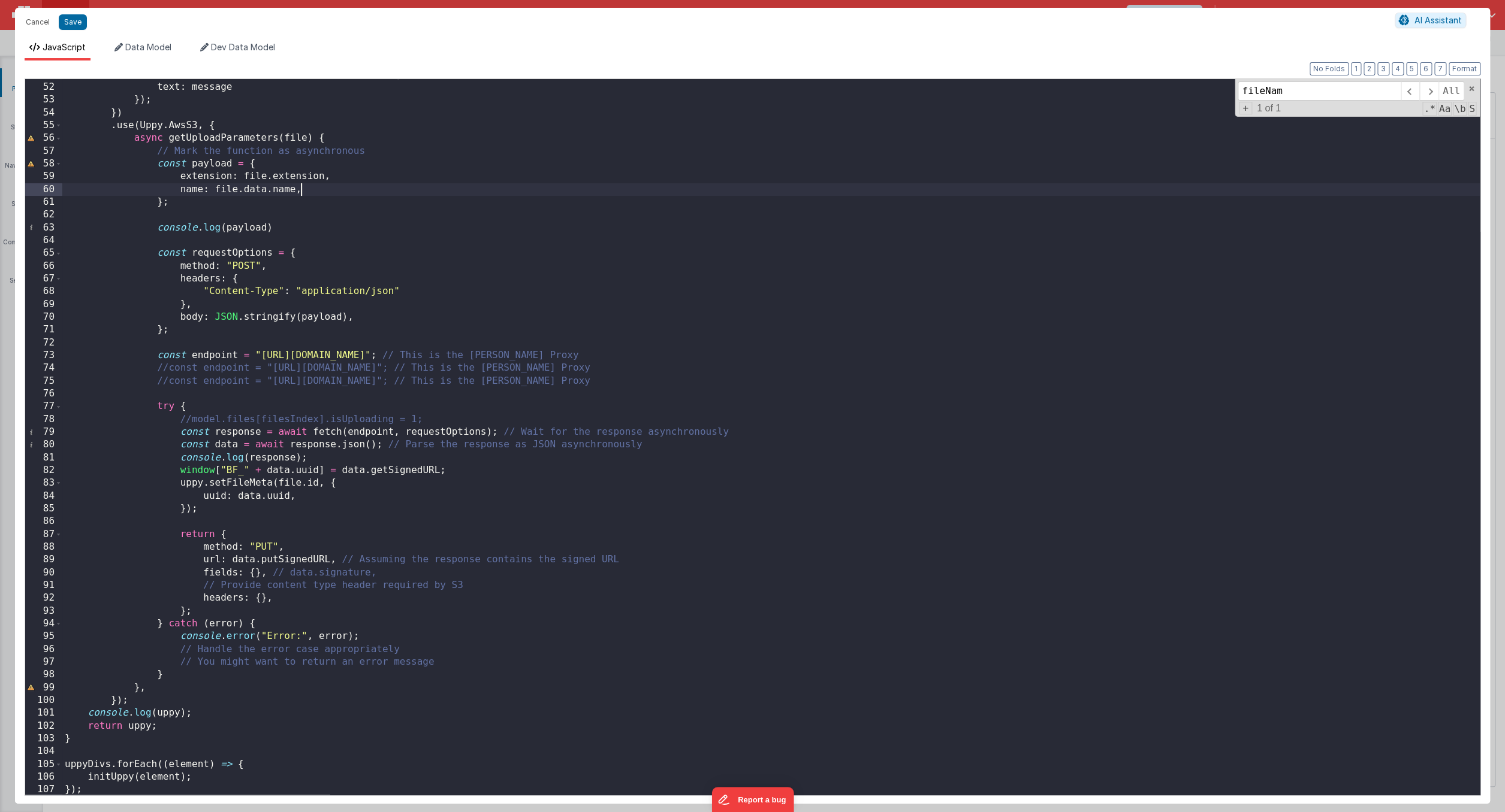
click at [238, 230] on div "BF . namedAction ( "uppyRestrictionFailedAlert" , { text : message }) ; }) . us…" at bounding box center [770, 438] width 1417 height 741
click at [328, 321] on div "BF . namedAction ( "uppyRestrictionFailedAlert" , { text : message }) ; }) . us…" at bounding box center [770, 438] width 1417 height 741
click at [261, 500] on div "BF . namedAction ( "uppyRestrictionFailedAlert" , { text : message }) ; }) . us…" at bounding box center [770, 438] width 1417 height 741
click at [299, 497] on div "BF . namedAction ( "uppyRestrictionFailedAlert" , { text : message }) ; }) . us…" at bounding box center [770, 438] width 1417 height 741
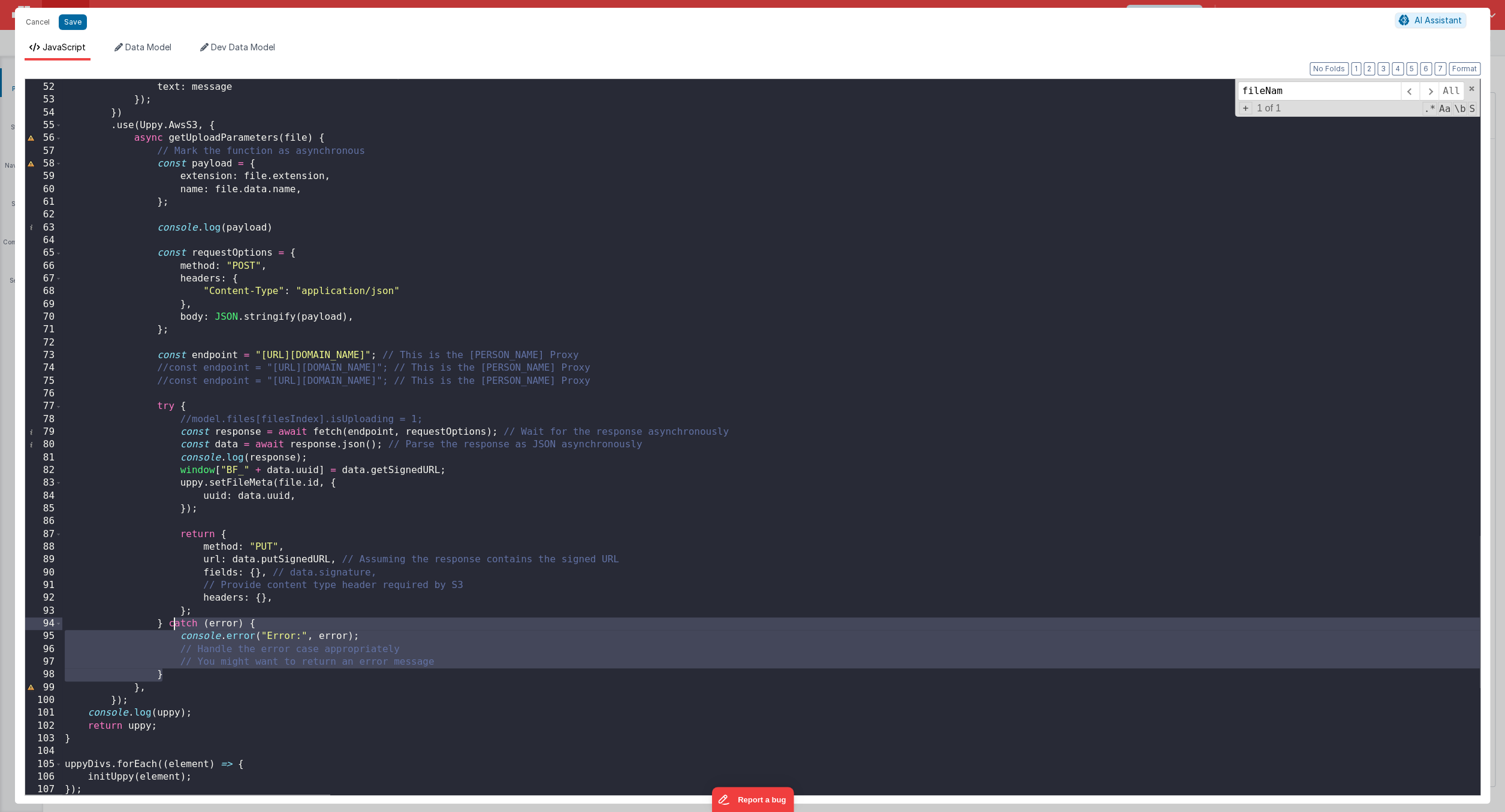
drag, startPoint x: 203, startPoint y: 669, endPoint x: 174, endPoint y: 623, distance: 54.4
click at [174, 623] on div "BF . namedAction ( "uppyRestrictionFailedAlert" , { text : message }) ; }) . us…" at bounding box center [770, 438] width 1417 height 741
click at [308, 188] on div "BF . namedAction ( "uppyRestrictionFailedAlert" , { text : message }) ; }) . us…" at bounding box center [770, 438] width 1417 height 741
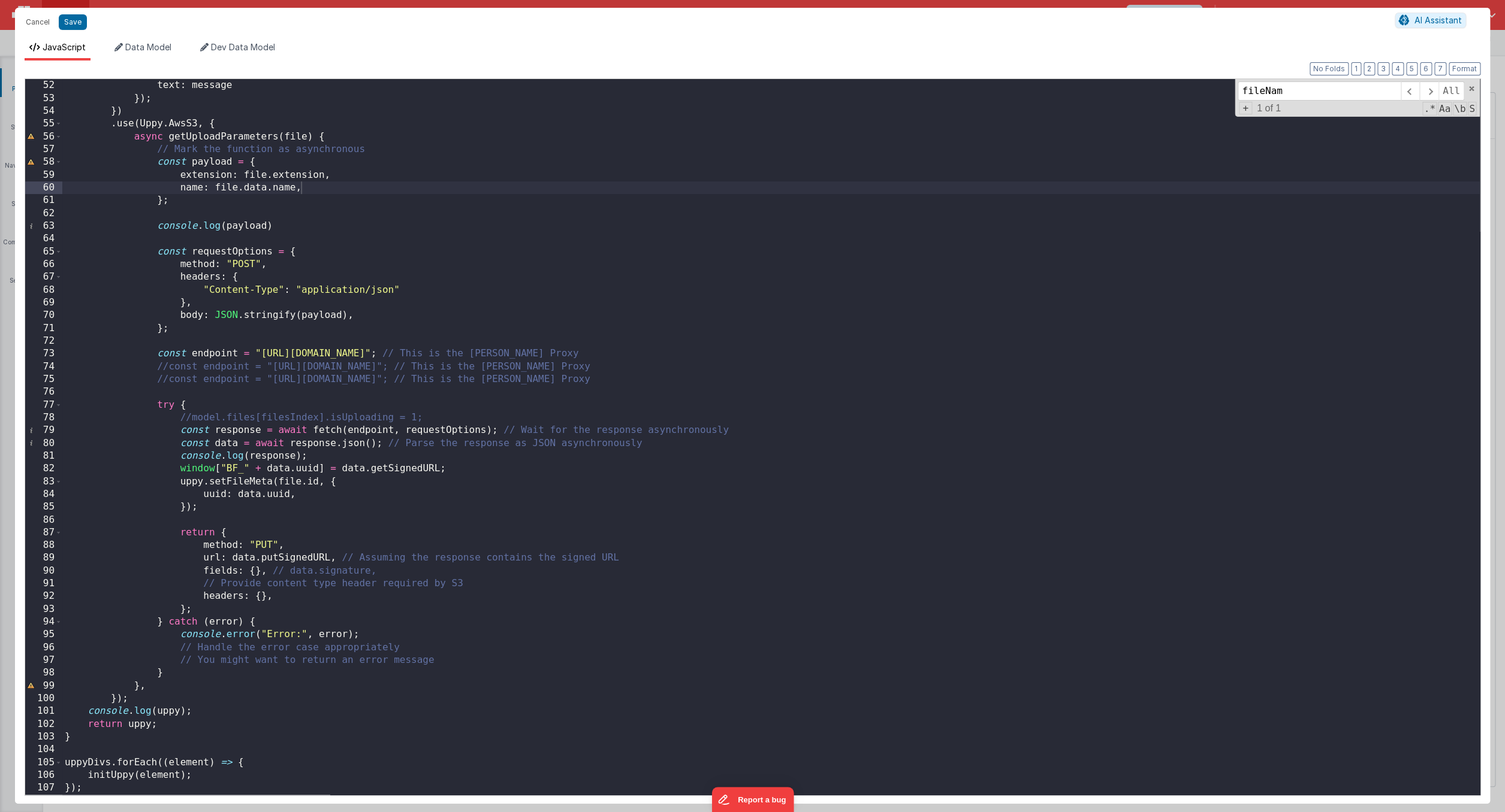
scroll to position [651, 0]
click at [265, 186] on div "BF . namedAction ( "uppyRestrictionFailedAlert" , { text : message }) ; }) . us…" at bounding box center [770, 437] width 1417 height 741
click at [308, 406] on div "BF . namedAction ( "uppyRestrictionFailedAlert" , { text : message }) ; }) . us…" at bounding box center [770, 437] width 1417 height 741
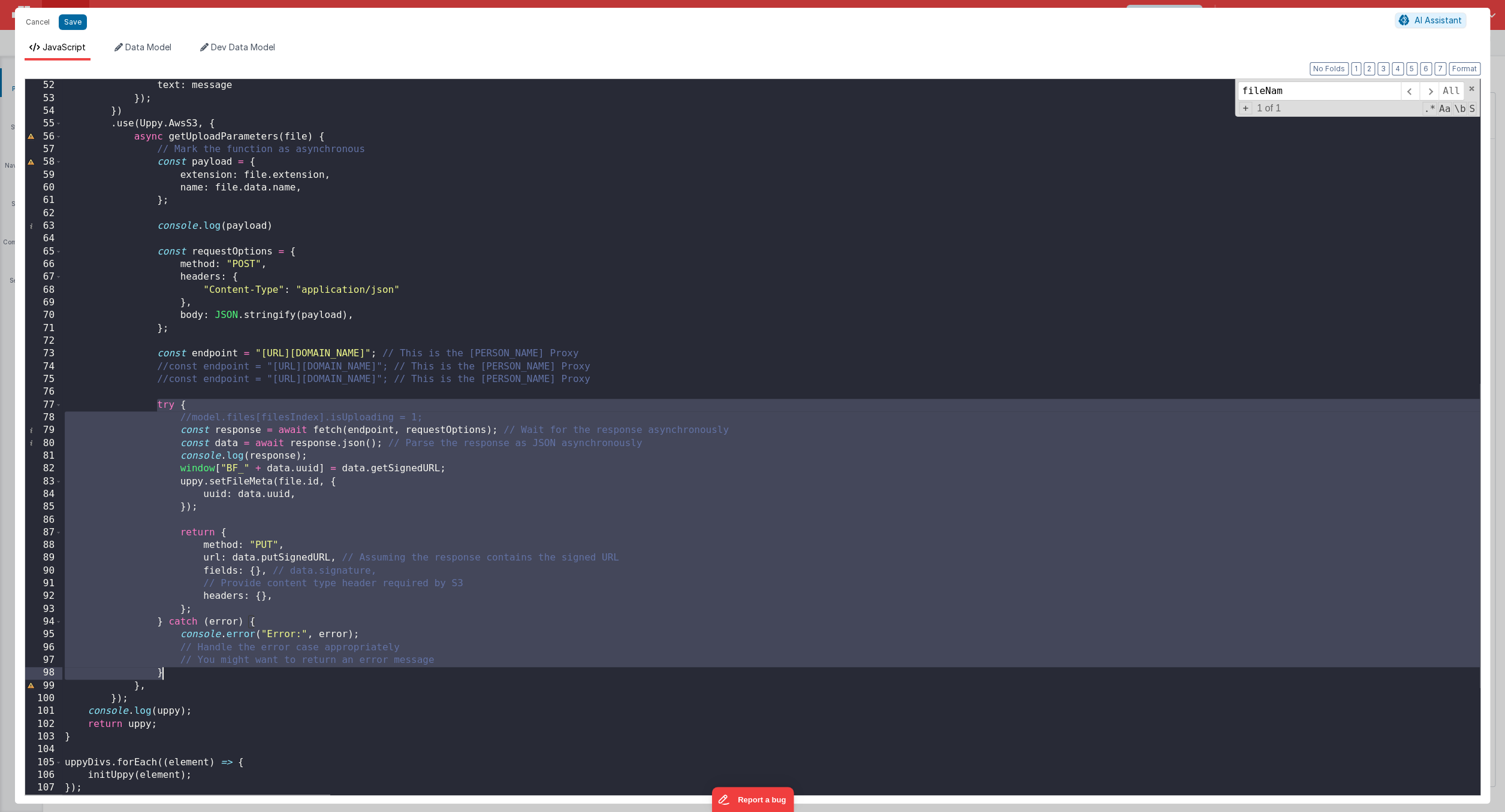
drag, startPoint x: 155, startPoint y: 404, endPoint x: 273, endPoint y: 668, distance: 289.2
click at [273, 668] on div "BF . namedAction ( "uppyRestrictionFailedAlert" , { text : message }) ; }) . us…" at bounding box center [770, 437] width 1417 height 741
click at [424, 472] on div "BF . namedAction ( "uppyRestrictionFailedAlert" , { text : message }) ; }) . us…" at bounding box center [770, 437] width 1417 height 741
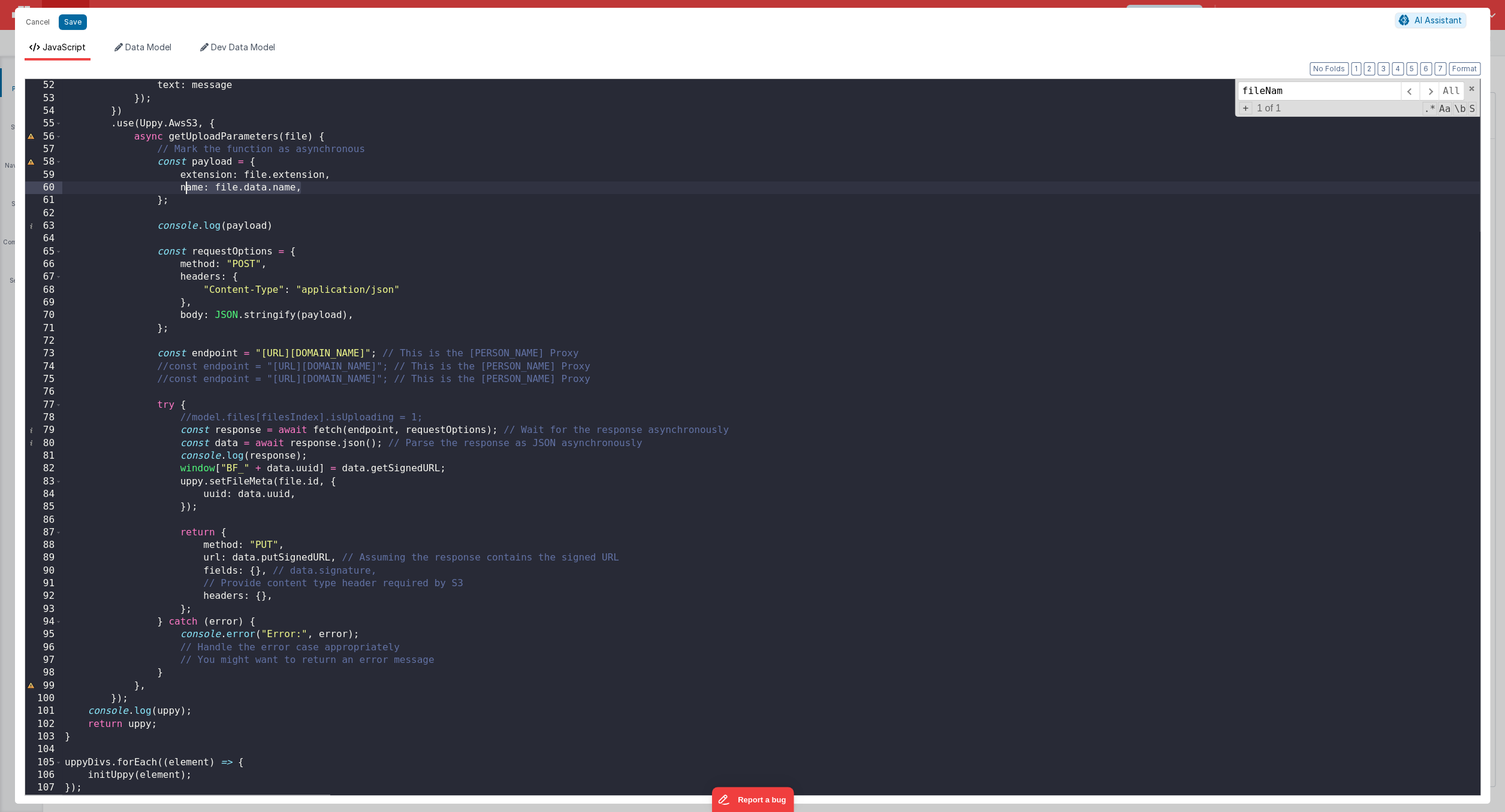
drag, startPoint x: 315, startPoint y: 189, endPoint x: 186, endPoint y: 188, distance: 129.0
click at [186, 188] on div "BF . namedAction ( "uppyRestrictionFailedAlert" , { text : message }) ; }) . us…" at bounding box center [770, 437] width 1417 height 741
click at [211, 164] on div "BF . namedAction ( "uppyRestrictionFailedAlert" , { text : message }) ; }) . us…" at bounding box center [770, 437] width 1417 height 741
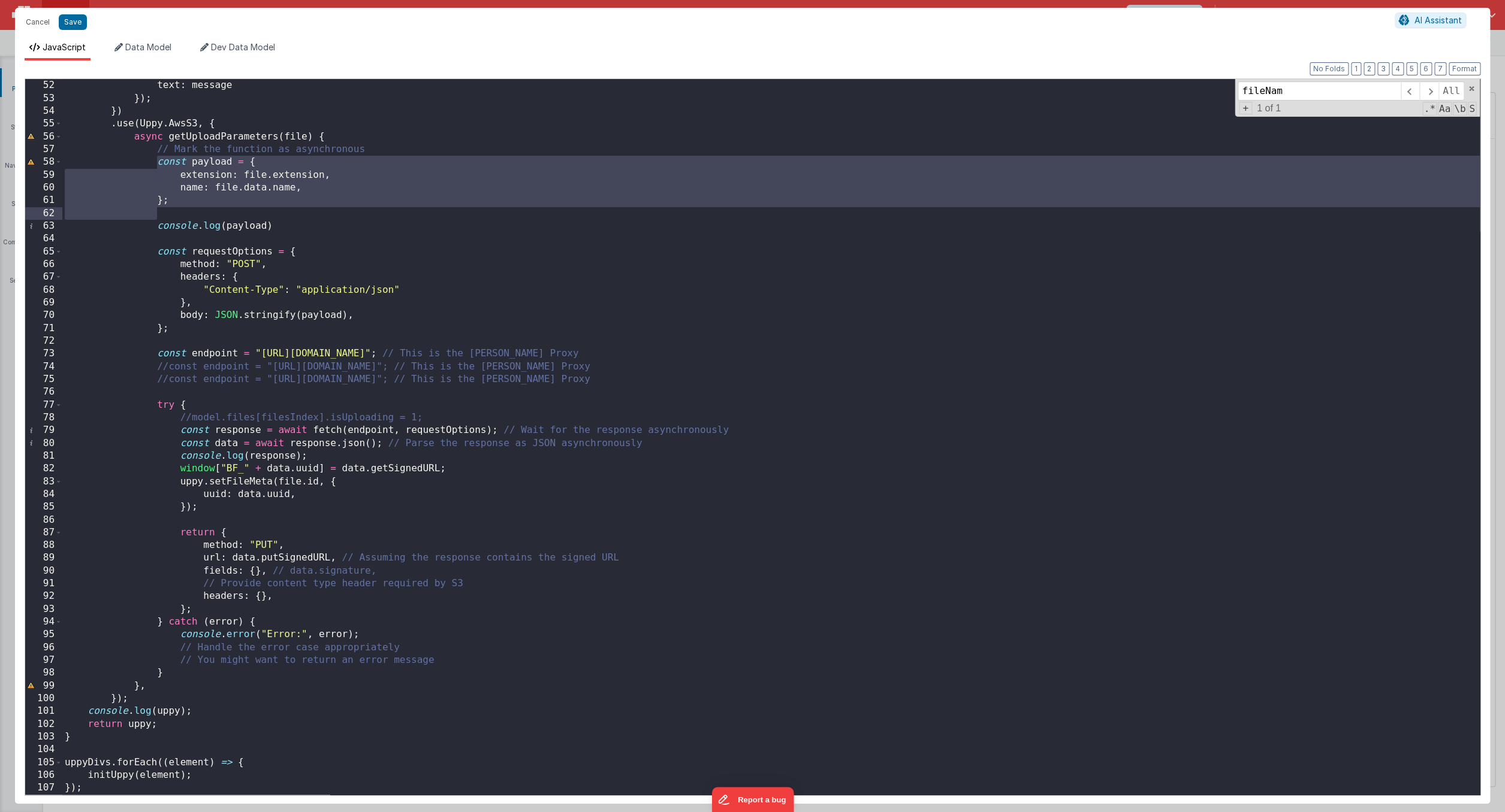
drag, startPoint x: 156, startPoint y: 161, endPoint x: 182, endPoint y: 213, distance: 58.1
click at [182, 213] on div "BF . namedAction ( "uppyRestrictionFailedAlert" , { text : message }) ; }) . us…" at bounding box center [770, 437] width 1417 height 741
click at [317, 326] on div "BF . namedAction ( "uppyRestrictionFailedAlert" , { text : message }) ; }) . us…" at bounding box center [770, 437] width 1417 height 741
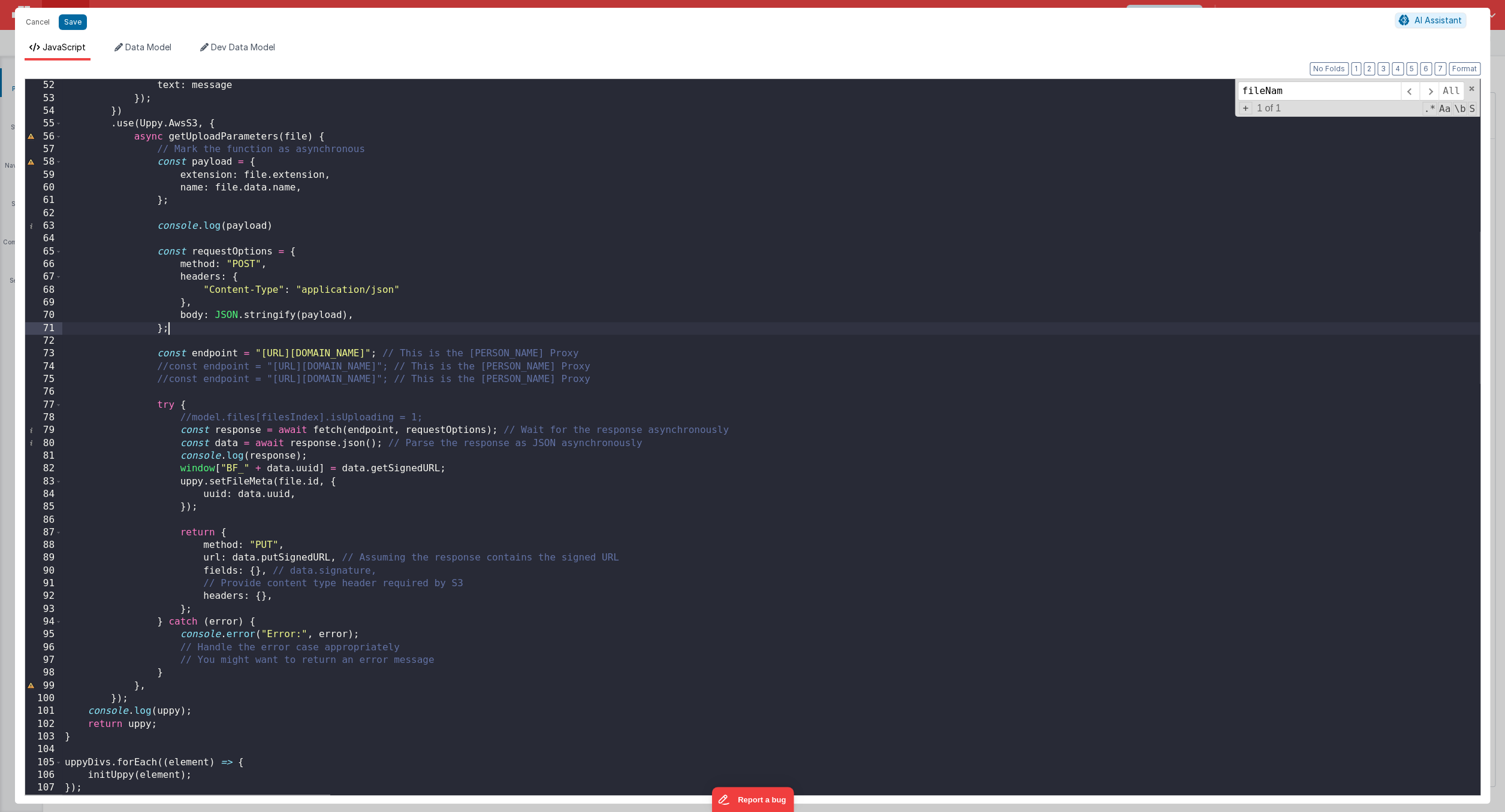
click at [317, 321] on div "BF . namedAction ( "uppyRestrictionFailedAlert" , { text : message }) ; }) . us…" at bounding box center [770, 437] width 1417 height 741
click at [350, 420] on div "BF . namedAction ( "uppyRestrictionFailedAlert" , { text : message }) ; }) . us…" at bounding box center [770, 437] width 1417 height 741
click at [282, 443] on div "BF . namedAction ( "uppyRestrictionFailedAlert" , { text : message }) ; }) . us…" at bounding box center [770, 437] width 1417 height 741
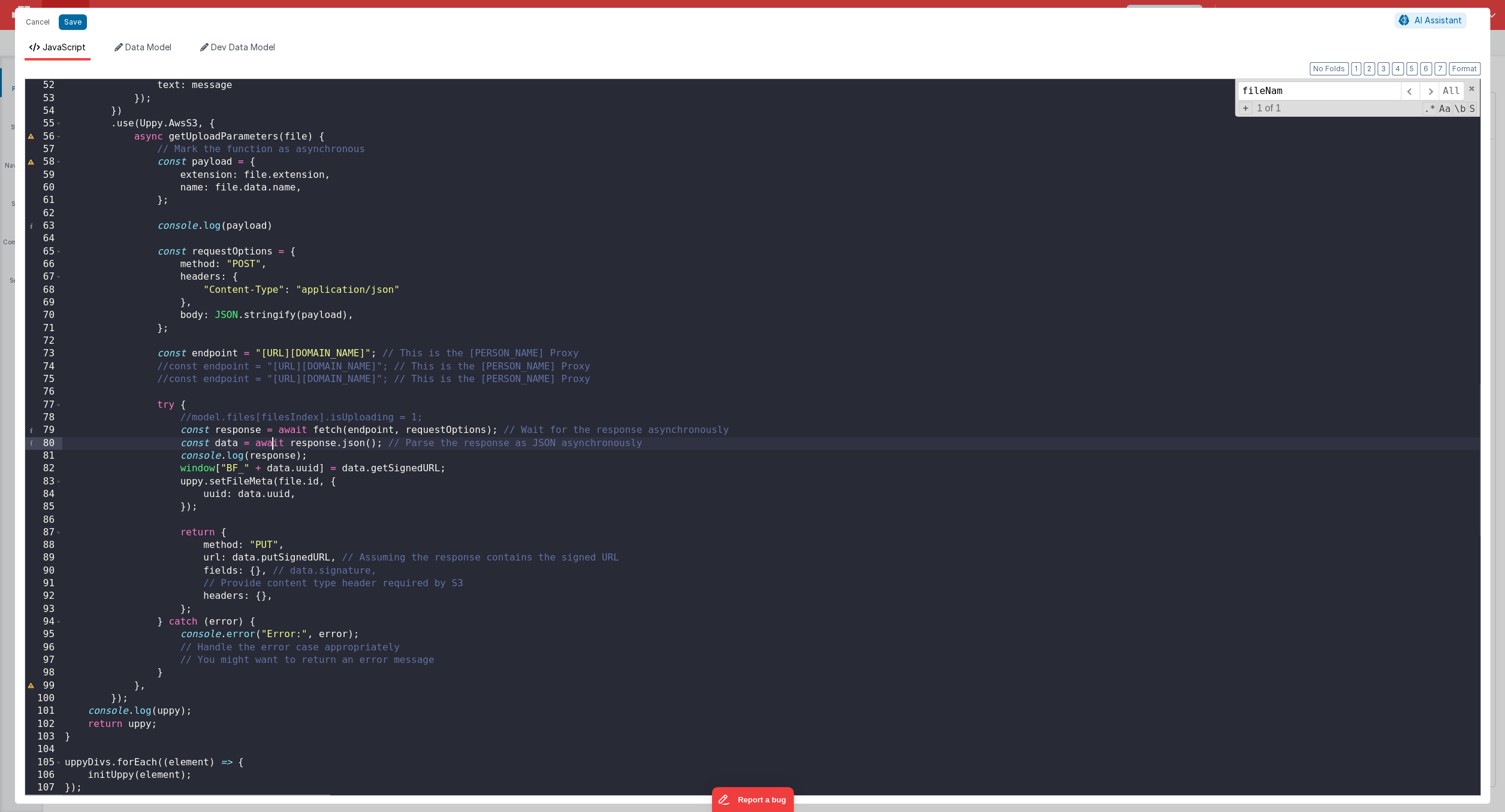
click at [275, 443] on div "BF . namedAction ( "uppyRestrictionFailedAlert" , { text : message }) ; }) . us…" at bounding box center [770, 437] width 1417 height 741
click at [609, 443] on div "BF . namedAction ( "uppyRestrictionFailedAlert" , { text : message }) ; }) . us…" at bounding box center [770, 437] width 1417 height 741
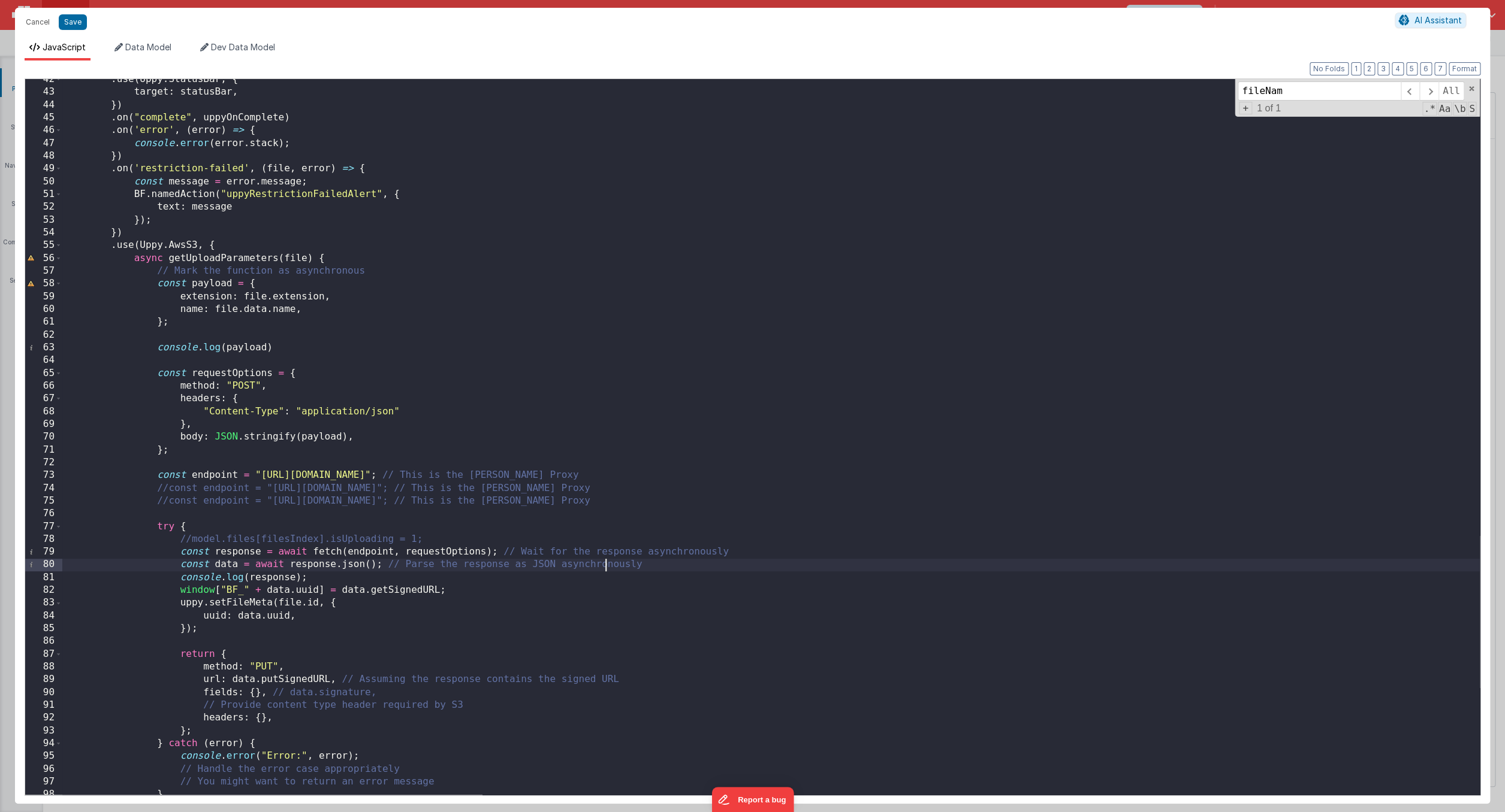
scroll to position [503, 0]
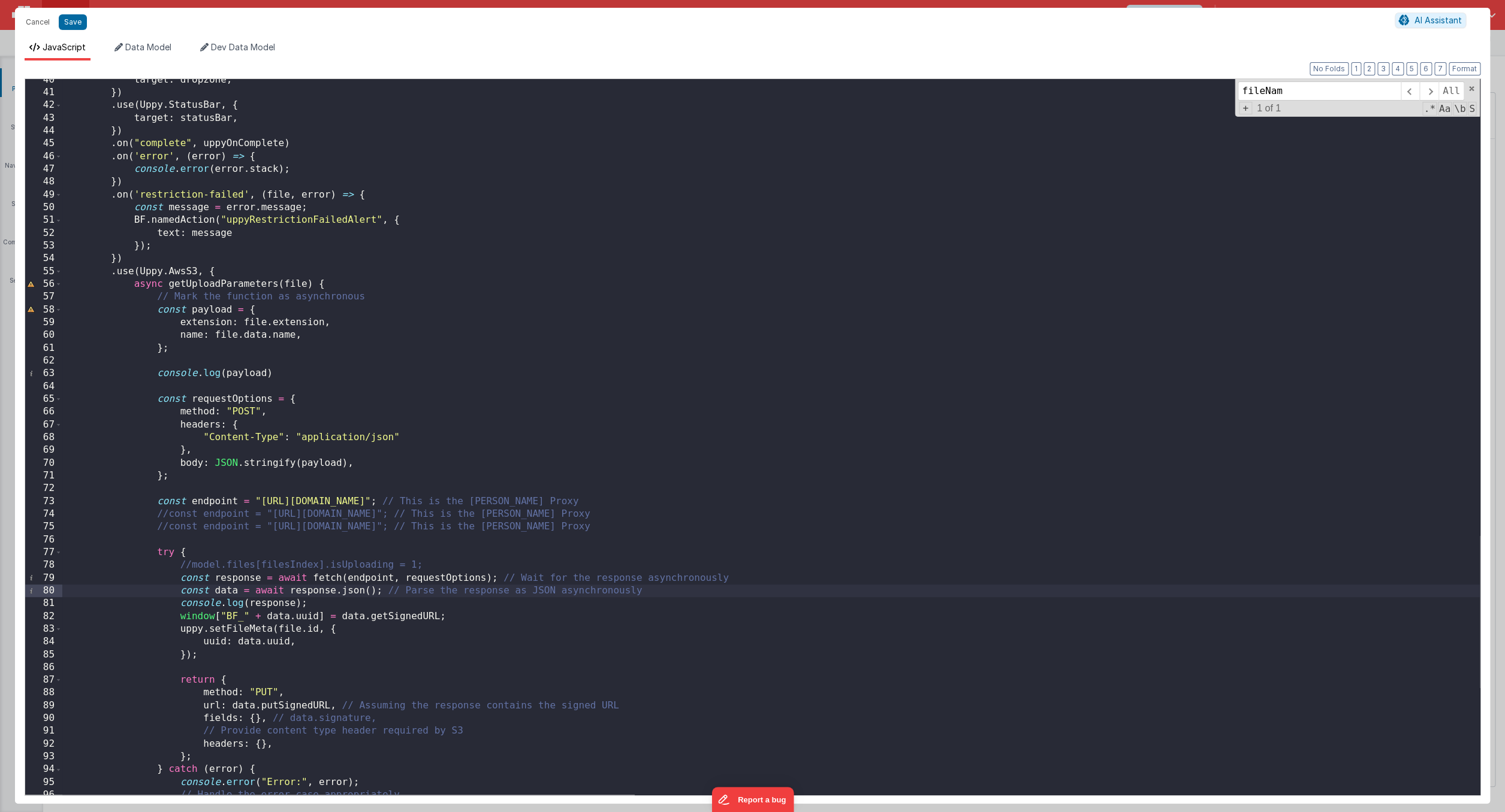
click at [378, 165] on div "target : dropzone , }) . use ( Uppy . StatusBar , { target : statusBar , }) . o…" at bounding box center [770, 444] width 1417 height 741
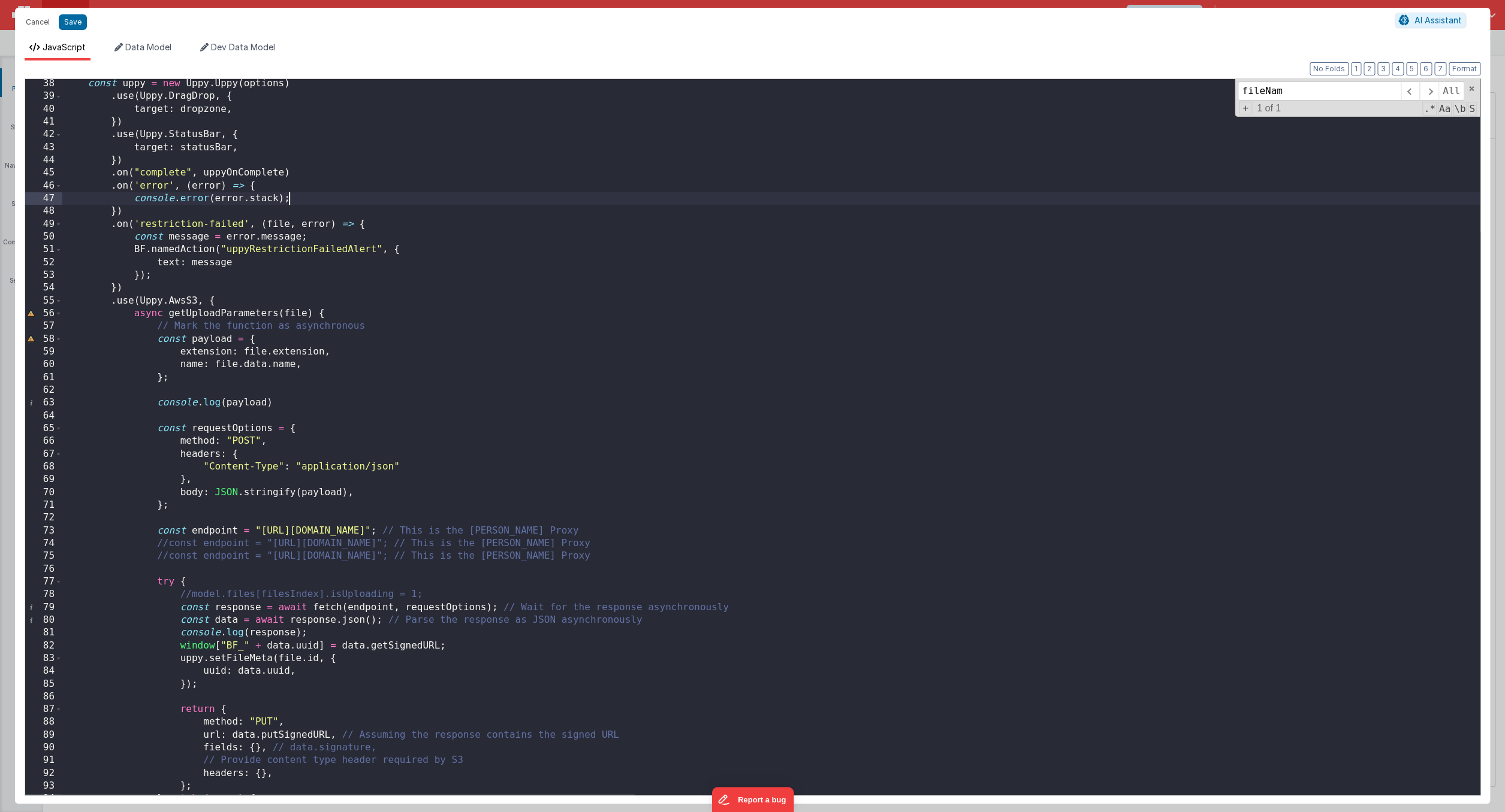
scroll to position [444, 0]
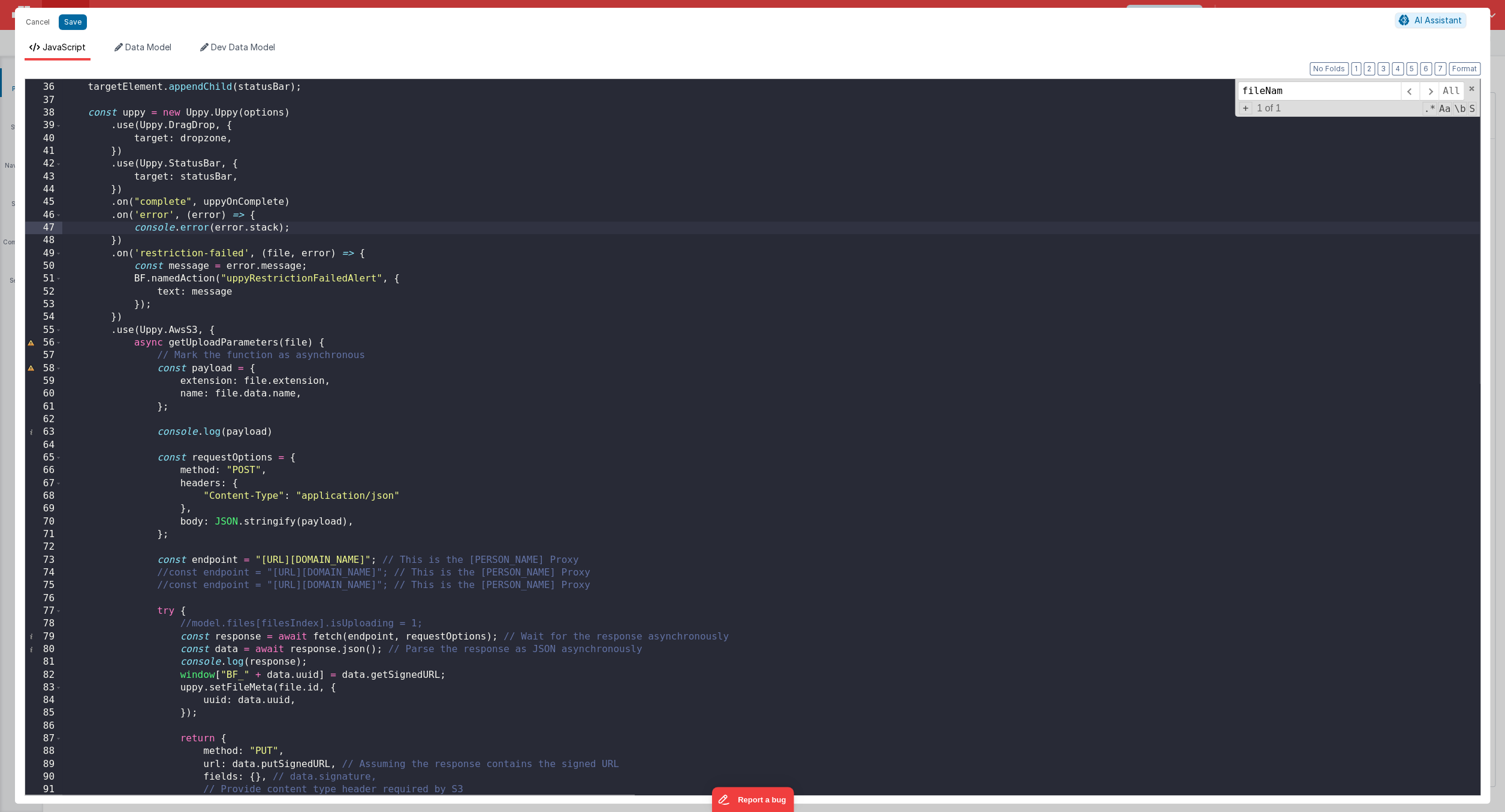
click at [264, 202] on div "statusBar . classList . add ( "uppy-status-bar" ) ; targetElement . appendChild…" at bounding box center [770, 438] width 1417 height 741
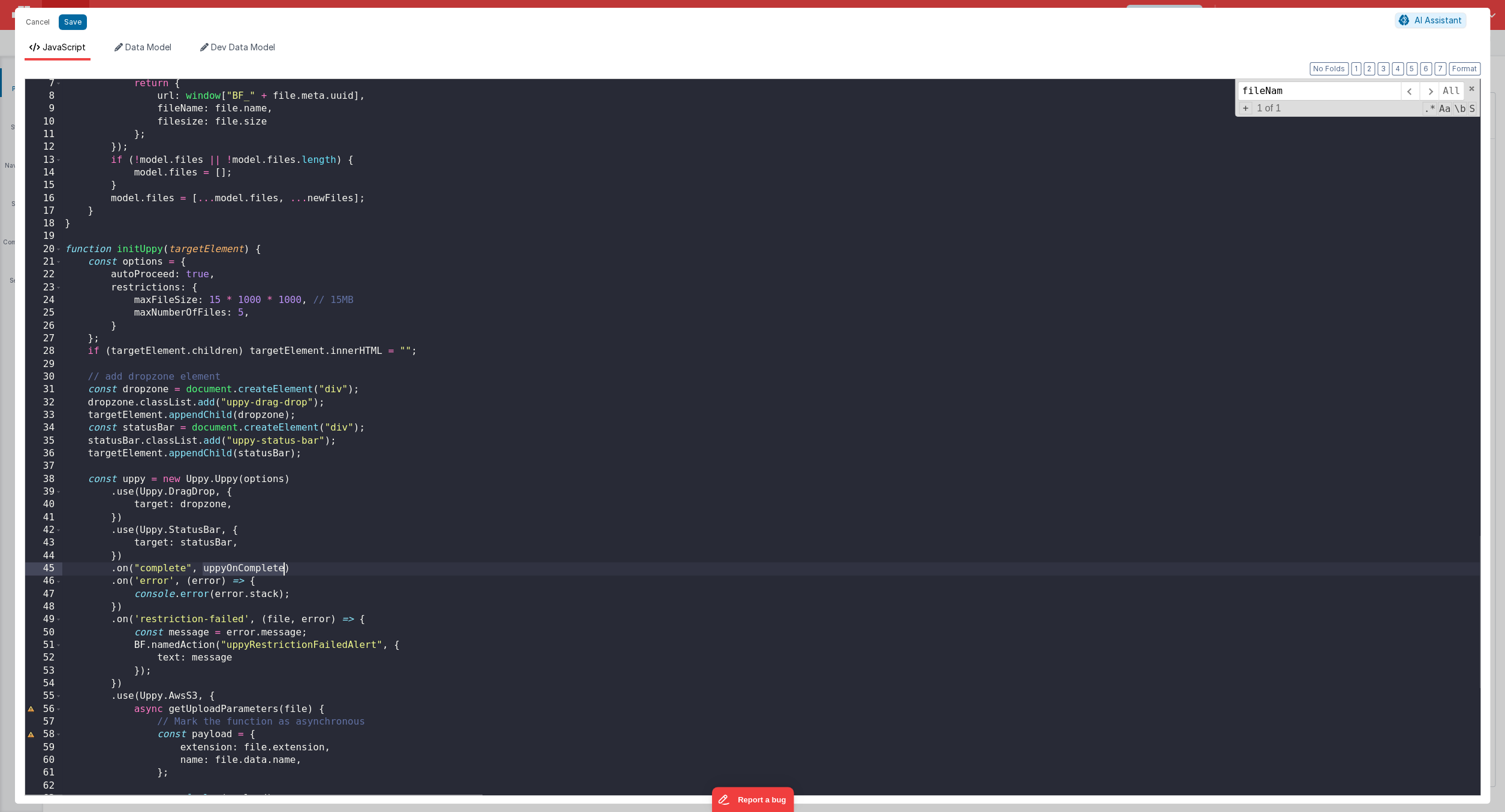
scroll to position [0, 0]
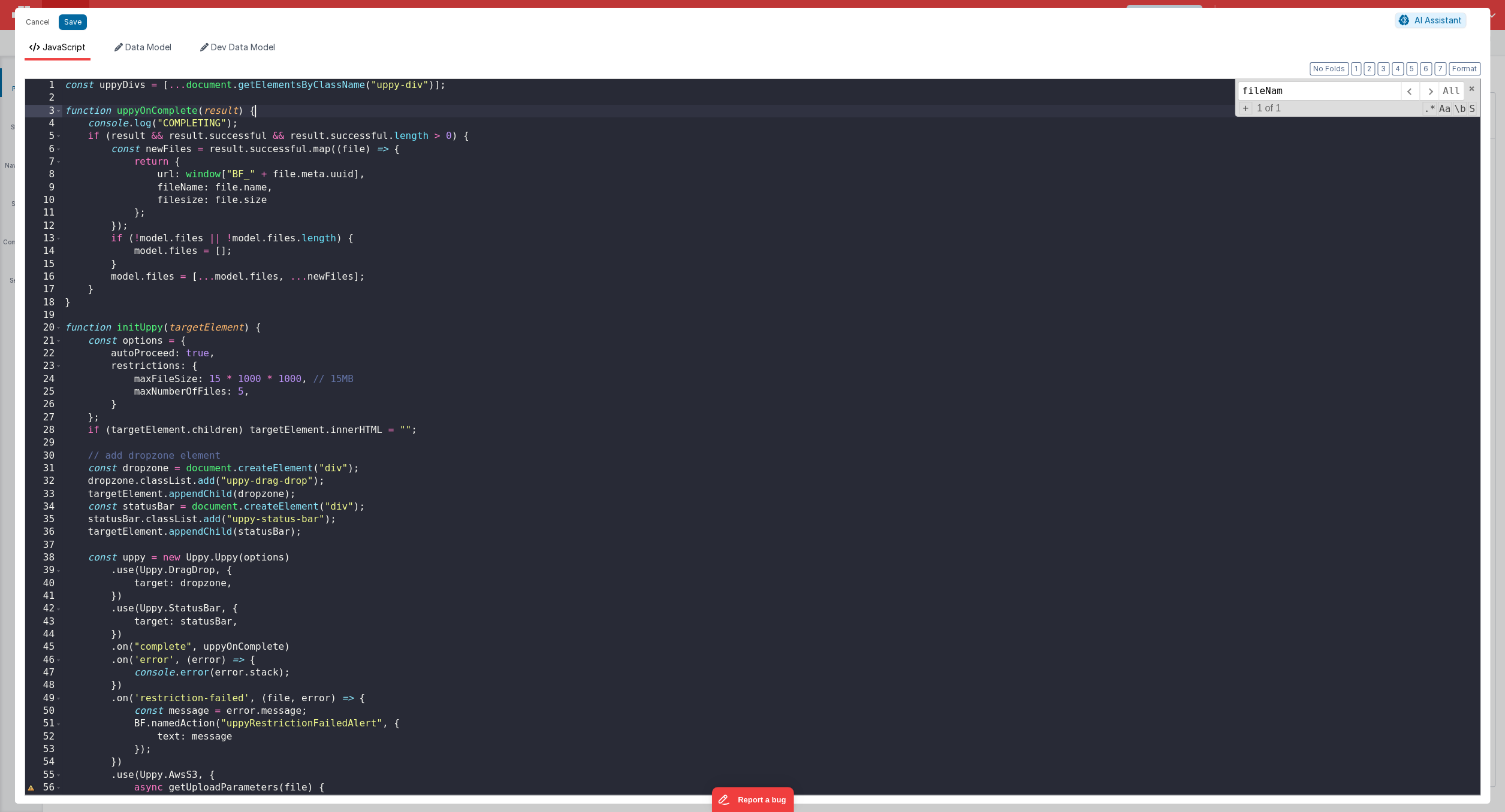
click at [263, 112] on div "const uppyDivs = [ ... document . getElementsByClassName ( "uppy-div" )] ; func…" at bounding box center [770, 449] width 1417 height 741
click at [236, 189] on div "const uppyDivs = [ ... document . getElementsByClassName ( "uppy-div" )] ; func…" at bounding box center [770, 449] width 1417 height 741
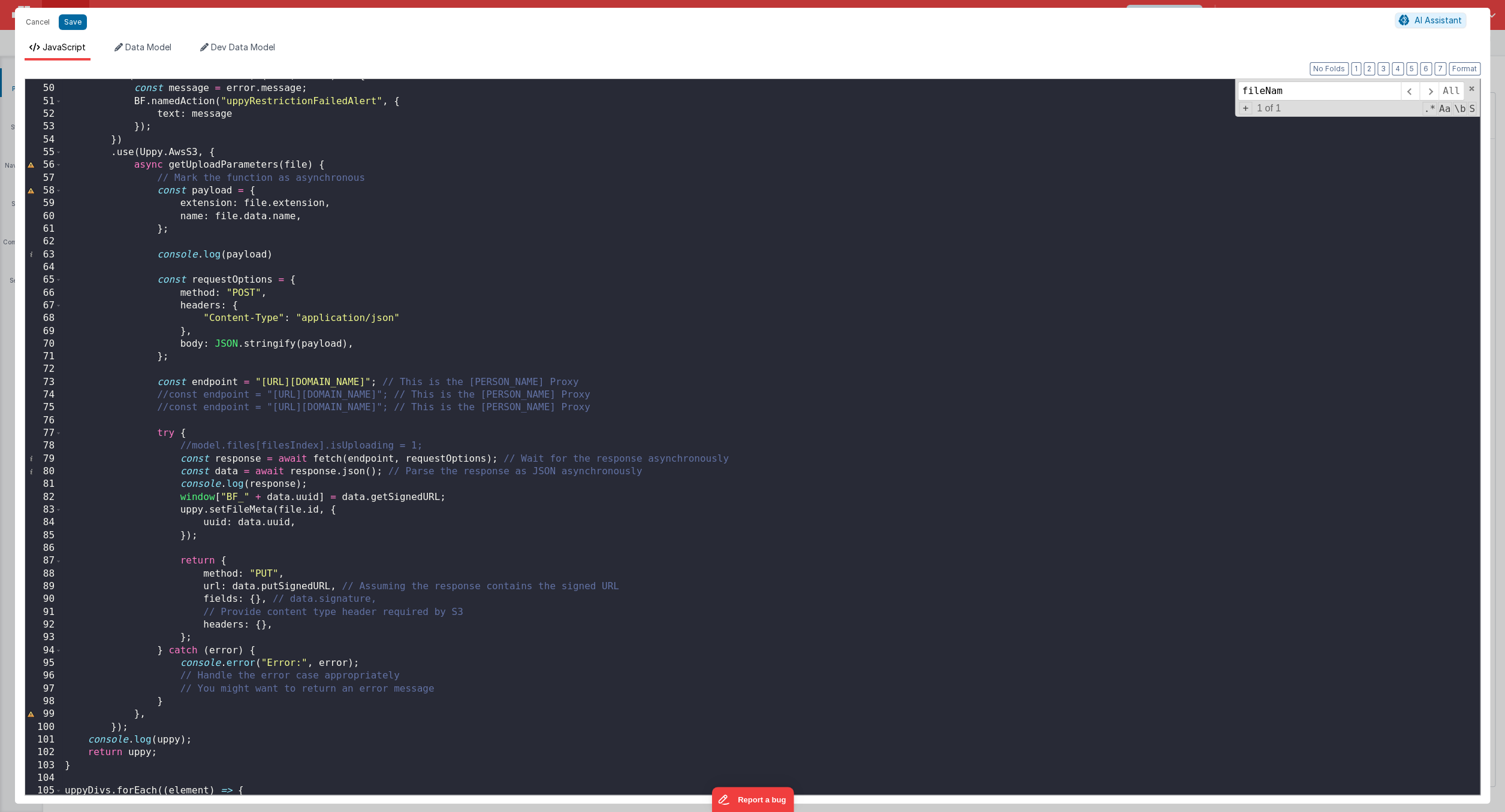
scroll to position [623, 0]
click at [365, 210] on div ". on ( 'restriction-failed' , ( file , error ) => { const message = error . mes…" at bounding box center [770, 439] width 1417 height 741
click at [266, 219] on div ". on ( 'restriction-failed' , ( file , error ) => { const message = error . mes…" at bounding box center [770, 439] width 1417 height 741
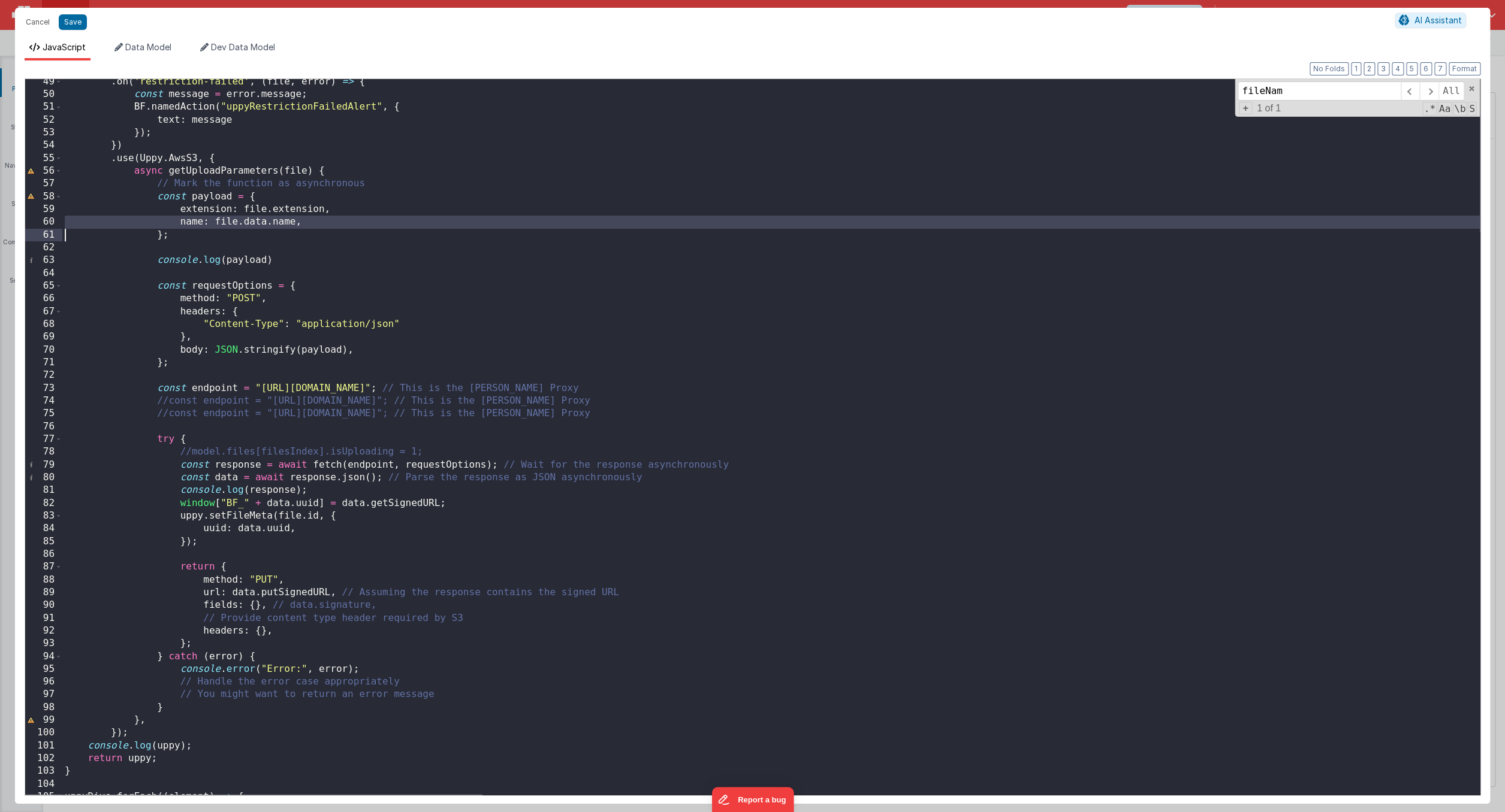
scroll to position [615, 0]
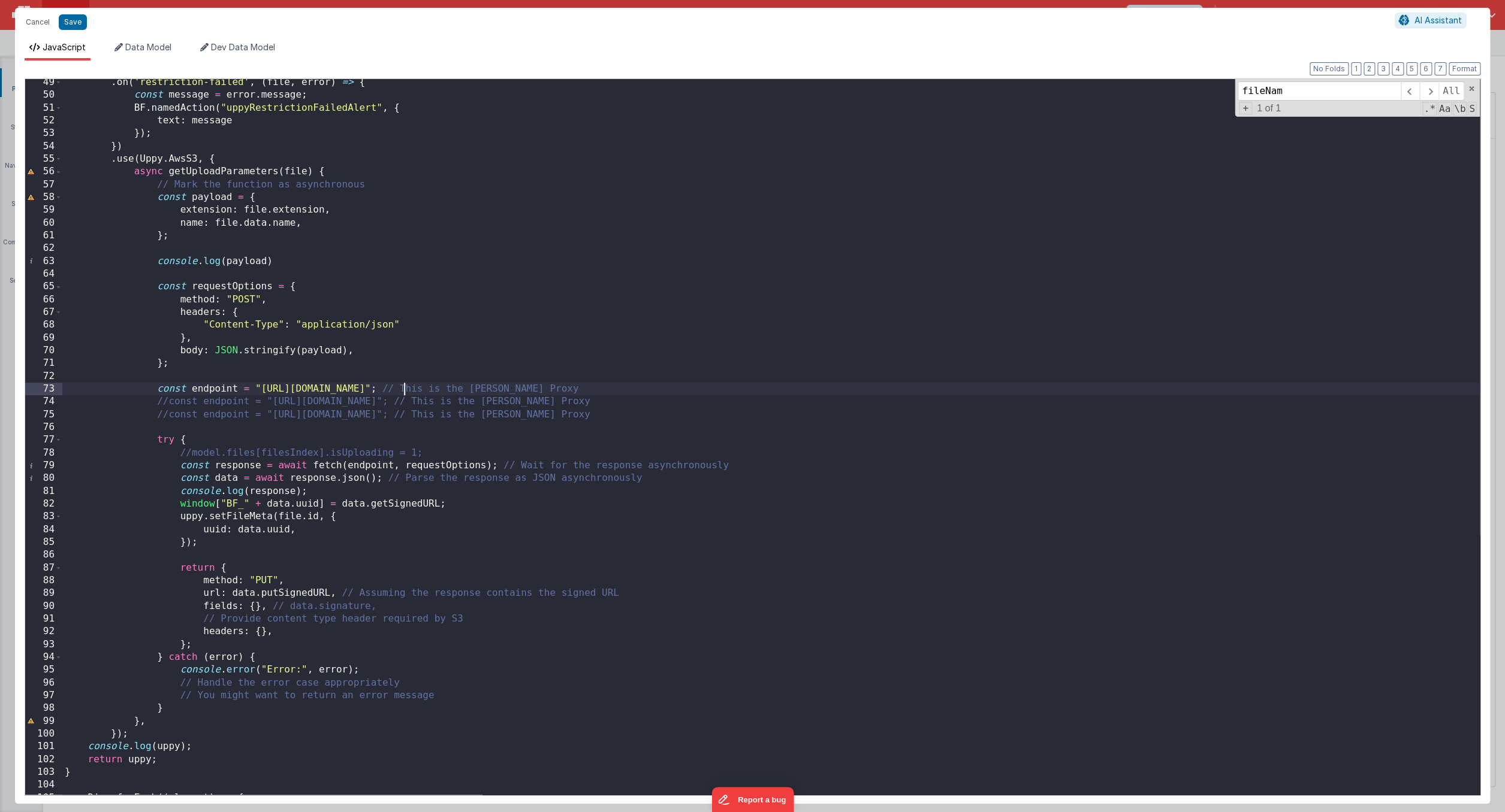
click at [404, 390] on div ". on ( 'restriction-failed' , ( file , error ) => { const message = error . mes…" at bounding box center [770, 446] width 1417 height 741
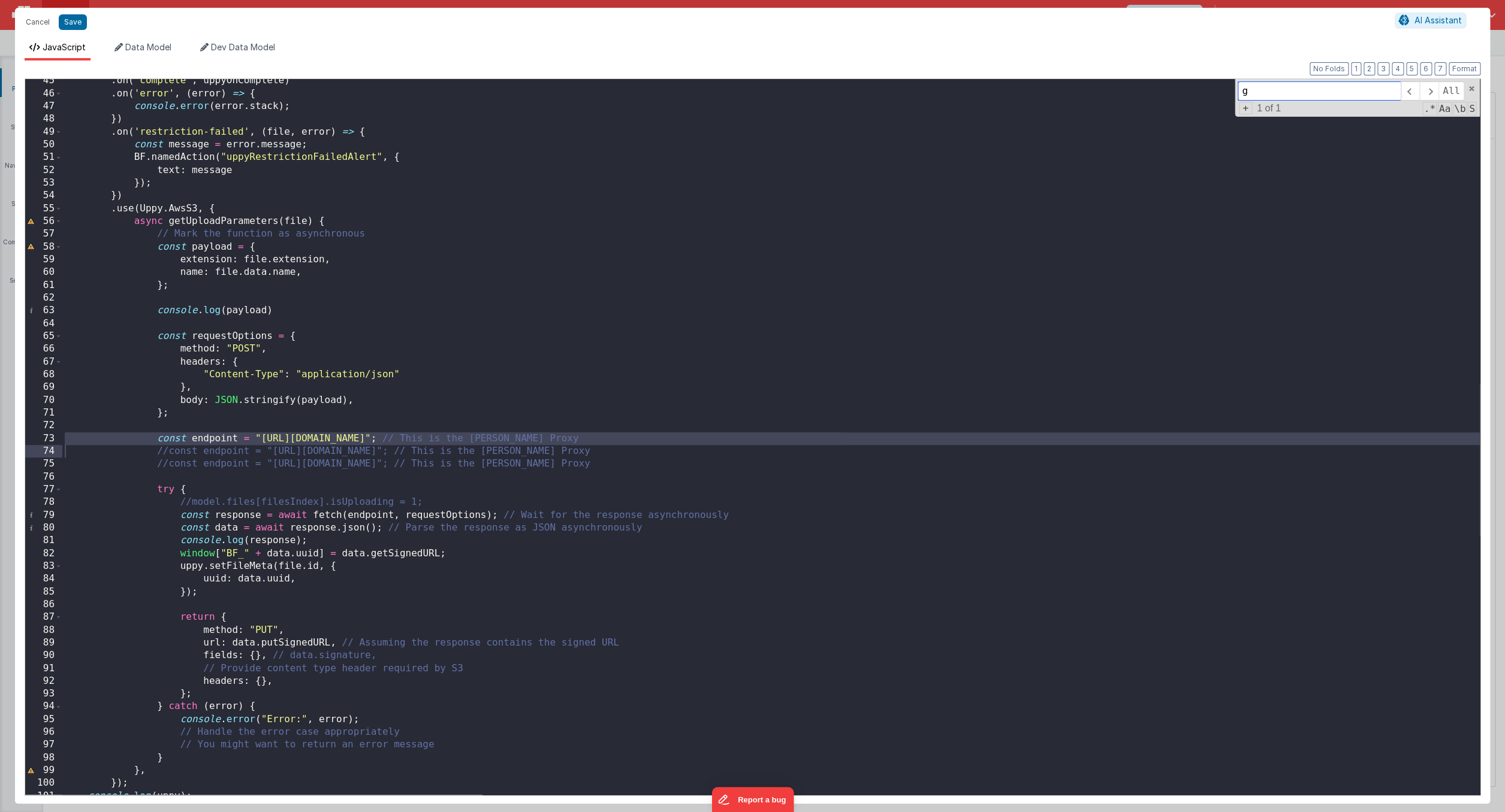
scroll to position [0, 0]
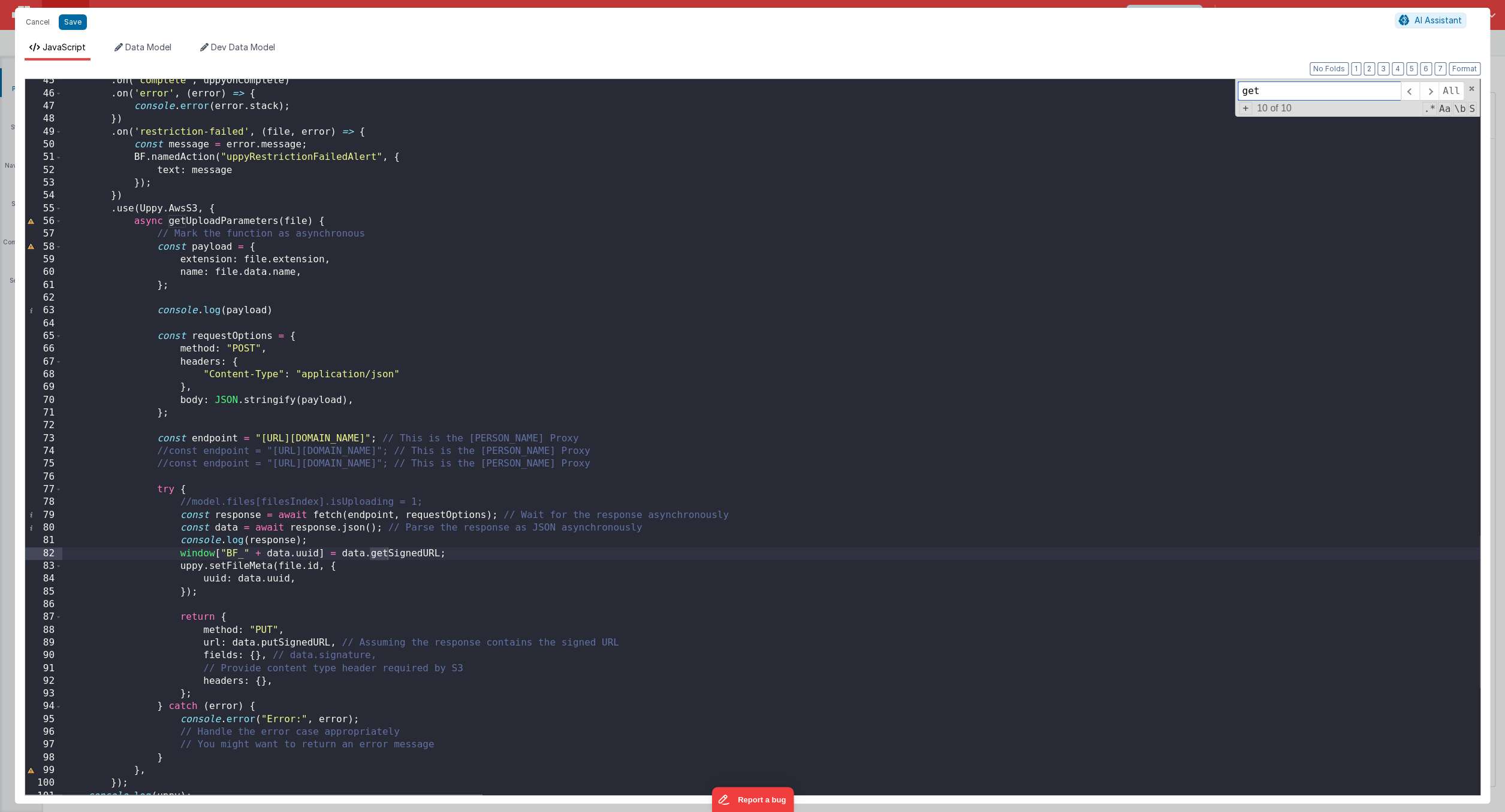
type input "get"
click at [509, 561] on div ". on ( "complete" , uppyOnComplete ) . on ( 'error' , ( error ) => { console . …" at bounding box center [770, 444] width 1417 height 741
click at [507, 552] on div ". on ( "complete" , uppyOnComplete ) . on ( 'error' , ( error ) => { console . …" at bounding box center [770, 444] width 1417 height 741
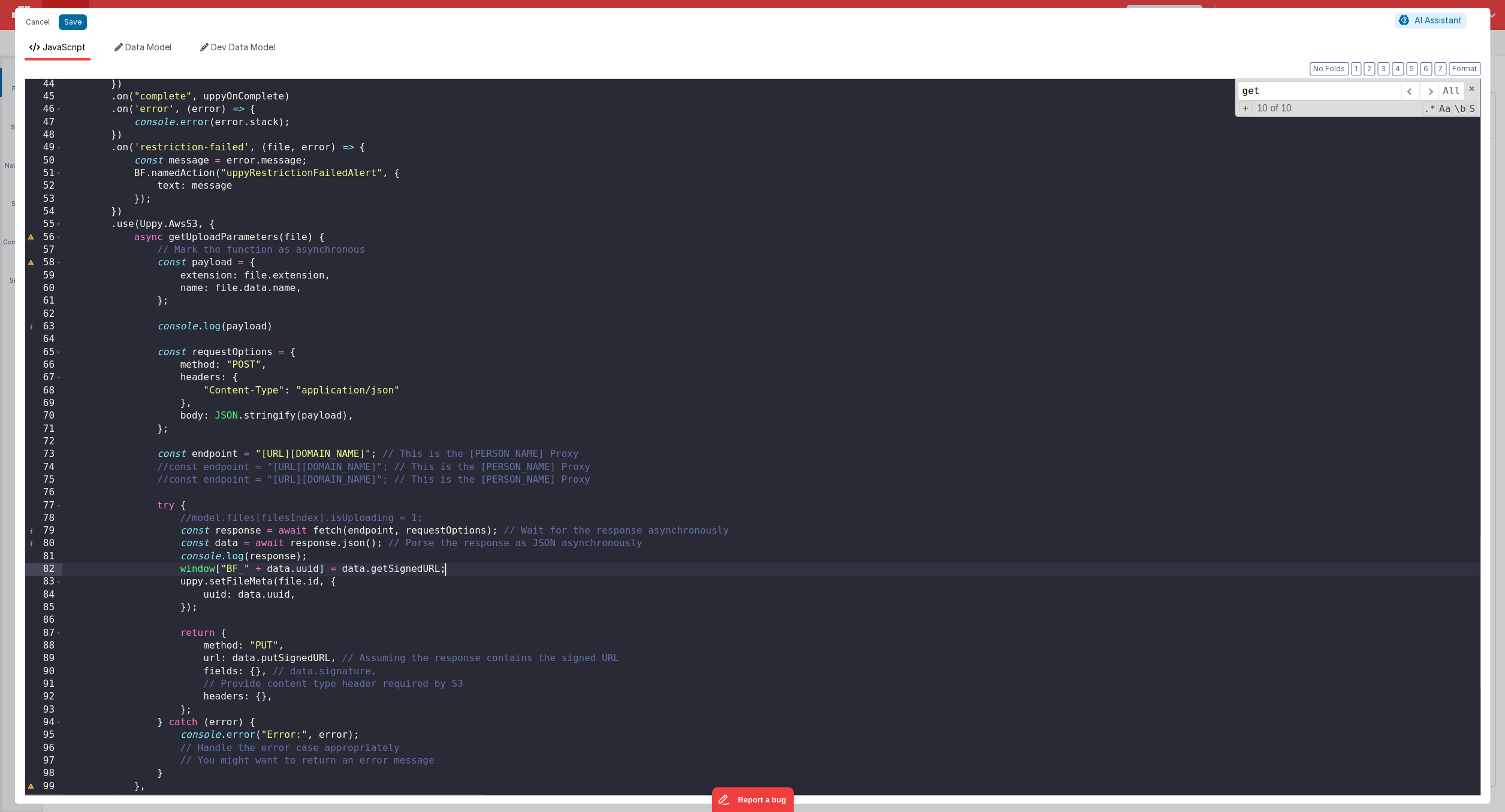
scroll to position [551, 0]
click at [471, 491] on div "}) . on ( "complete" , uppyOnComplete ) . on ( 'error' , ( error ) => { console…" at bounding box center [770, 447] width 1417 height 741
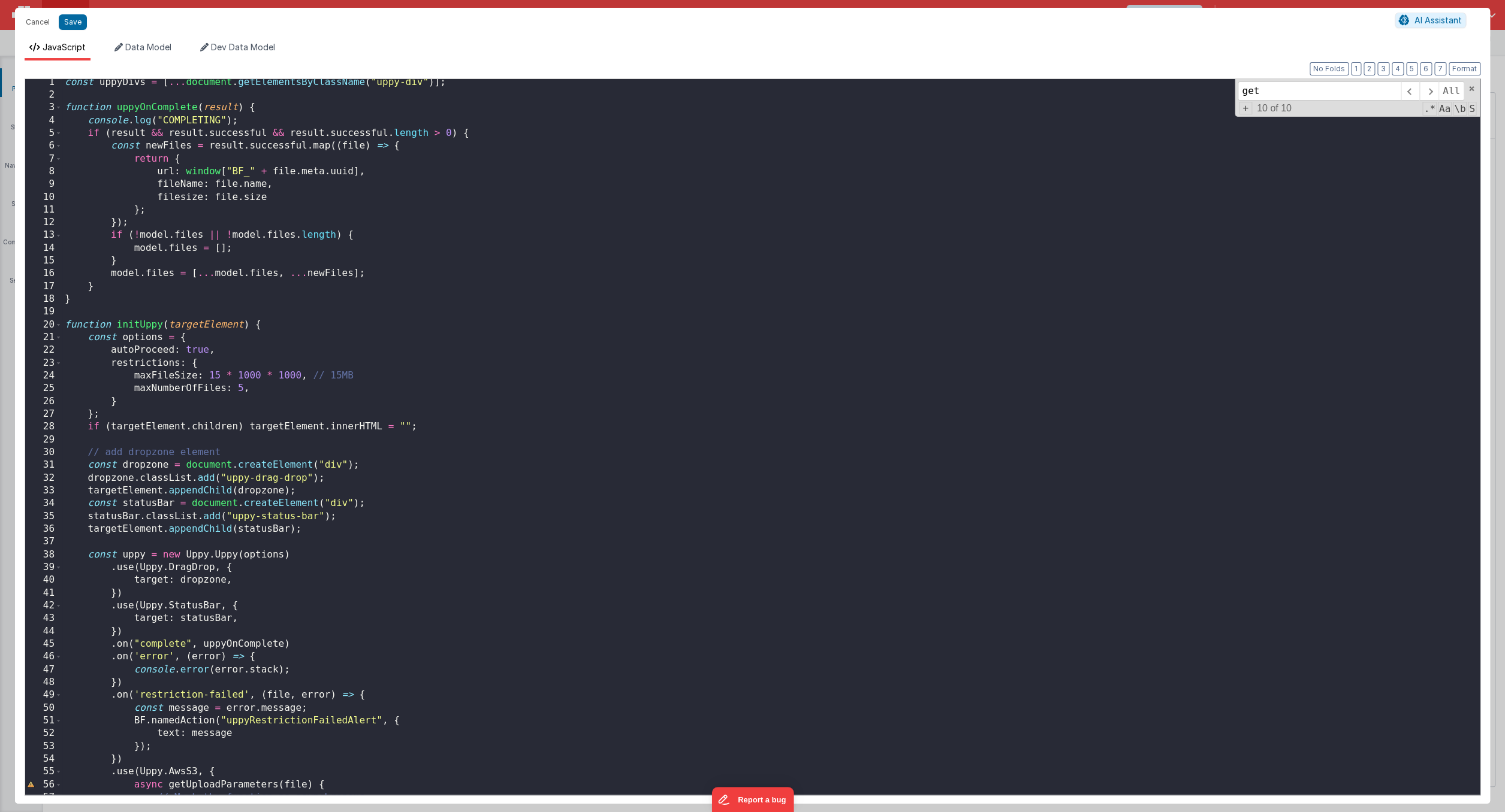
scroll to position [0, 0]
click at [383, 113] on div "const uppyDivs = [ ... document . getElementsByClassName ( "uppy-div" )] ; func…" at bounding box center [770, 449] width 1417 height 741
click at [392, 110] on div "const uppyDivs = [ ... document . getElementsByClassName ( "uppy-div" )] ; func…" at bounding box center [770, 449] width 1417 height 741
click at [309, 186] on div "const uppyDivs = [ ... document . getElementsByClassName ( "uppy-div" )] ; func…" at bounding box center [770, 449] width 1417 height 741
click at [187, 187] on div "const uppyDivs = [ ... document . getElementsByClassName ( "uppy-div" )] ; func…" at bounding box center [770, 449] width 1417 height 741
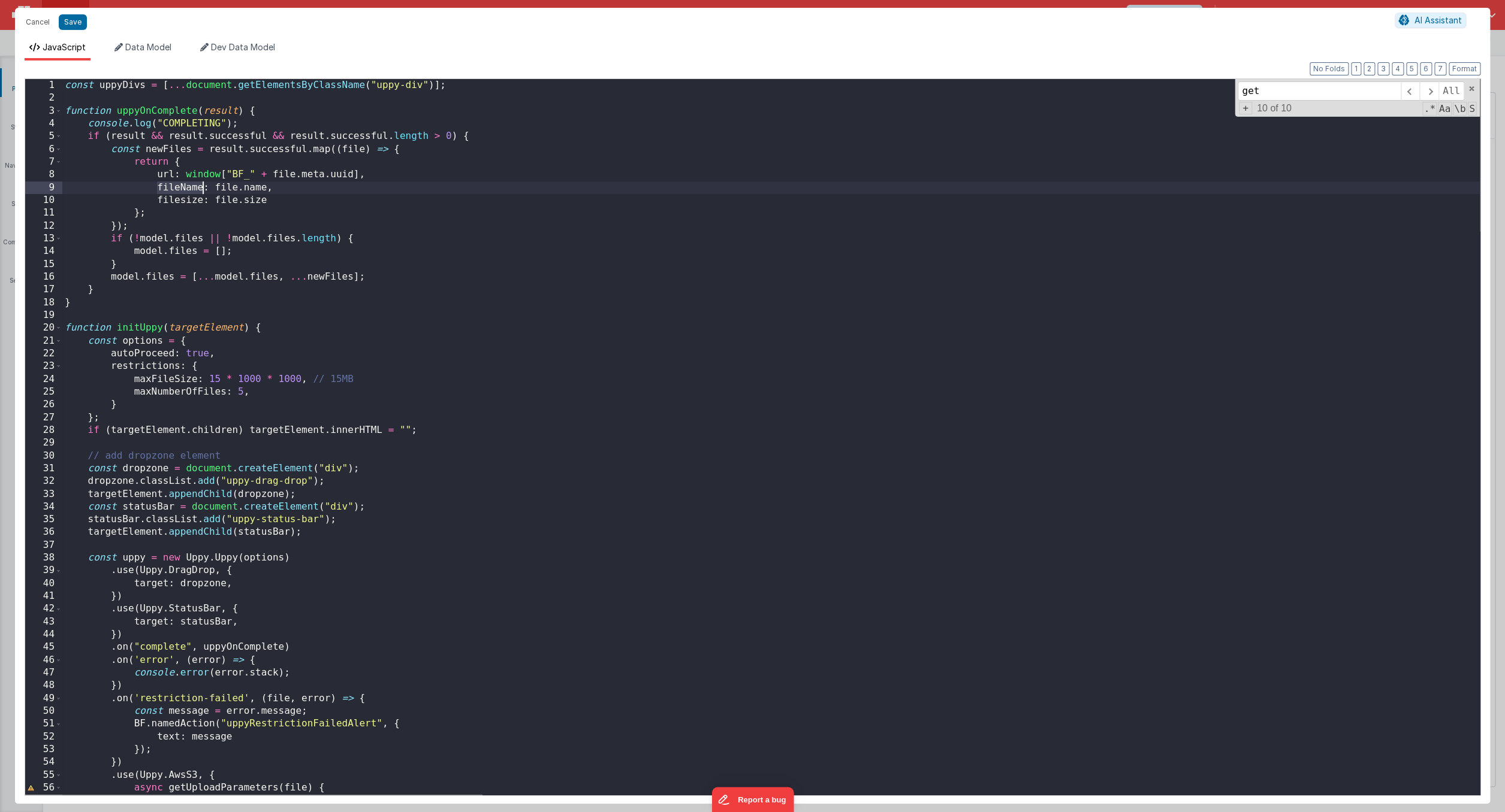
click at [187, 187] on div "const uppyDivs = [ ... document . getElementsByClassName ( "uppy-div" )] ; func…" at bounding box center [770, 449] width 1417 height 741
click at [1424, 88] on span at bounding box center [1428, 91] width 19 height 19
click at [614, 188] on div "const uppyDivs = [ ... document . getElementsByClassName ( "uppy-div" )] ; func…" at bounding box center [770, 449] width 1417 height 741
click at [1285, 94] on input "[DOMAIN_NAME]" at bounding box center [1318, 91] width 163 height 19
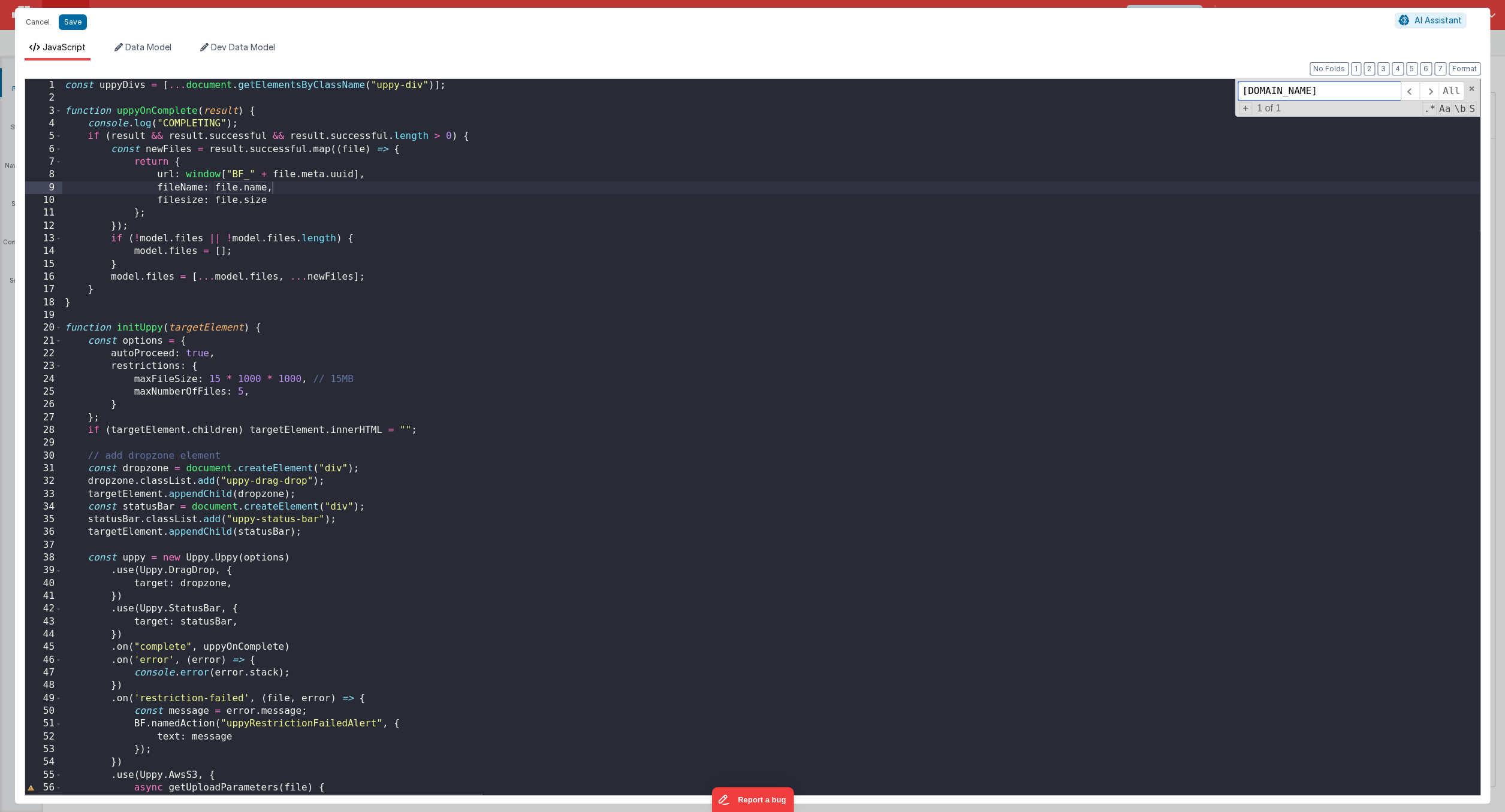
click at [1285, 94] on input "[DOMAIN_NAME]" at bounding box center [1318, 91] width 163 height 19
type input "F"
type input "f"
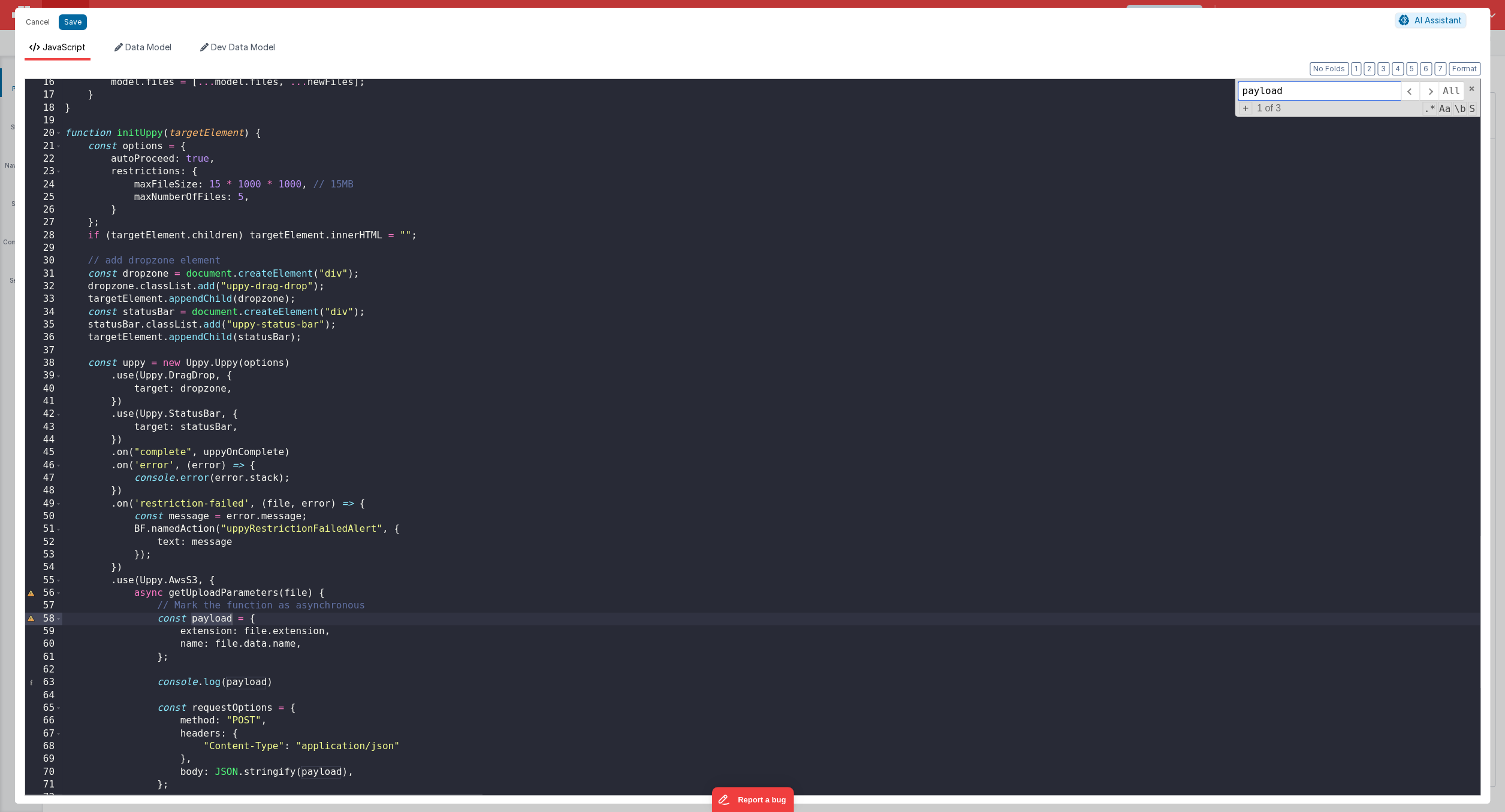
scroll to position [198, 0]
type input "payload"
click at [341, 636] on div "model . files = [ ... model . files , ... newFiles ] ; } } function initUppy ( …" at bounding box center [770, 443] width 1417 height 741
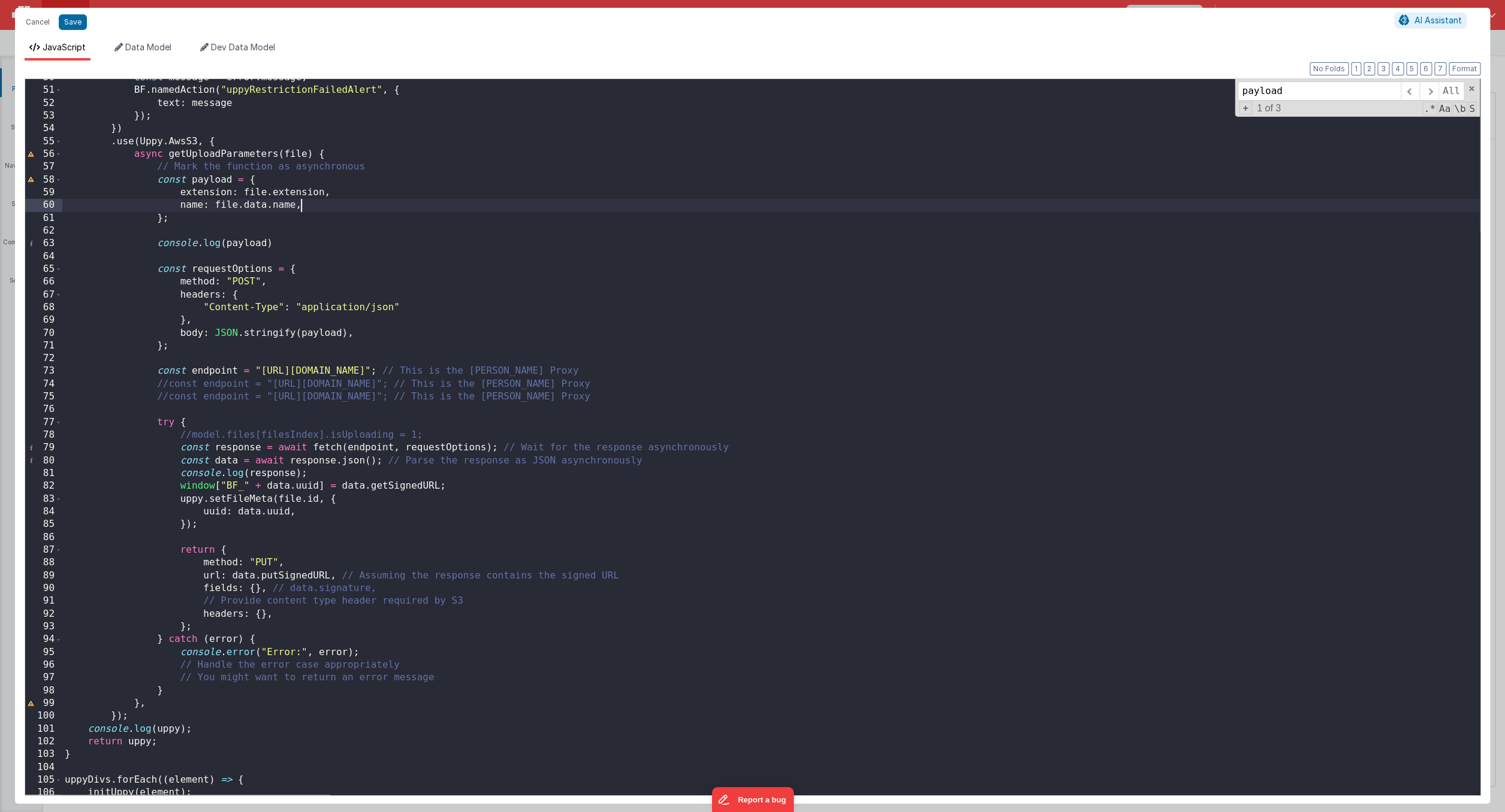
scroll to position [634, 0]
click at [504, 513] on div "const message = error . message ; BF . namedAction ( "uppyRestrictionFailedAler…" at bounding box center [770, 441] width 1417 height 741
click at [711, 438] on div "const message = error . message ; BF . namedAction ( "uppyRestrictionFailedAler…" at bounding box center [770, 441] width 1417 height 741
click at [699, 451] on div "const message = error . message ; BF . namedAction ( "uppyRestrictionFailedAler…" at bounding box center [770, 441] width 1417 height 741
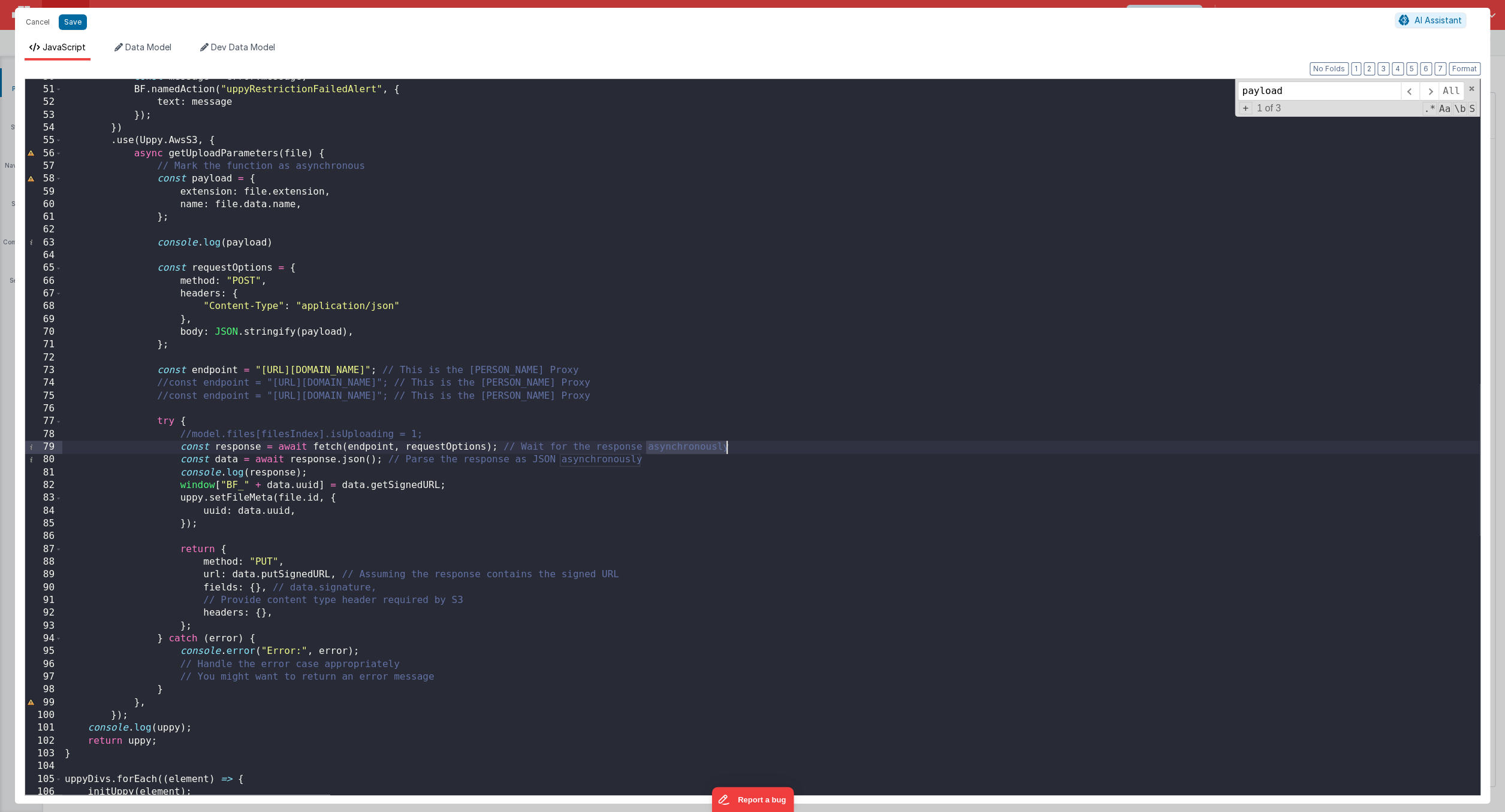
click at [387, 472] on div "const message = error . message ; BF . namedAction ( "uppyRestrictionFailedAler…" at bounding box center [770, 441] width 1417 height 741
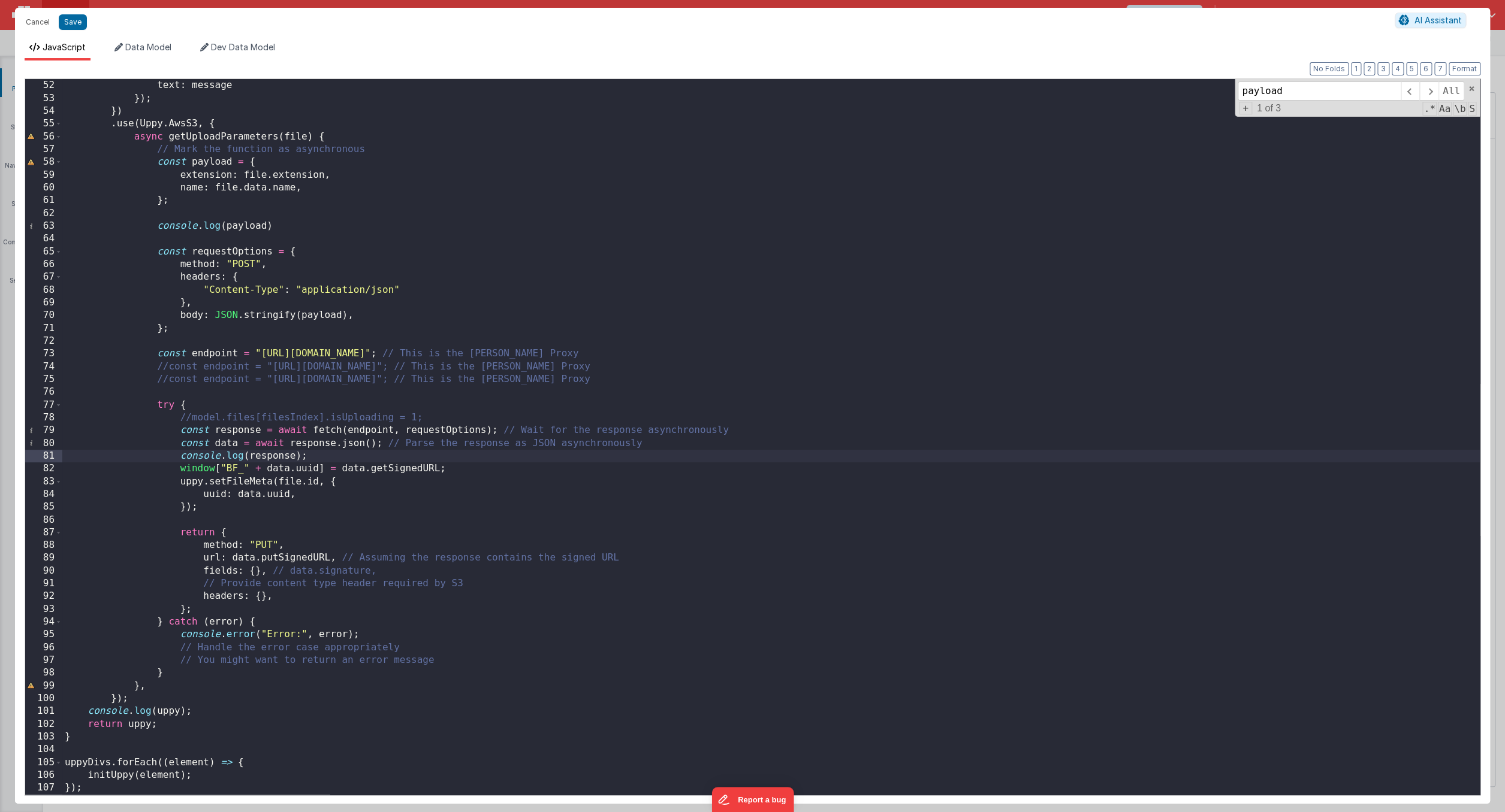
scroll to position [650, 0]
click at [1469, 91] on span at bounding box center [1471, 89] width 8 height 8
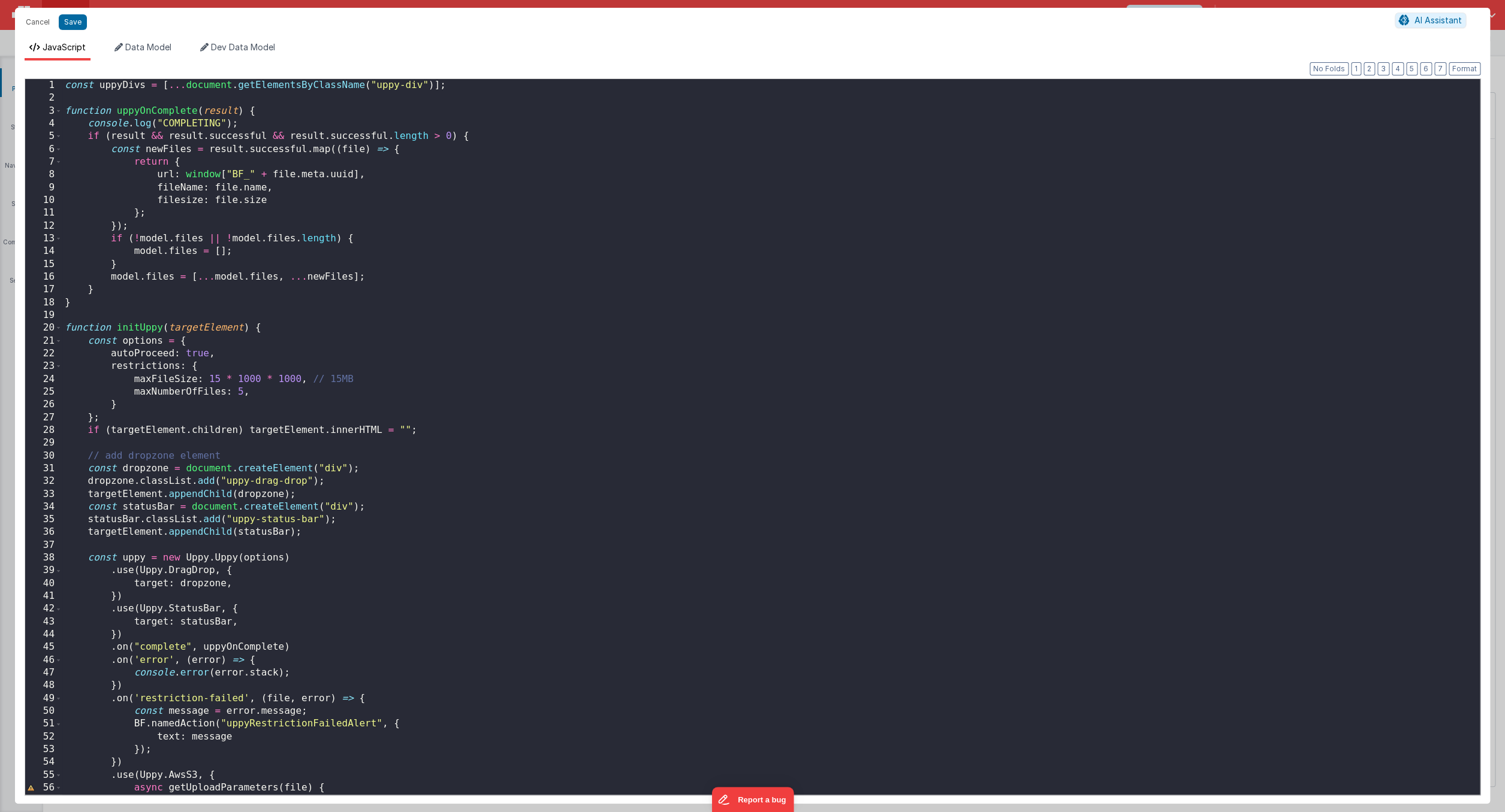
scroll to position [0, 0]
click at [347, 185] on div "const uppyDivs = [ ... document . getElementsByClassName ( "uppy-div" )] ; func…" at bounding box center [770, 449] width 1417 height 741
click at [337, 137] on div "const uppyDivs = [ ... document . getElementsByClassName ( "uppy-div" )] ; func…" at bounding box center [770, 449] width 1417 height 741
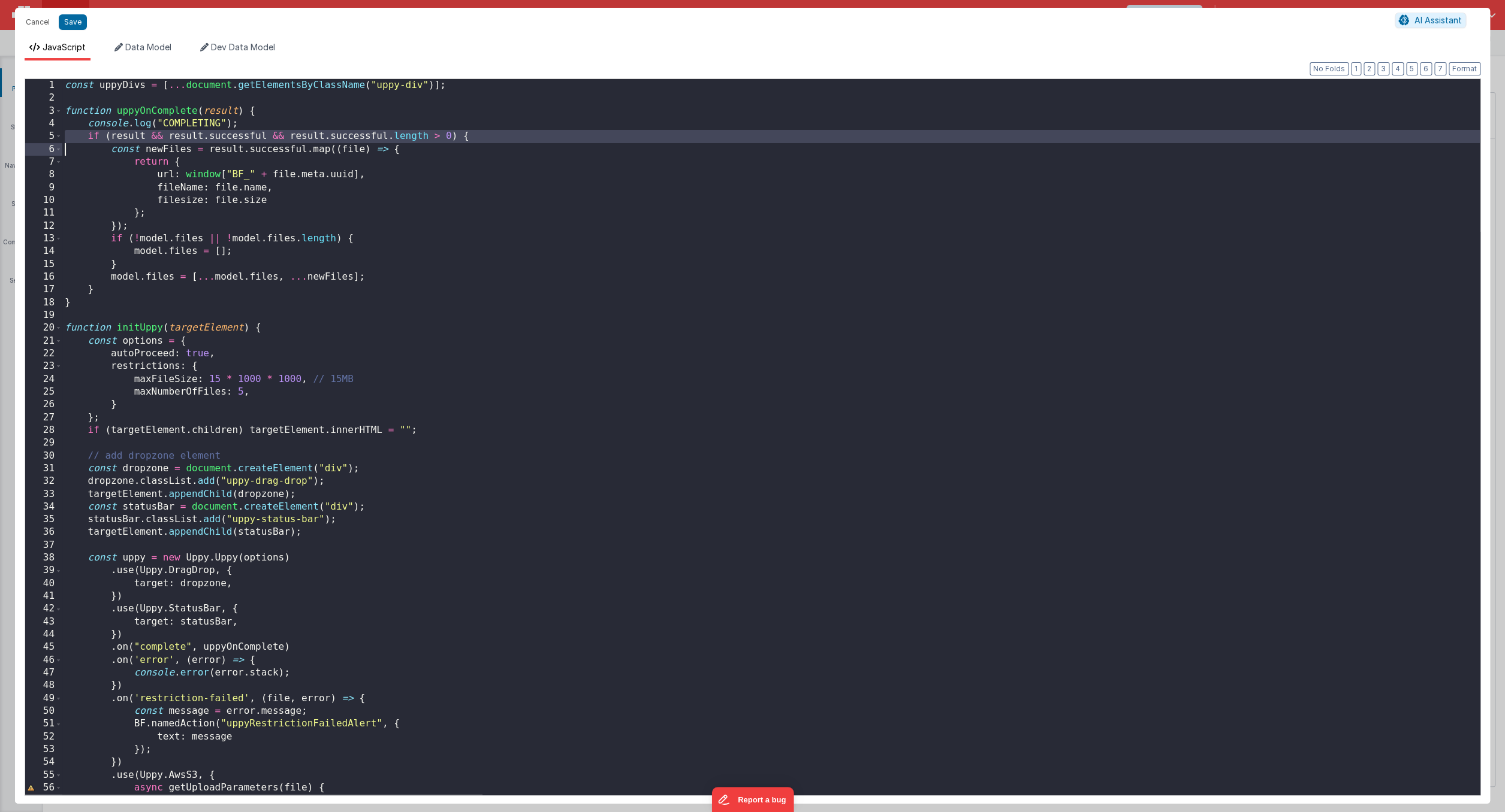
click at [270, 128] on div "const uppyDivs = [ ... document . getElementsByClassName ( "uppy-div" )] ; func…" at bounding box center [770, 449] width 1417 height 741
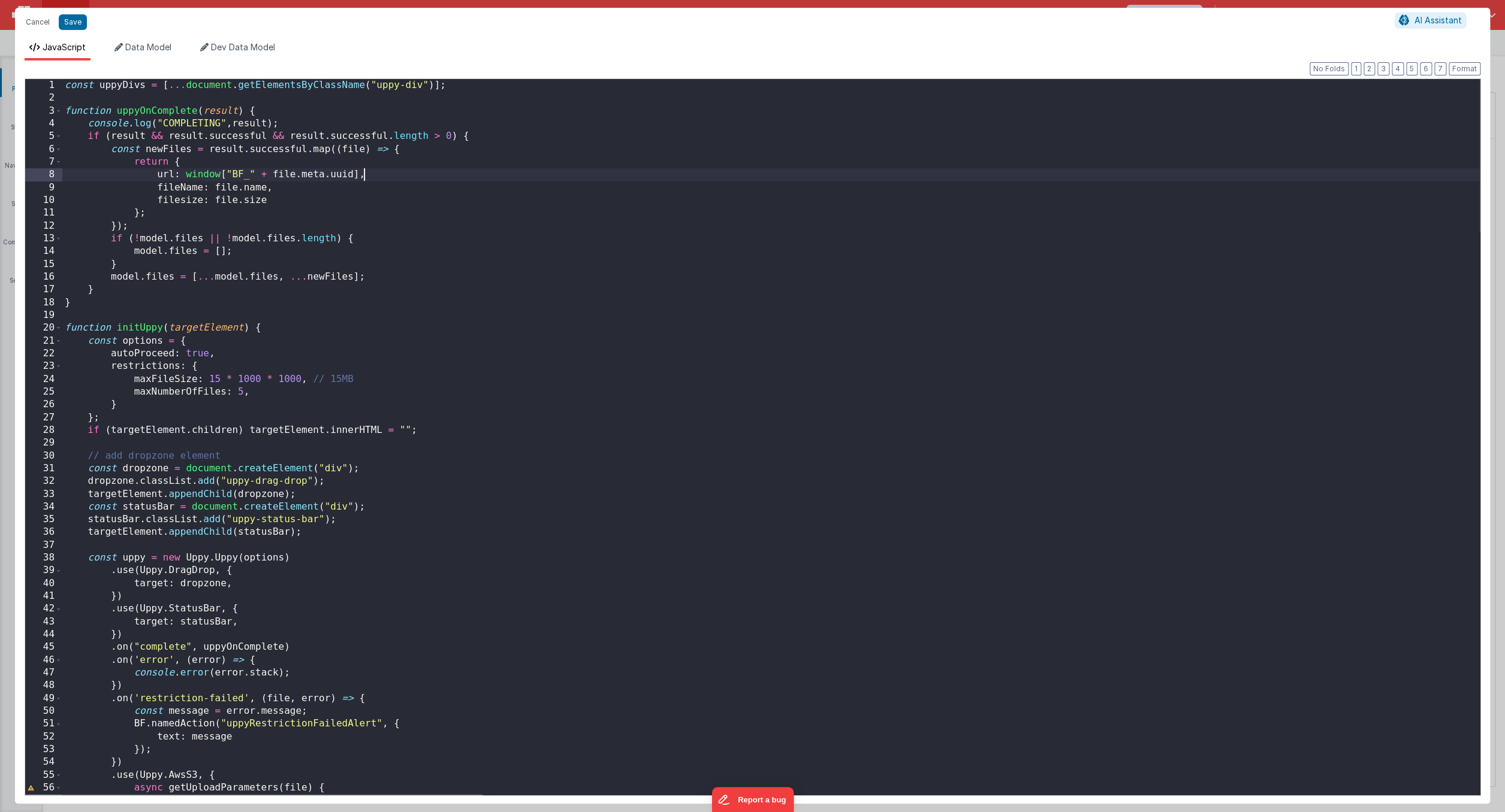
click at [621, 181] on div "const uppyDivs = [ ... document . getElementsByClassName ( "uppy-div" )] ; func…" at bounding box center [770, 449] width 1417 height 741
click at [71, 26] on button "Save" at bounding box center [73, 22] width 28 height 16
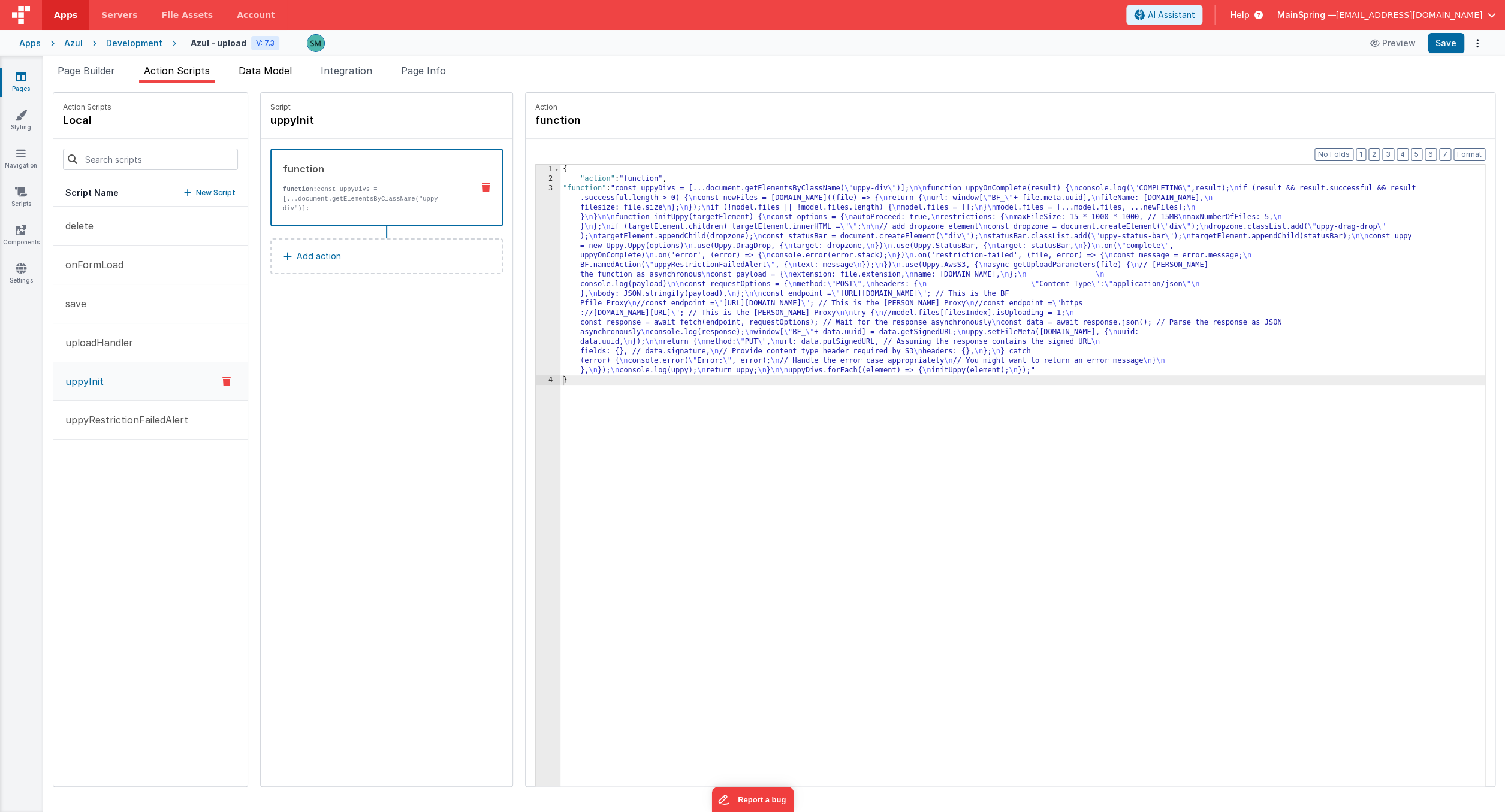
click at [269, 70] on span "Data Model" at bounding box center [265, 71] width 53 height 12
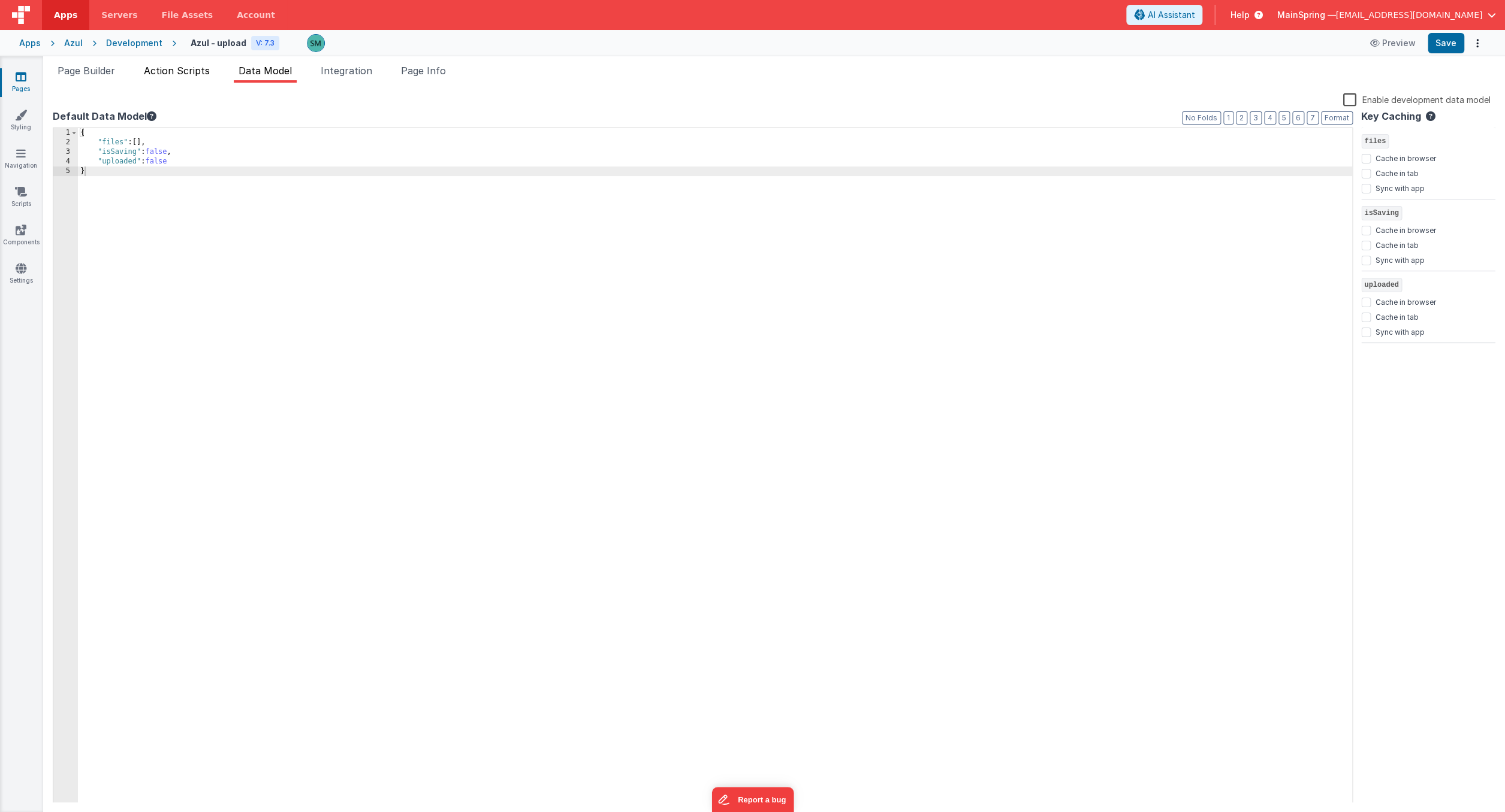
click at [189, 74] on span "Action Scripts" at bounding box center [177, 71] width 66 height 12
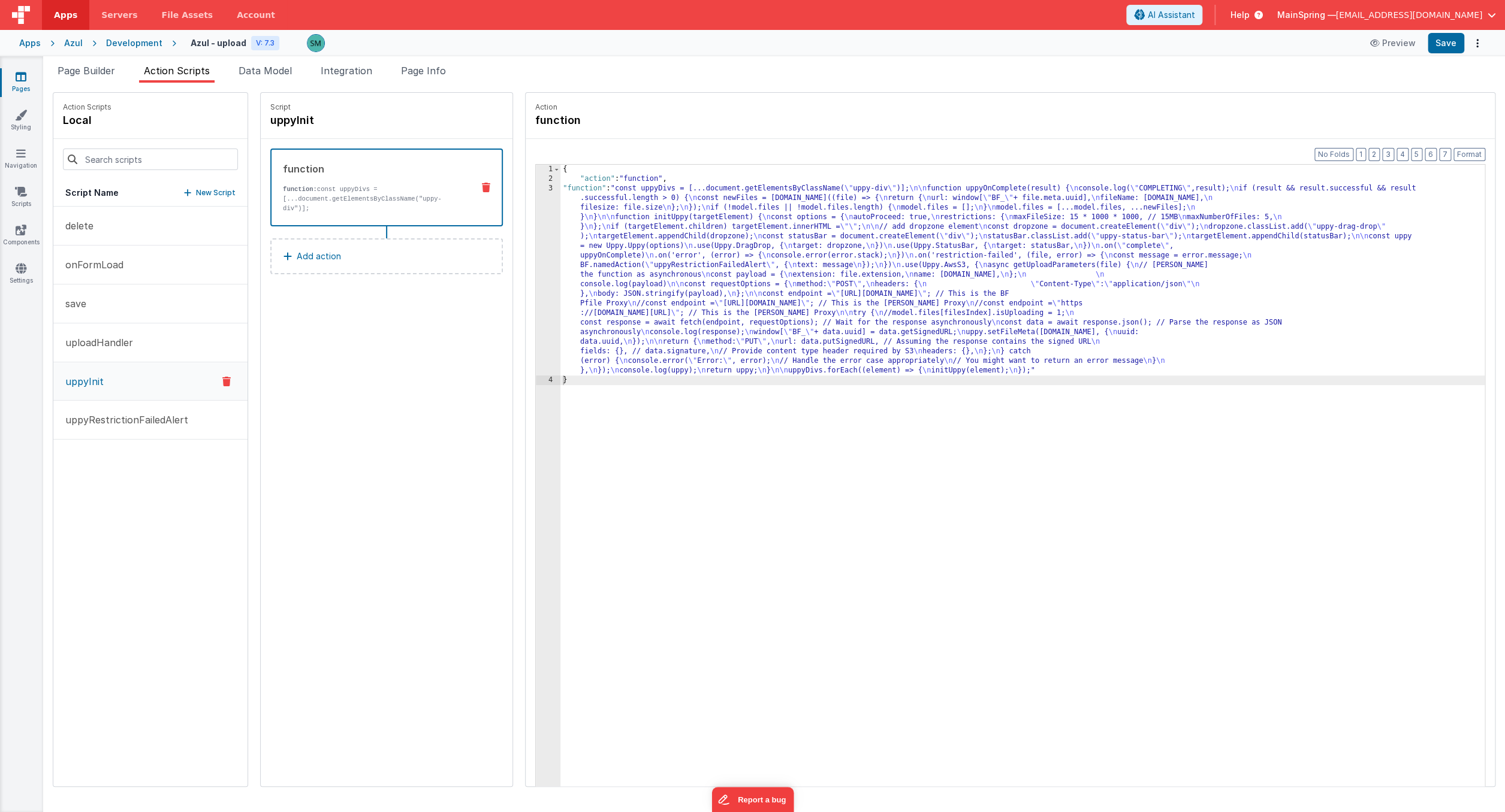
click at [559, 59] on div "Page Builder Action Scripts Data Model Integration Page Info Snippet Library Na…" at bounding box center [773, 433] width 1461 height 756
click at [266, 75] on span "Data Model" at bounding box center [265, 71] width 53 height 12
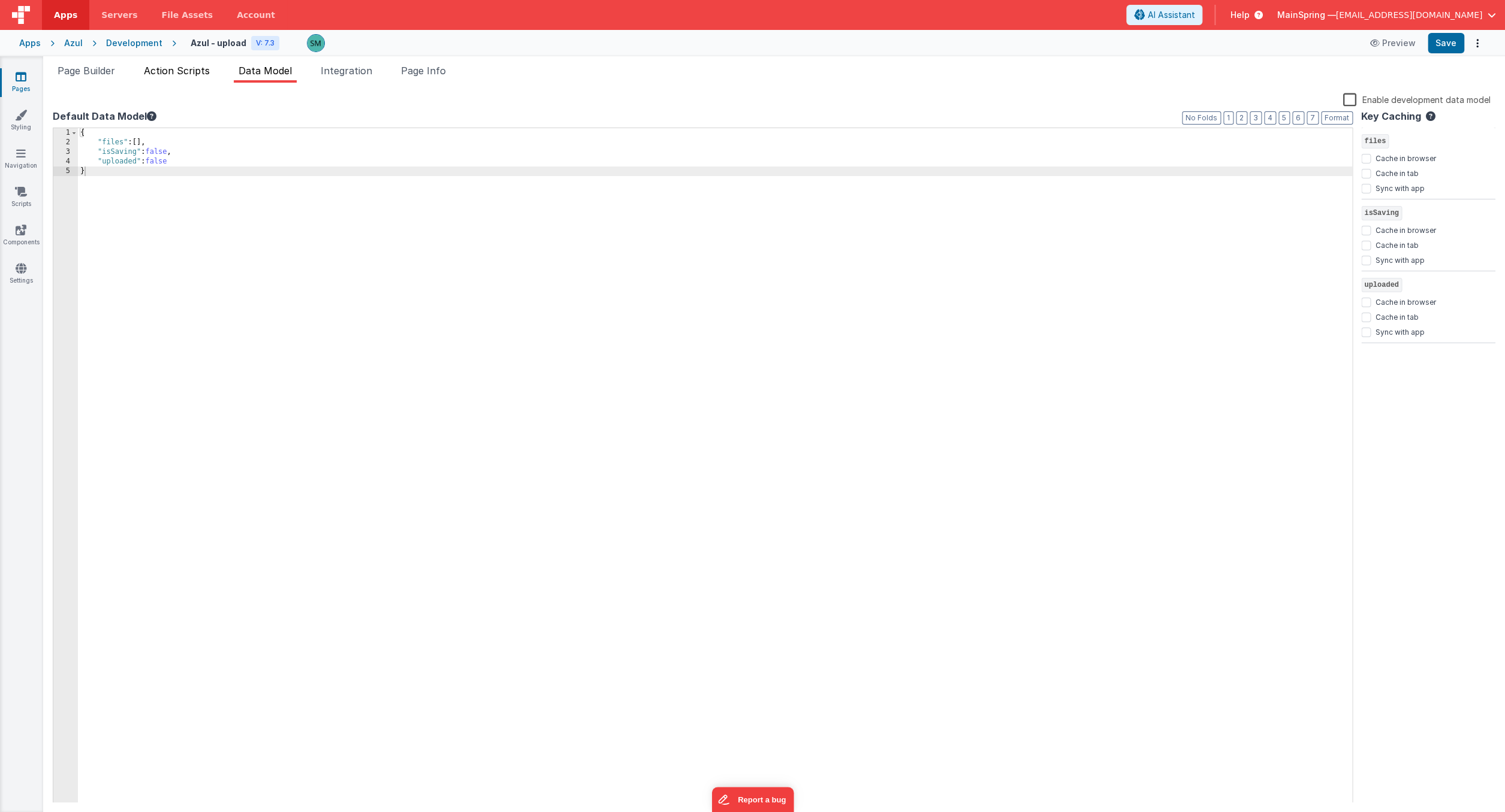
click at [192, 65] on span "Action Scripts" at bounding box center [177, 71] width 66 height 12
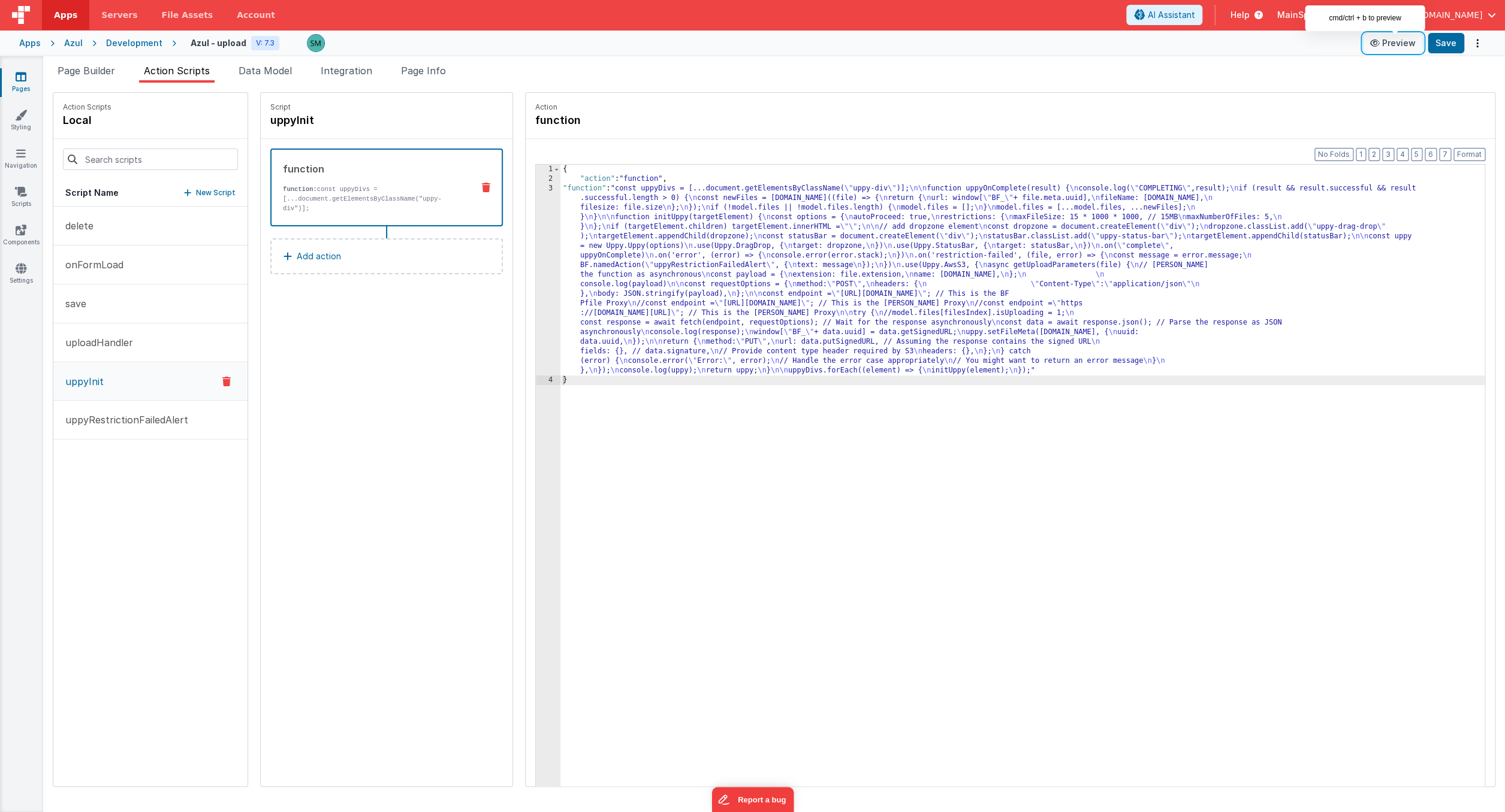
click at [1390, 46] on button "Preview" at bounding box center [1392, 43] width 60 height 19
click at [536, 189] on div "3" at bounding box center [548, 280] width 25 height 192
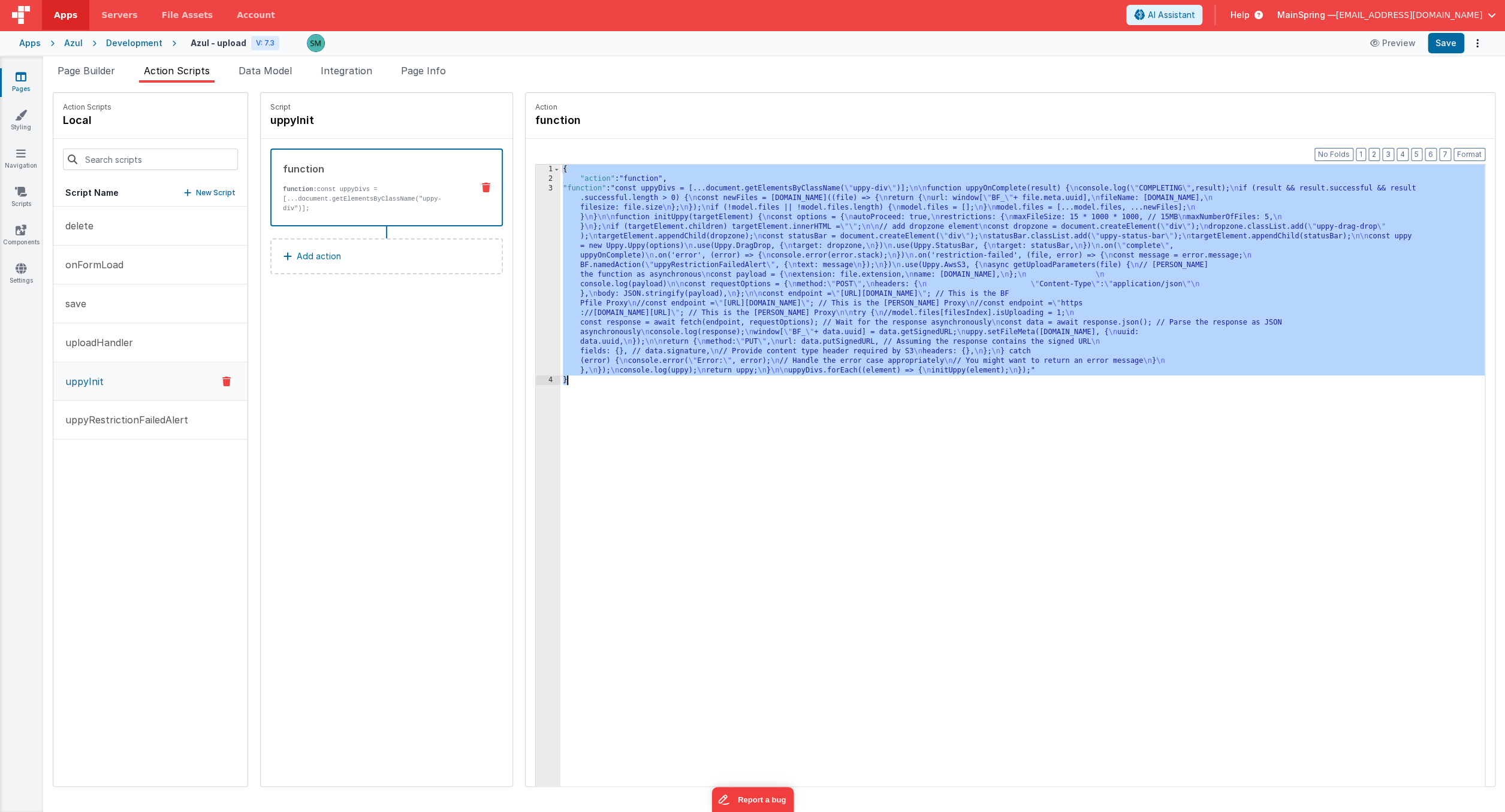
click at [536, 189] on div "3" at bounding box center [548, 280] width 25 height 192
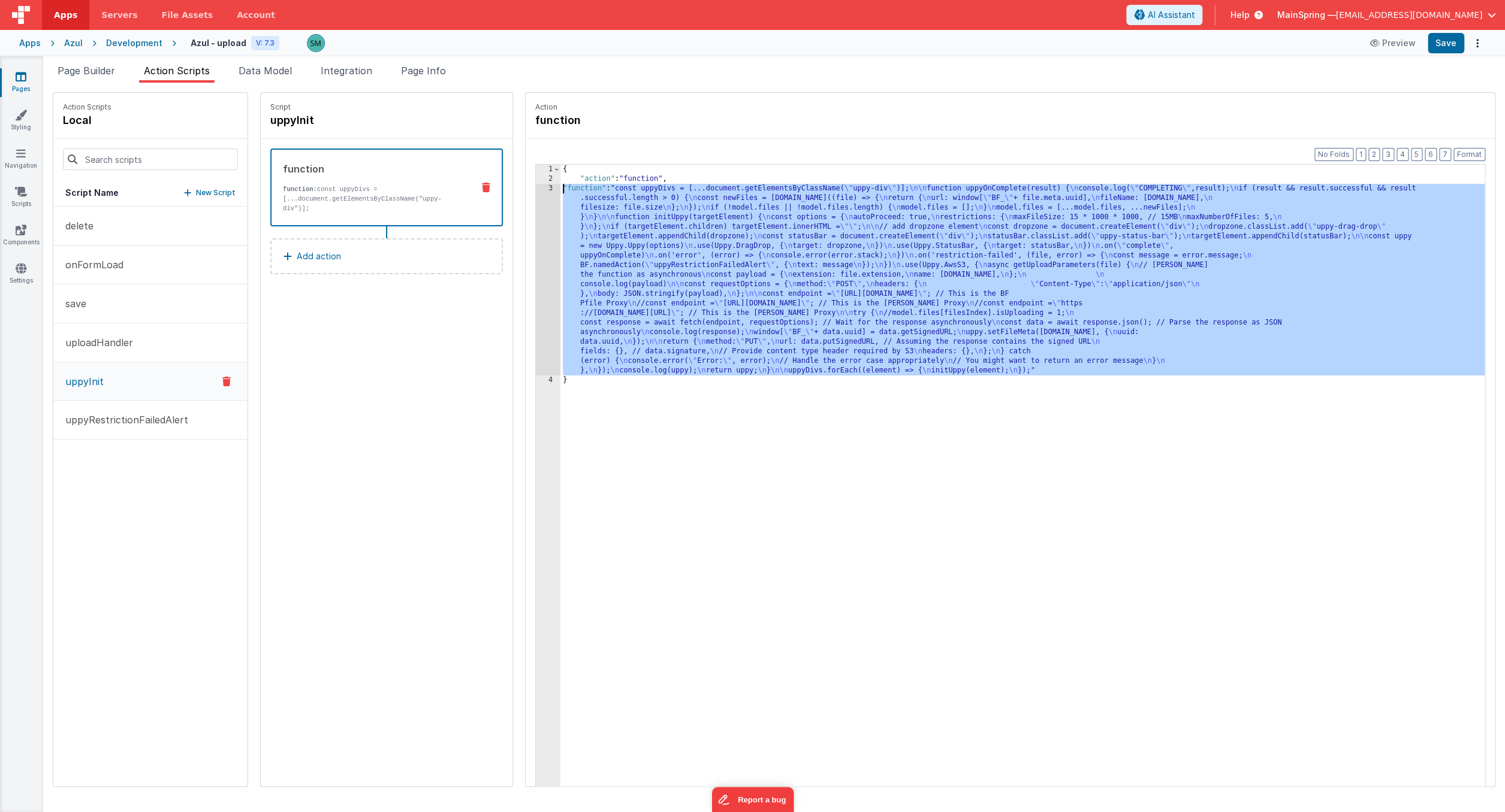
click at [537, 188] on div "3" at bounding box center [548, 280] width 25 height 192
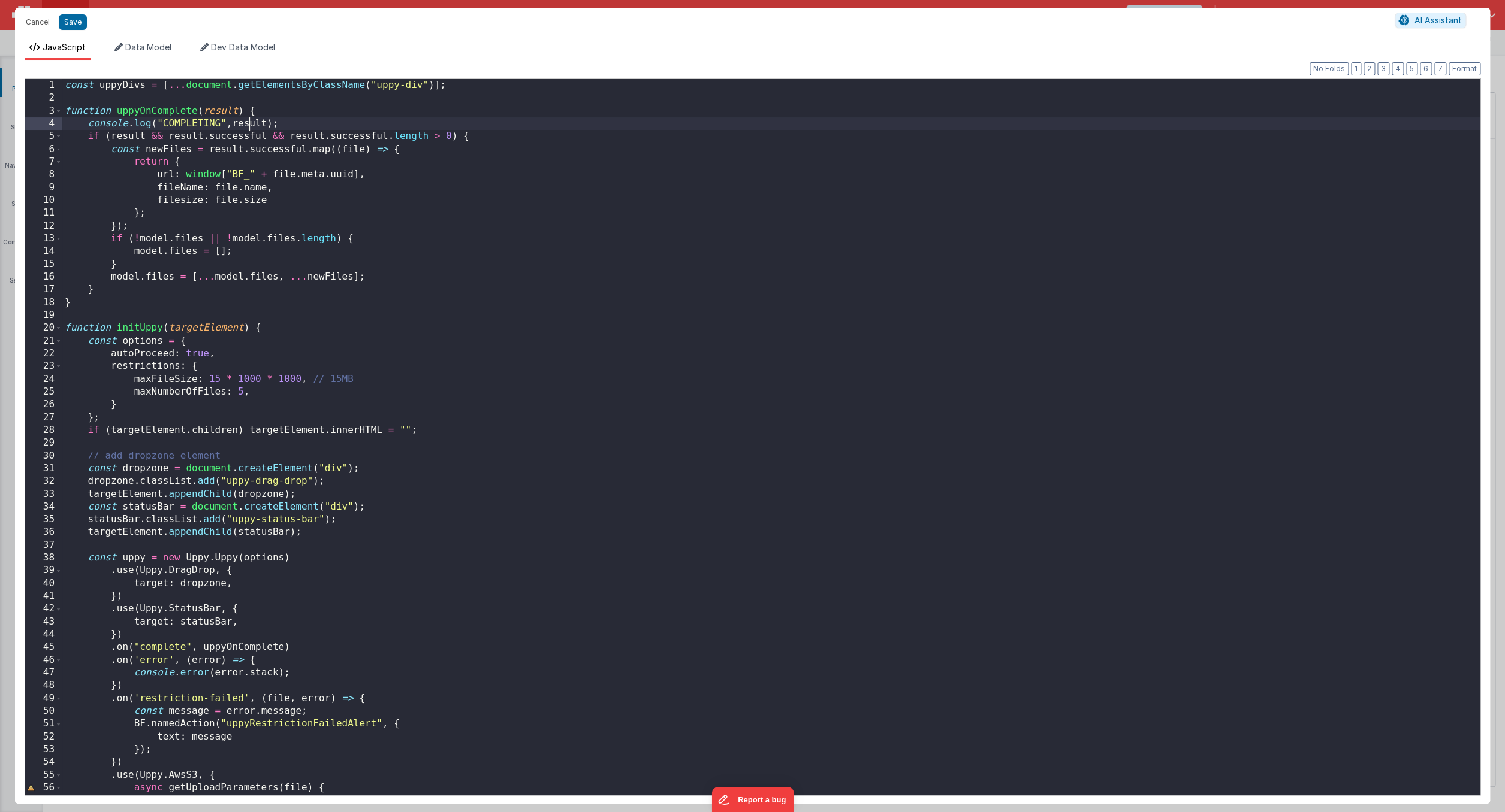
click at [247, 125] on div "const uppyDivs = [ ... document . getElementsByClassName ( "uppy-div" )] ; func…" at bounding box center [770, 449] width 1417 height 741
click at [282, 327] on div "const uppyDivs = [ ... document . getElementsByClassName ( "uppy-div" )] ; func…" at bounding box center [770, 449] width 1417 height 741
click at [20, 407] on div "Format 7 6 5 4 3 2 1 No Folds 1 2 3 4 5 6 7 8 9 10 11 12 13 14 15 16 17 18 19 2…" at bounding box center [752, 432] width 1475 height 743
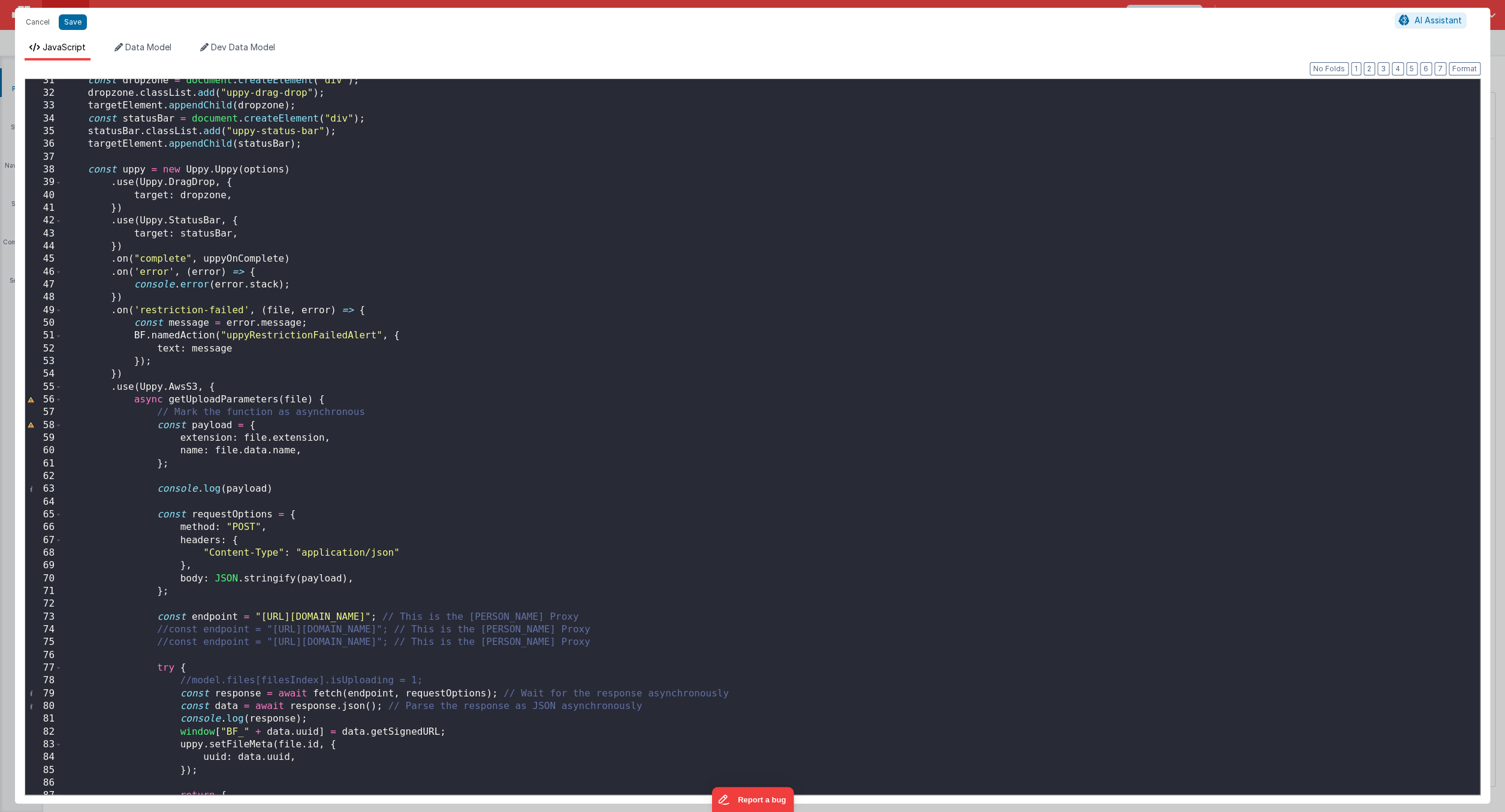
scroll to position [651, 0]
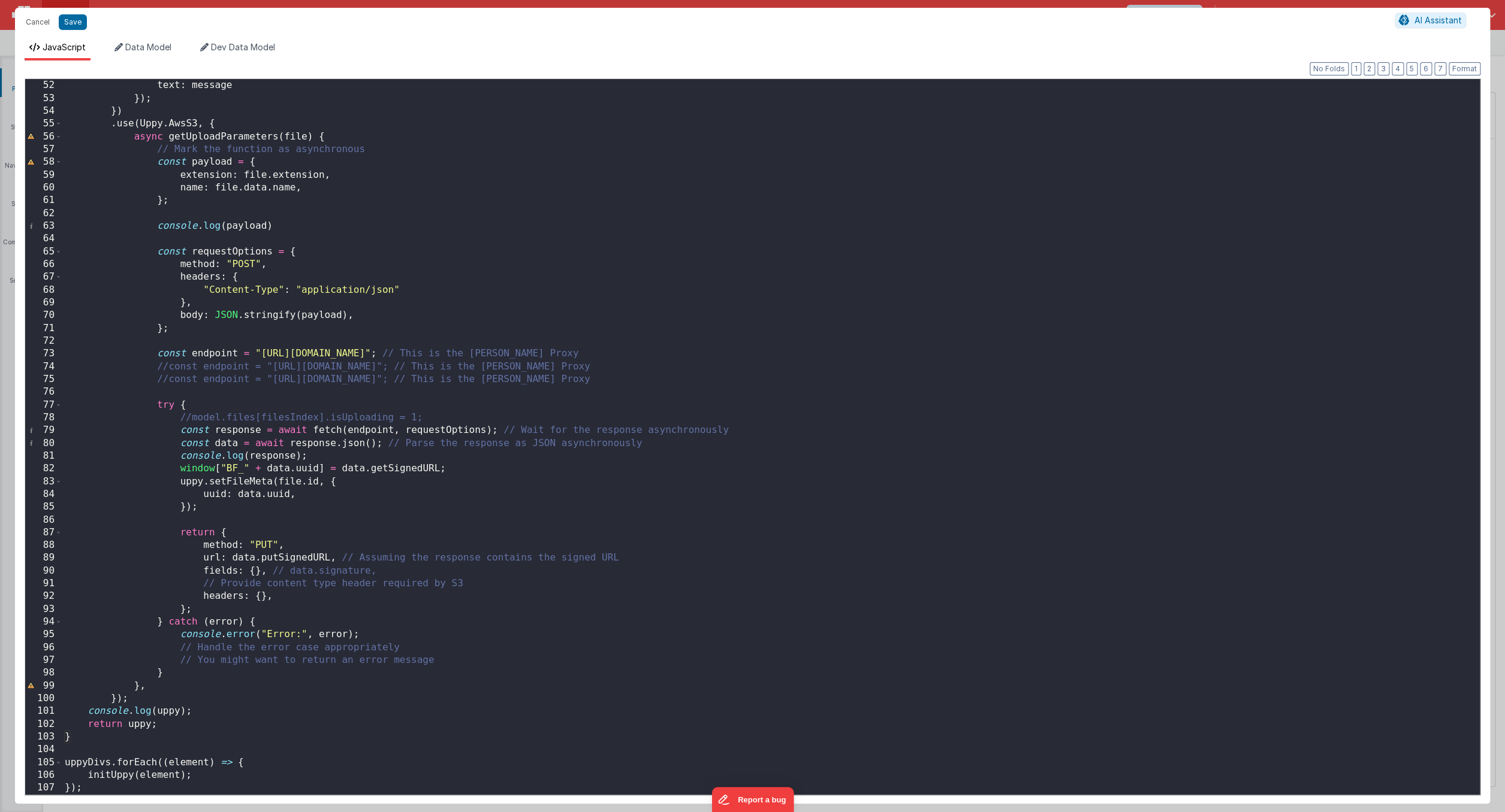
click at [9, 325] on div "Cancel Save AI Assistant JavaScript Data Model Dev Data Model Format 7 6 5 4 3 …" at bounding box center [752, 406] width 1505 height 812
click at [71, 21] on button "Save" at bounding box center [73, 22] width 28 height 16
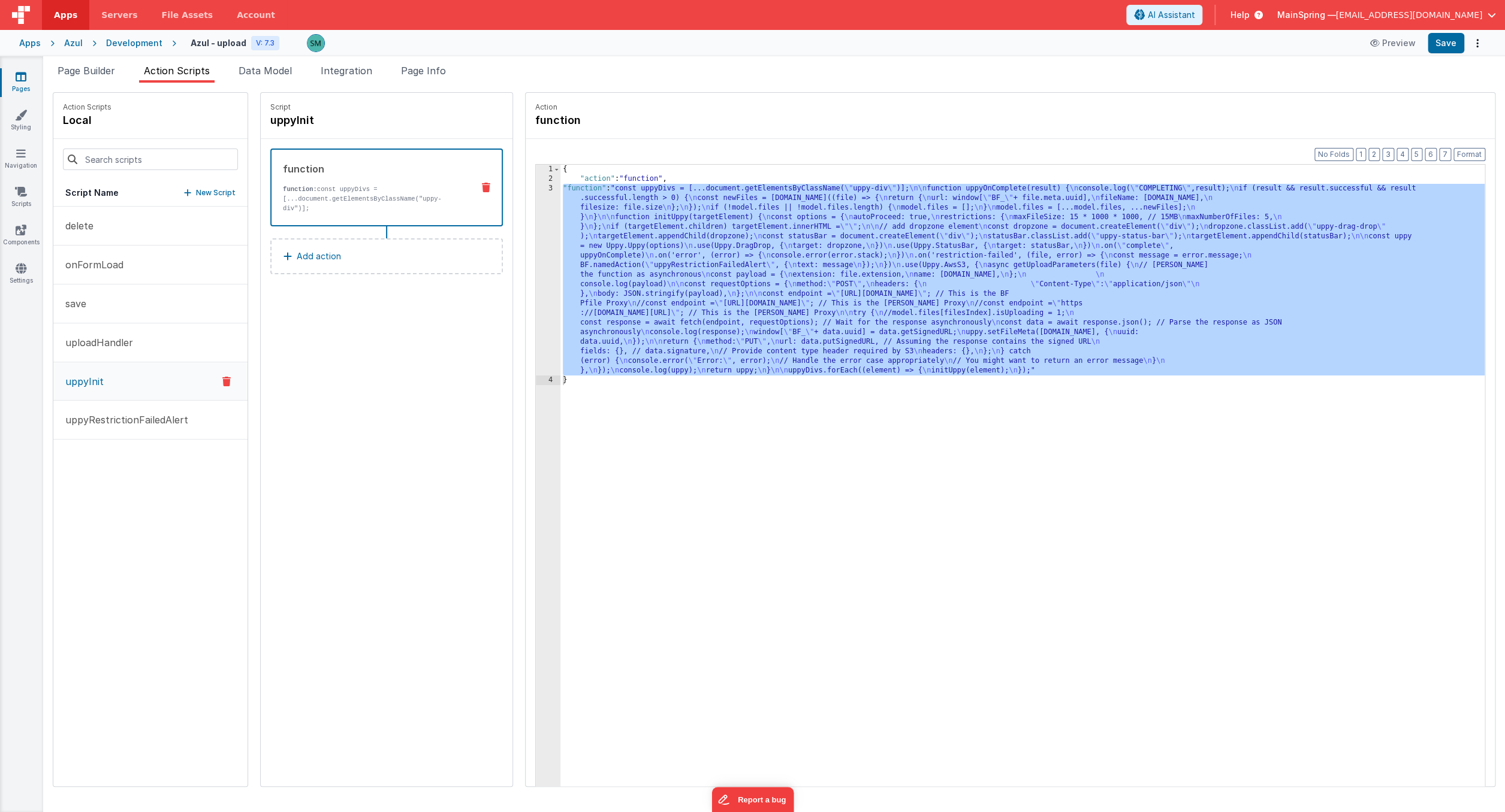
click at [536, 190] on div "3" at bounding box center [548, 280] width 25 height 192
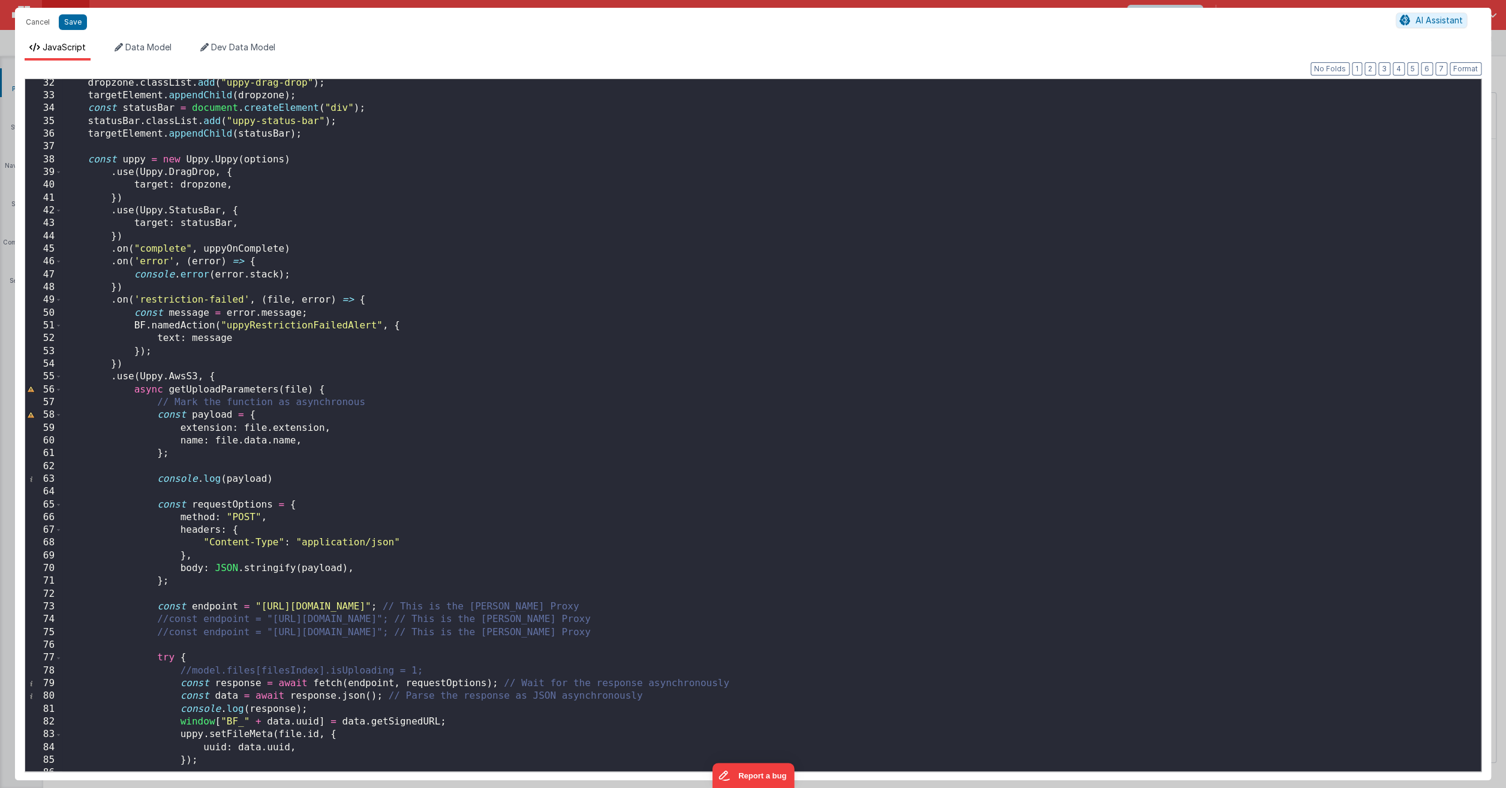
scroll to position [0, 0]
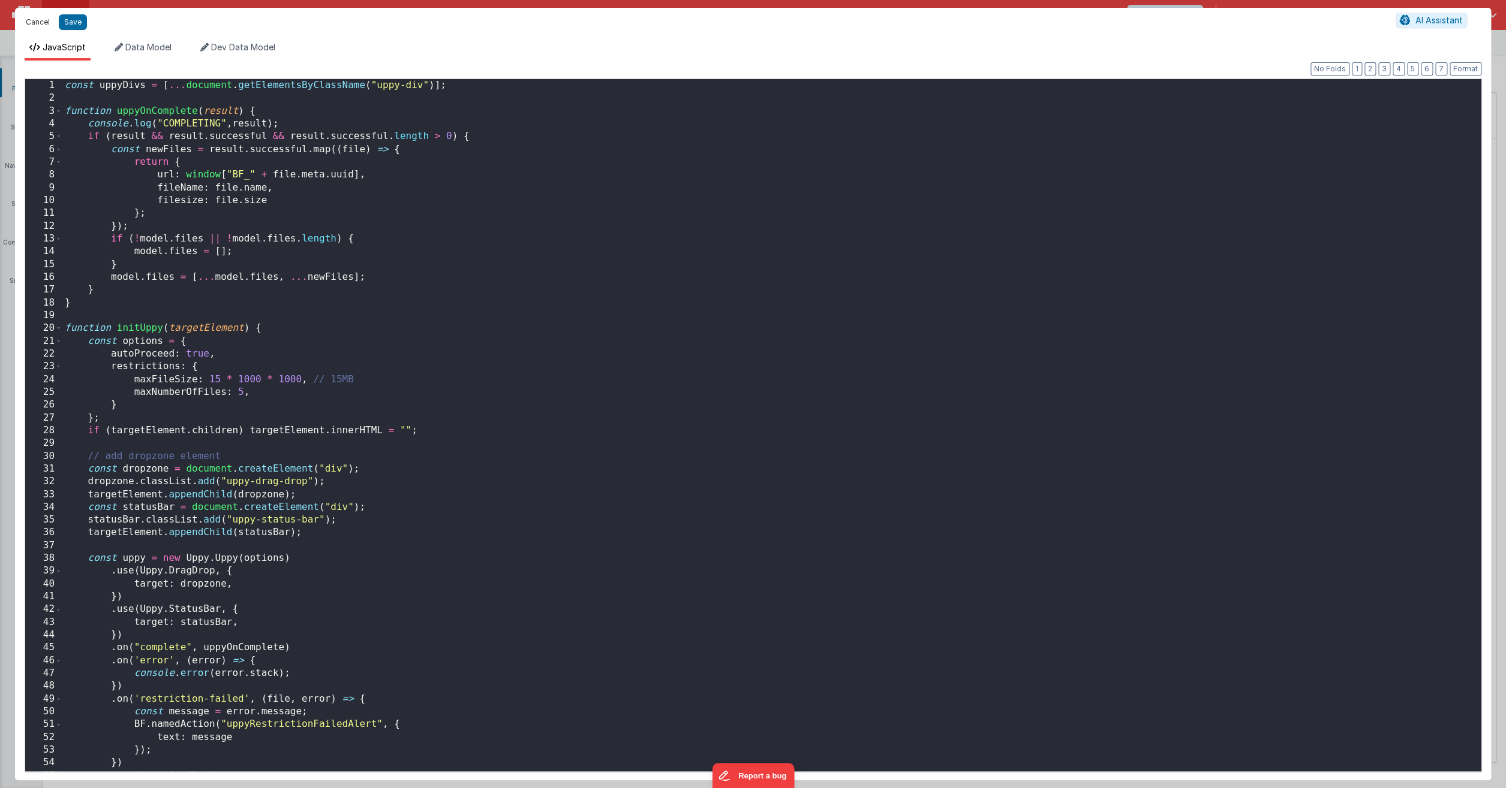
click at [38, 20] on button "Cancel" at bounding box center [38, 22] width 36 height 17
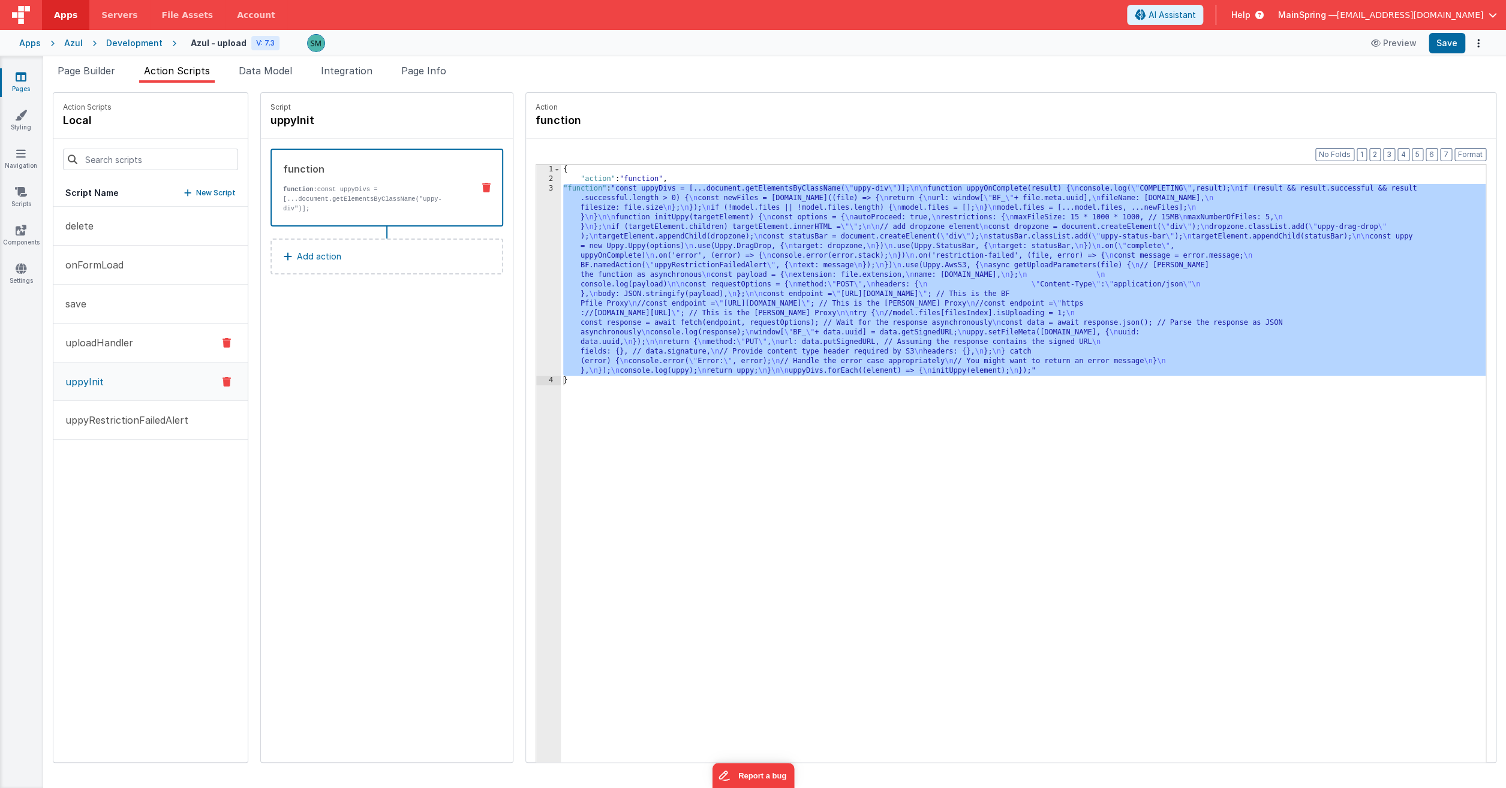
click at [137, 348] on button "uploadHandler" at bounding box center [150, 343] width 194 height 39
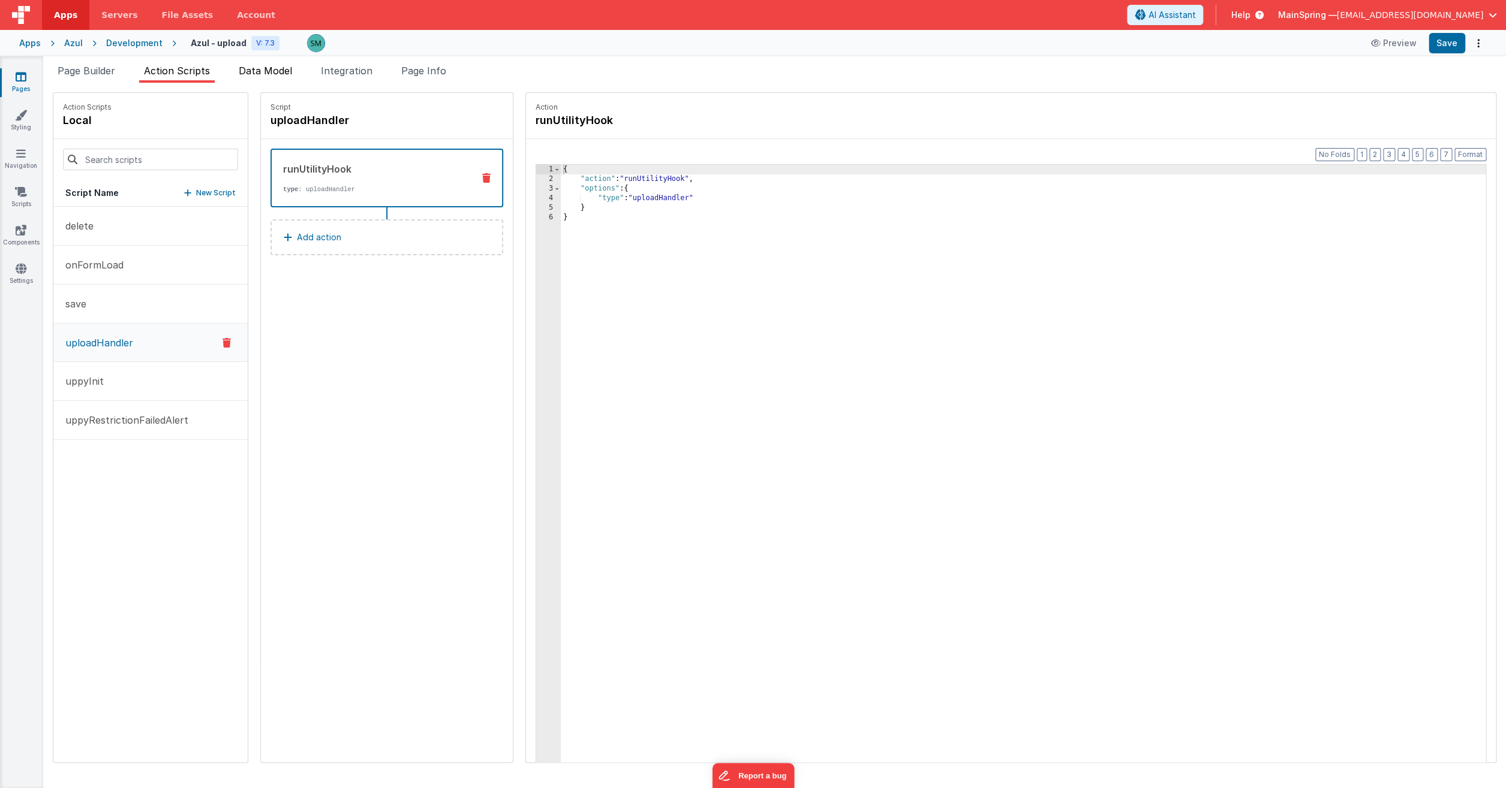
click at [283, 69] on span "Data Model" at bounding box center [265, 71] width 53 height 12
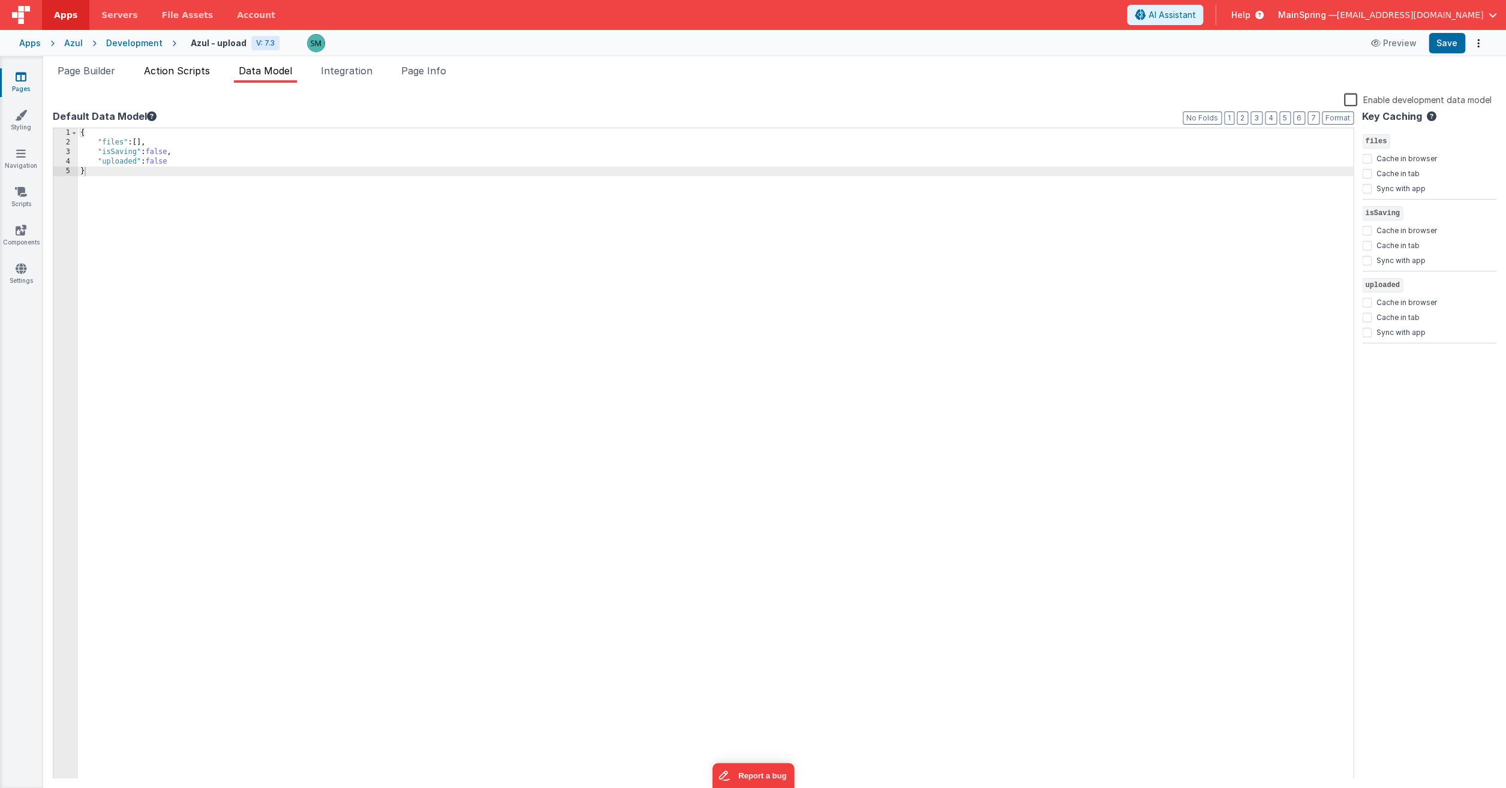
click at [200, 73] on span "Action Scripts" at bounding box center [177, 71] width 66 height 12
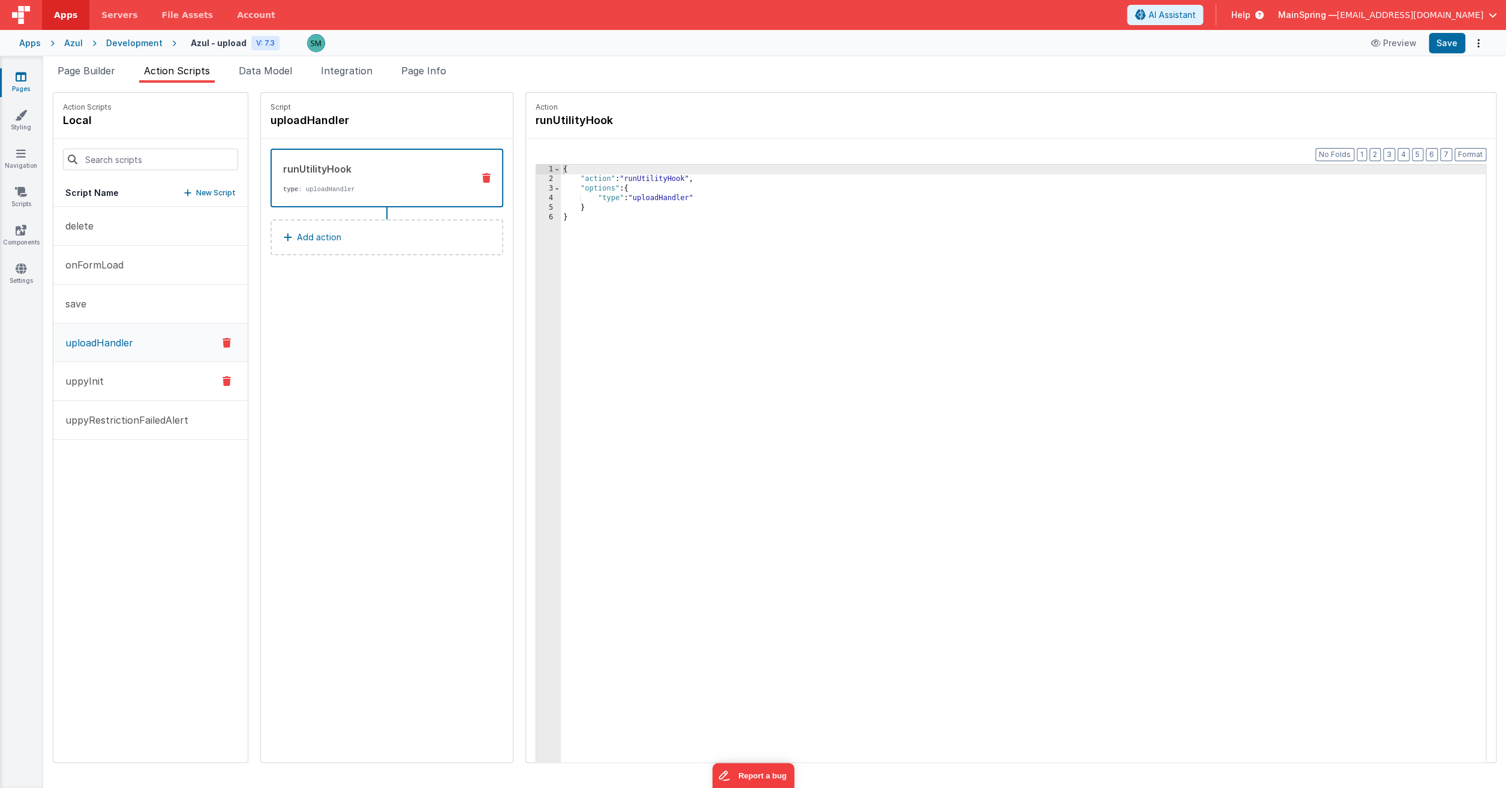
click at [109, 386] on button "uppyInit" at bounding box center [150, 381] width 194 height 39
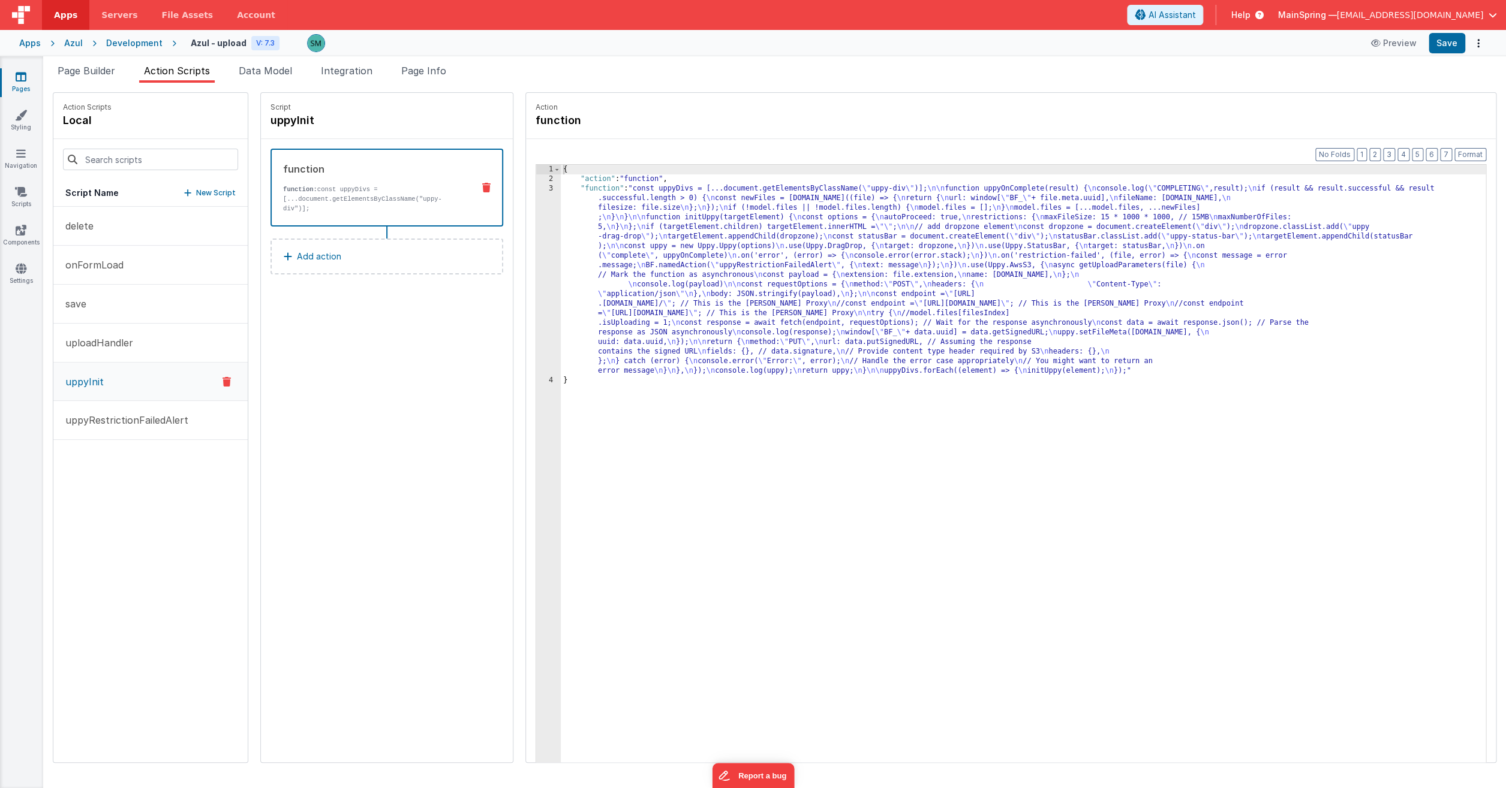
click at [536, 188] on div "3" at bounding box center [548, 280] width 25 height 192
click at [536, 189] on div "3" at bounding box center [548, 280] width 25 height 192
